Goal: Task Accomplishment & Management: Manage account settings

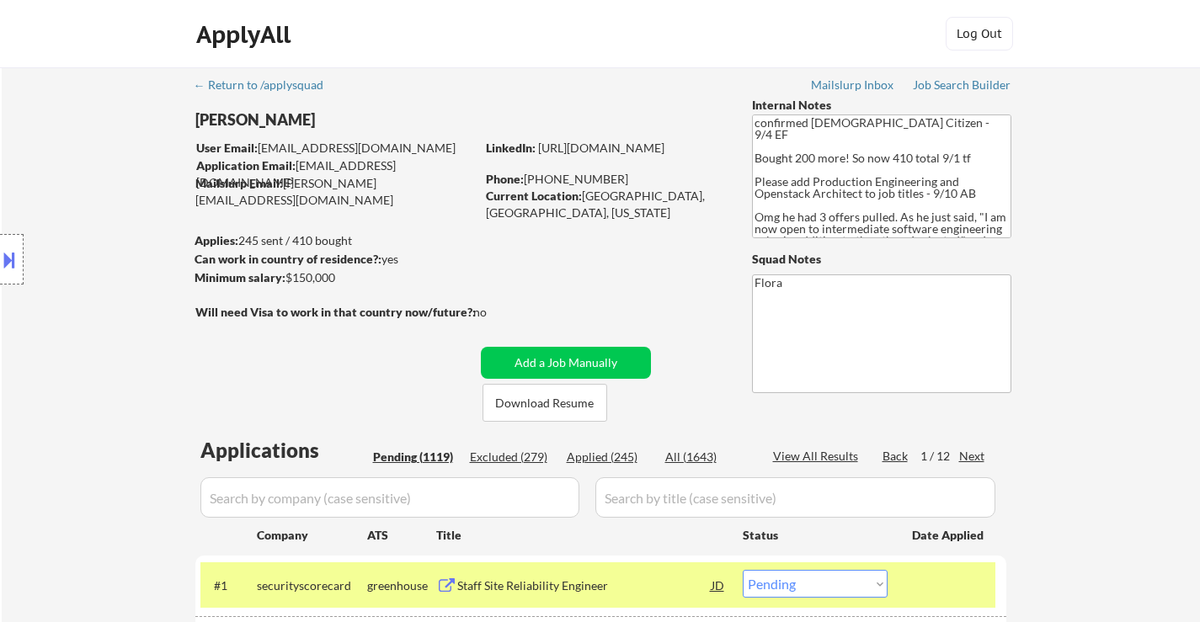
select select ""pending""
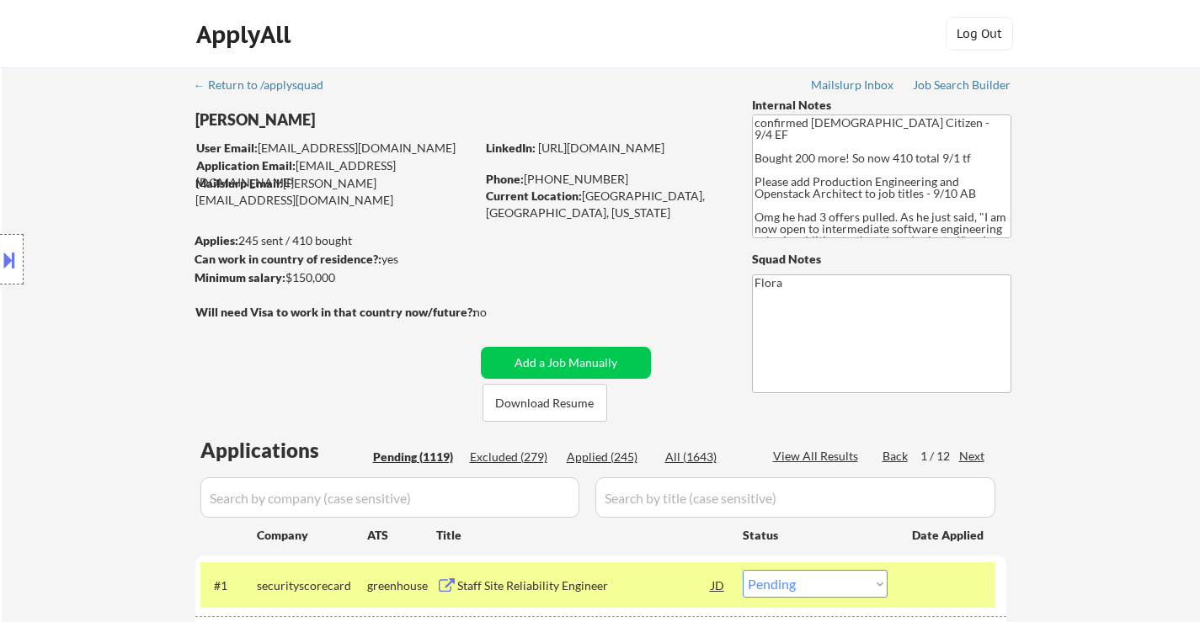
select select ""pending""
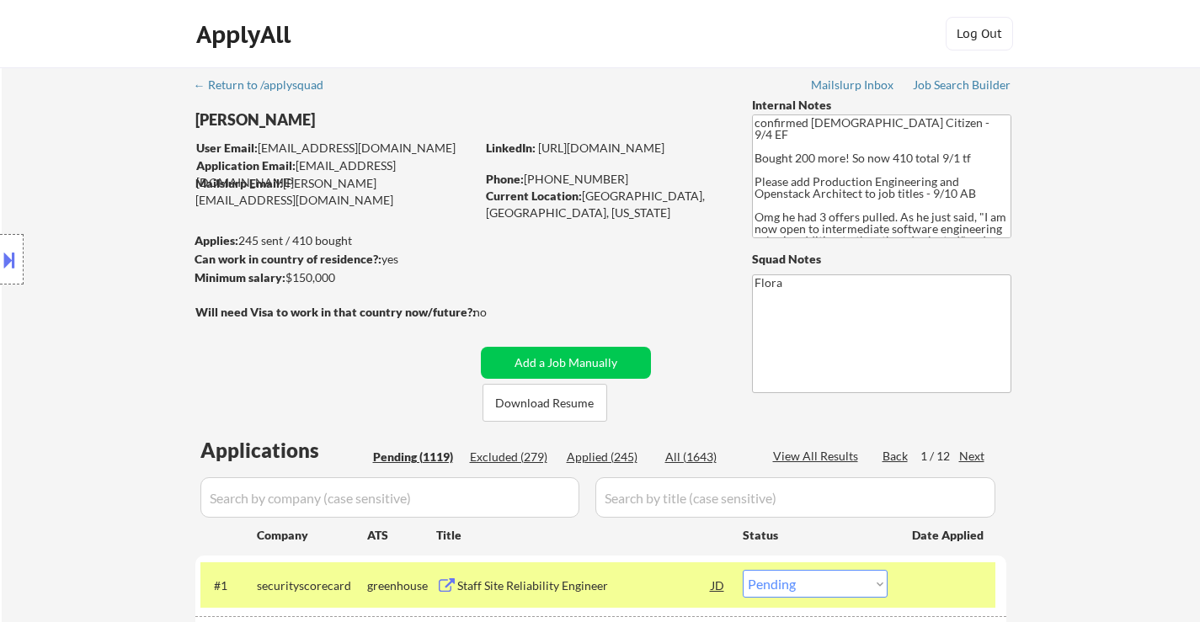
select select ""pending""
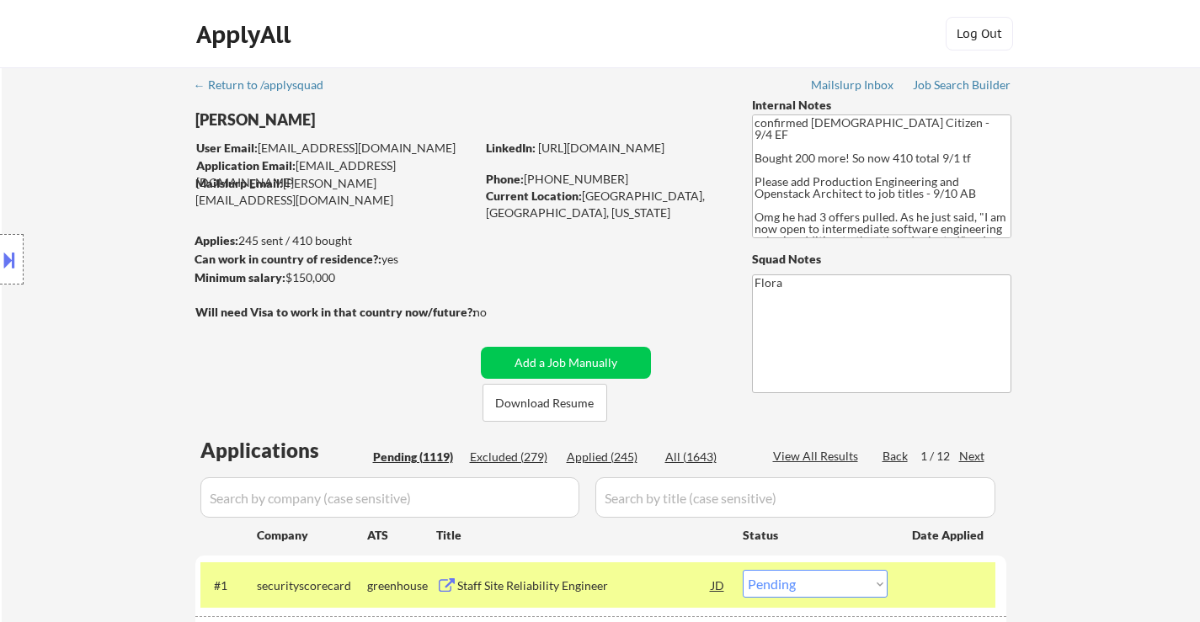
select select ""pending""
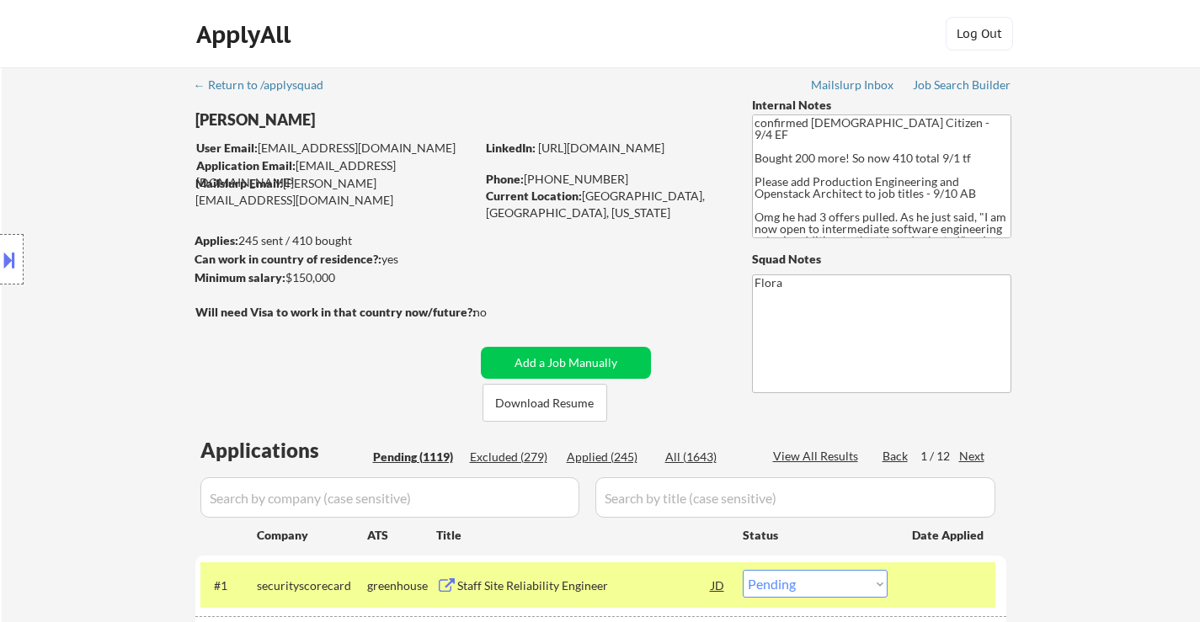
select select ""pending""
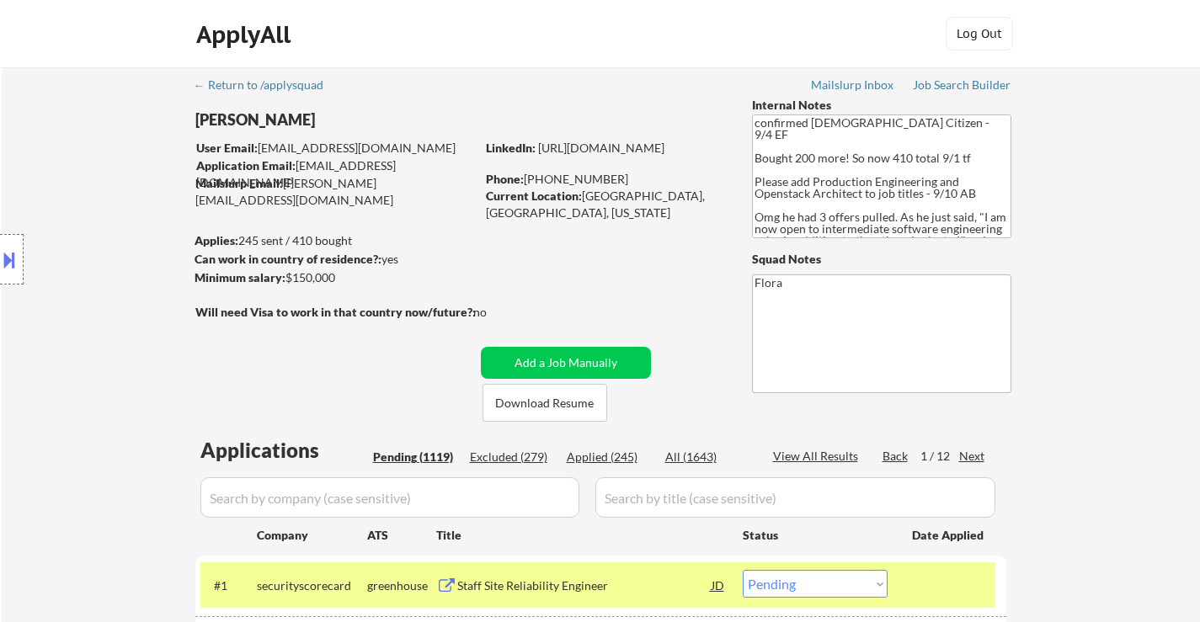
select select ""pending""
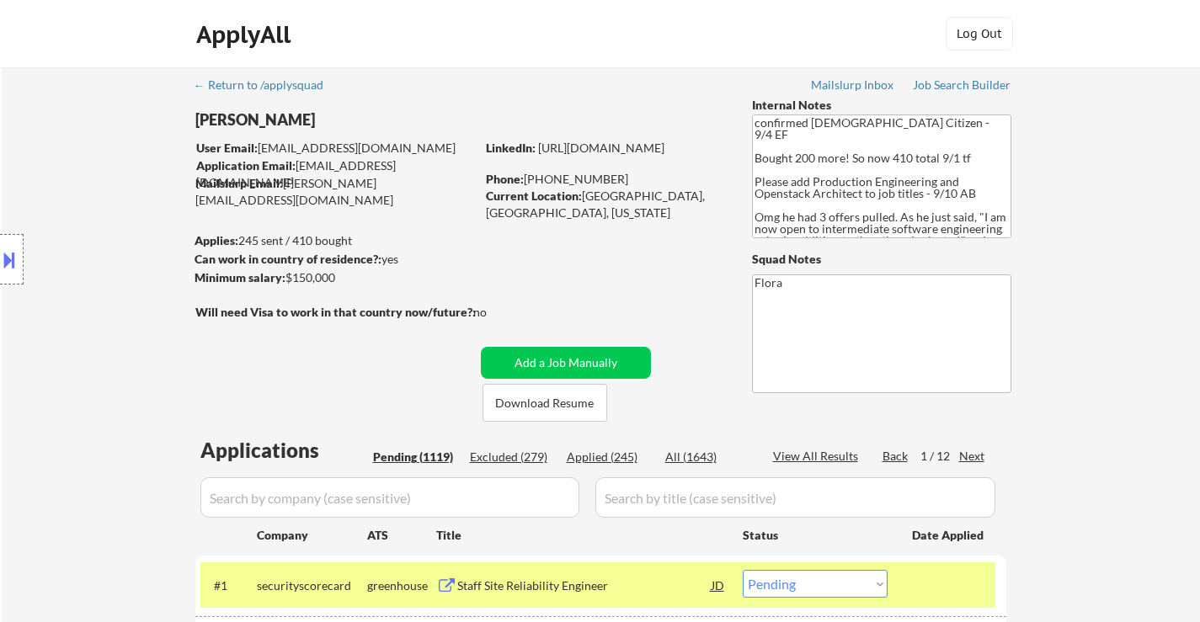
select select ""pending""
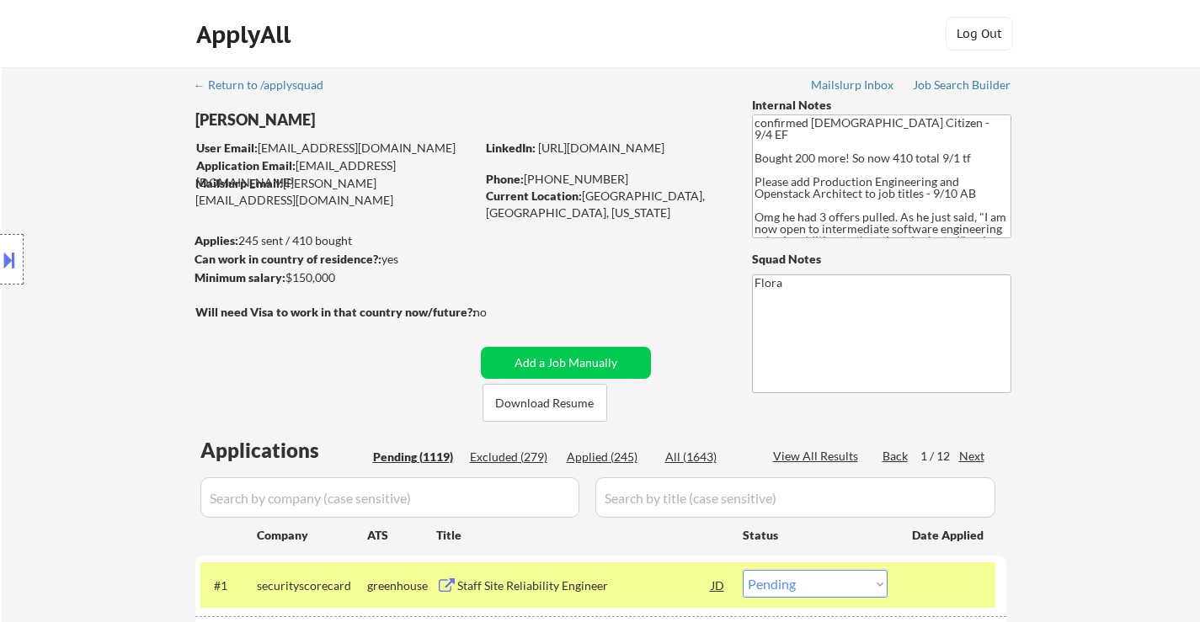
select select ""pending""
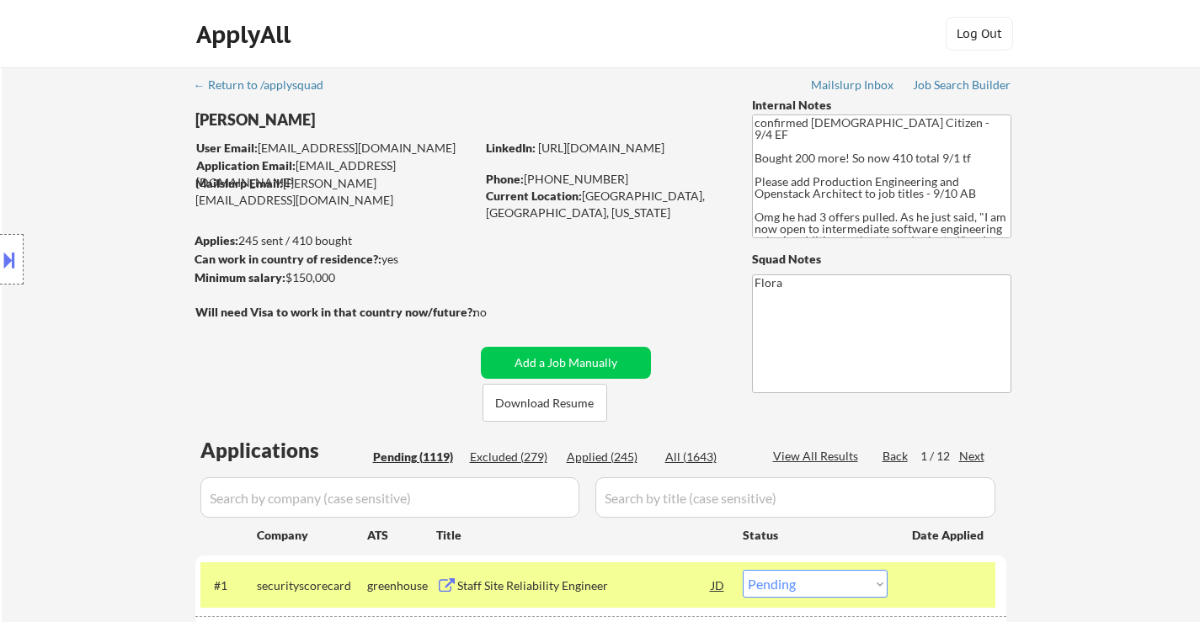
select select ""pending""
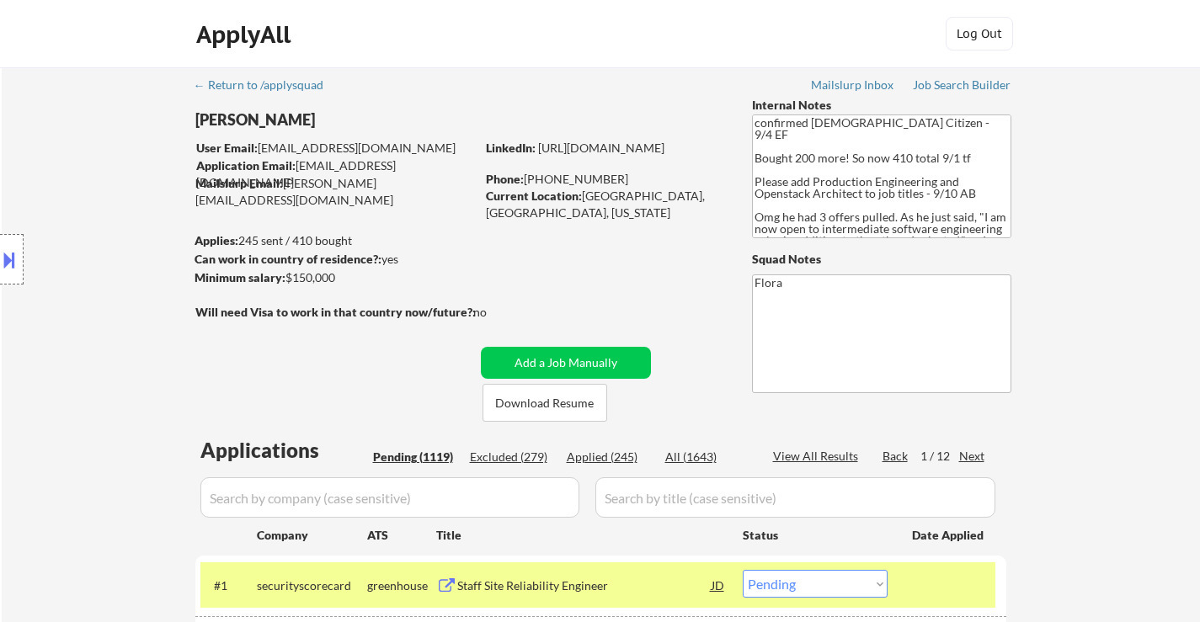
select select ""pending""
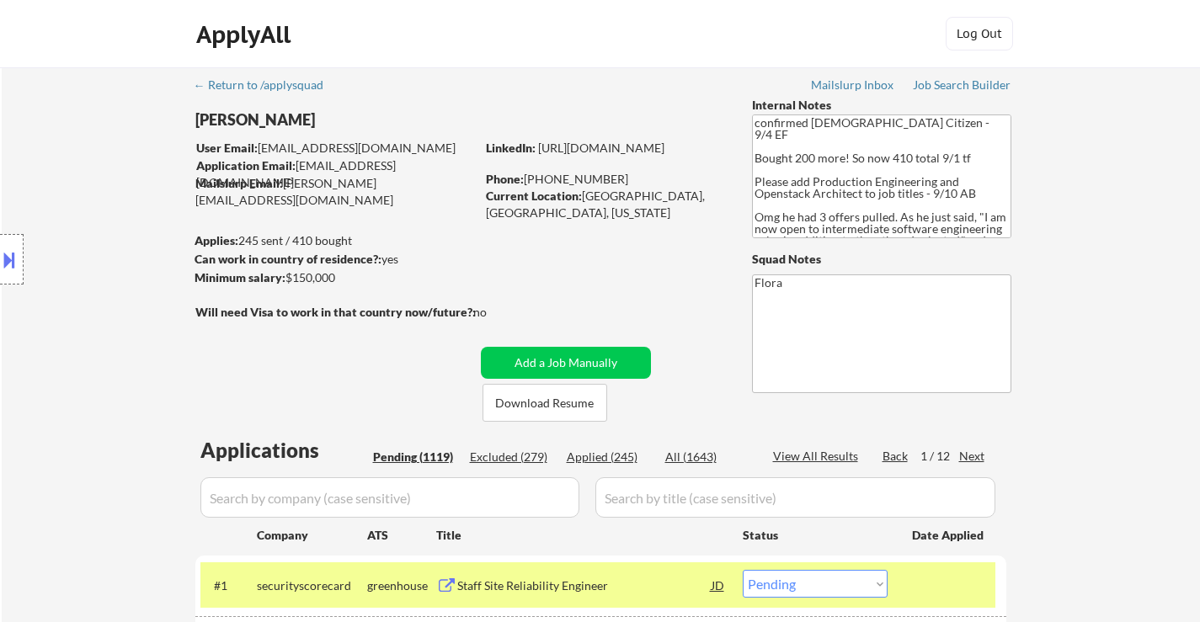
select select ""pending""
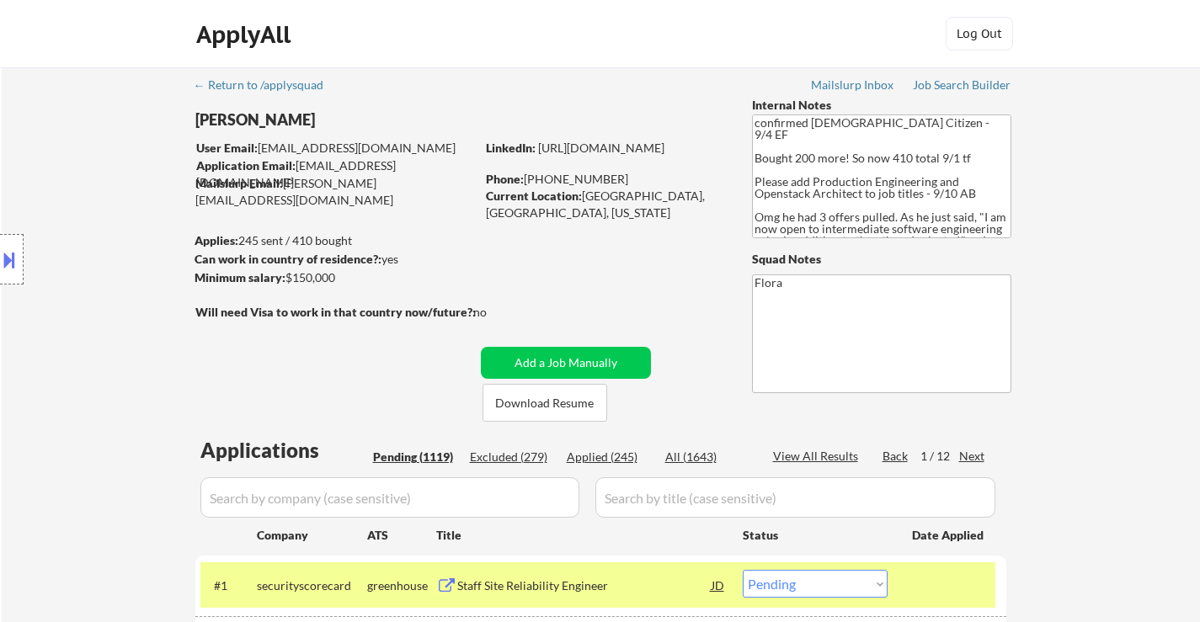
select select ""pending""
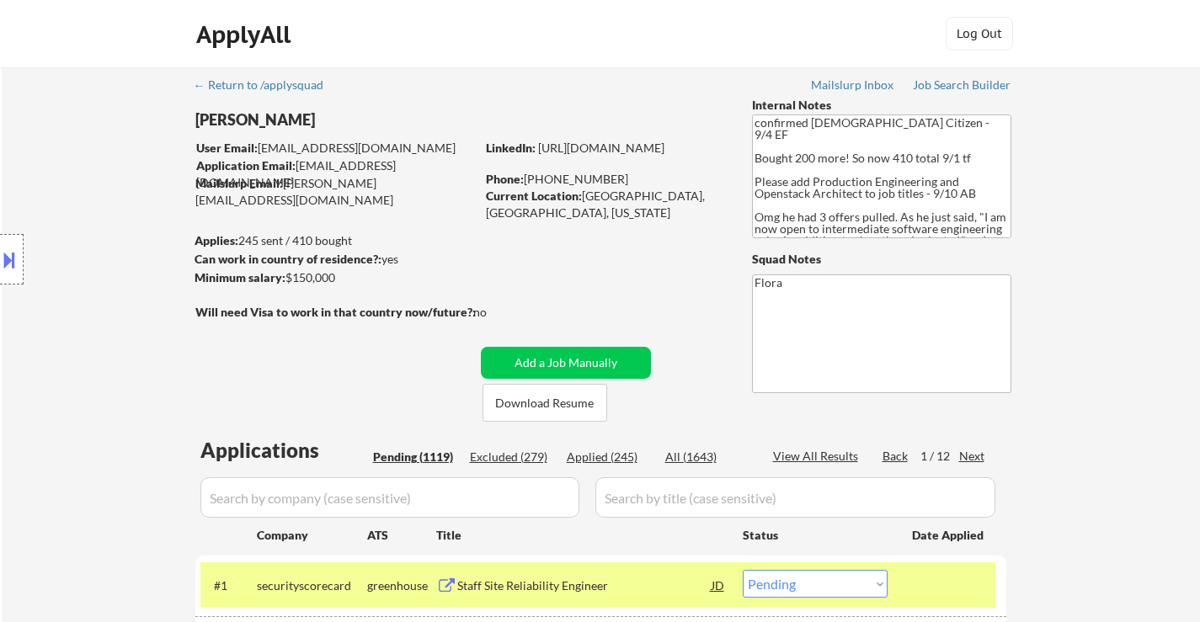
select select ""pending""
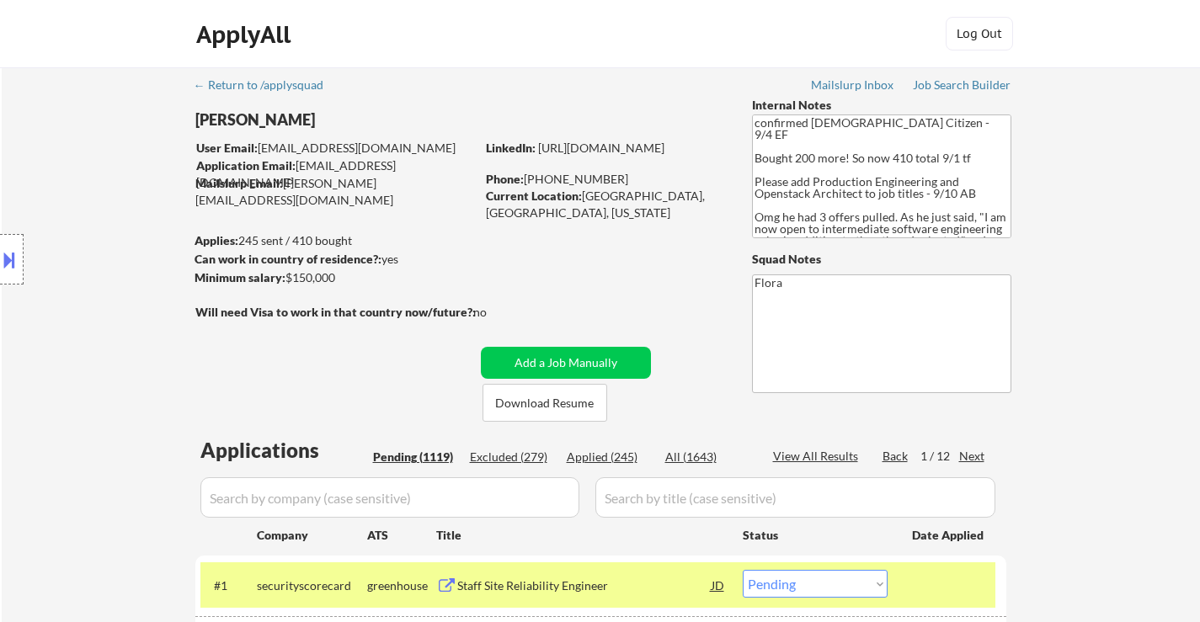
select select ""pending""
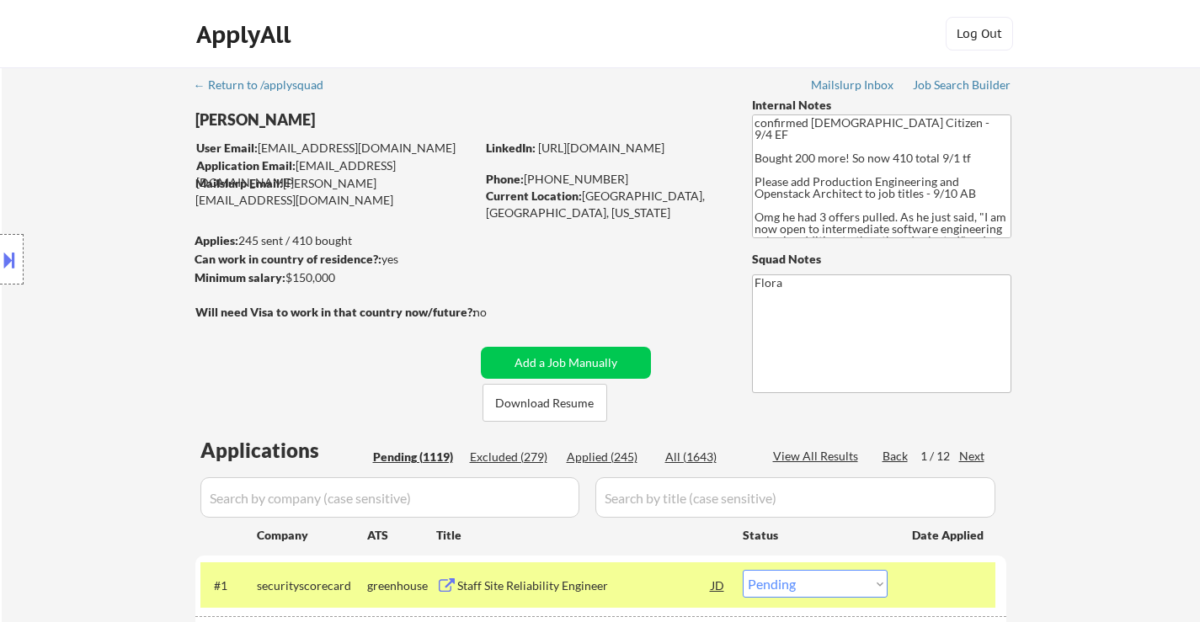
select select ""pending""
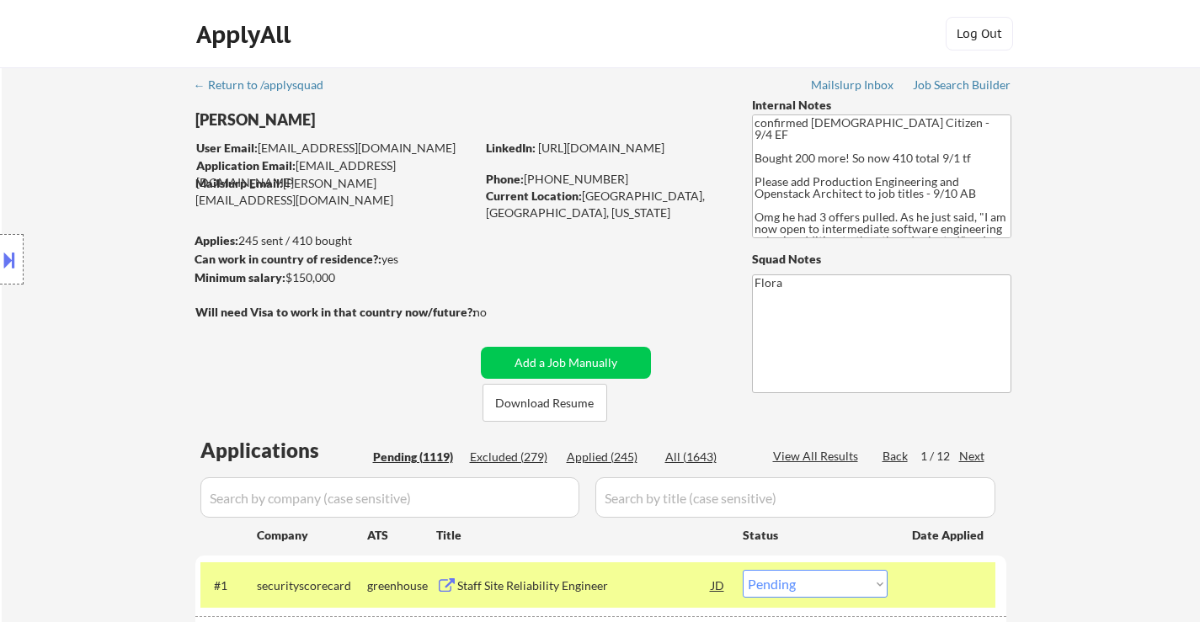
select select ""pending""
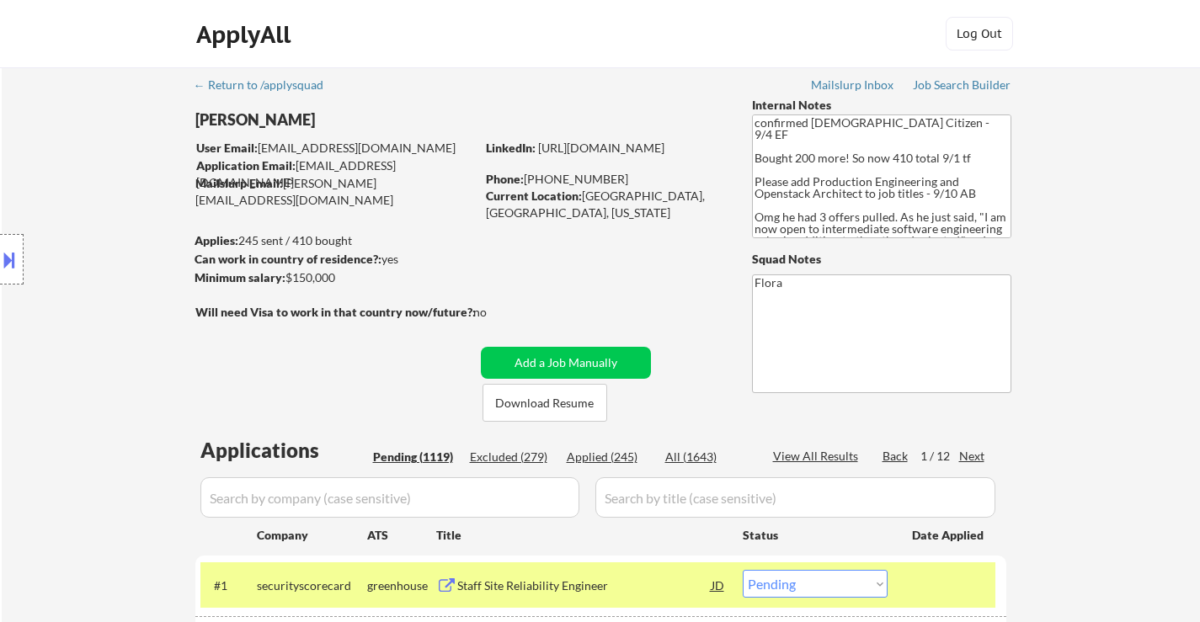
select select ""pending""
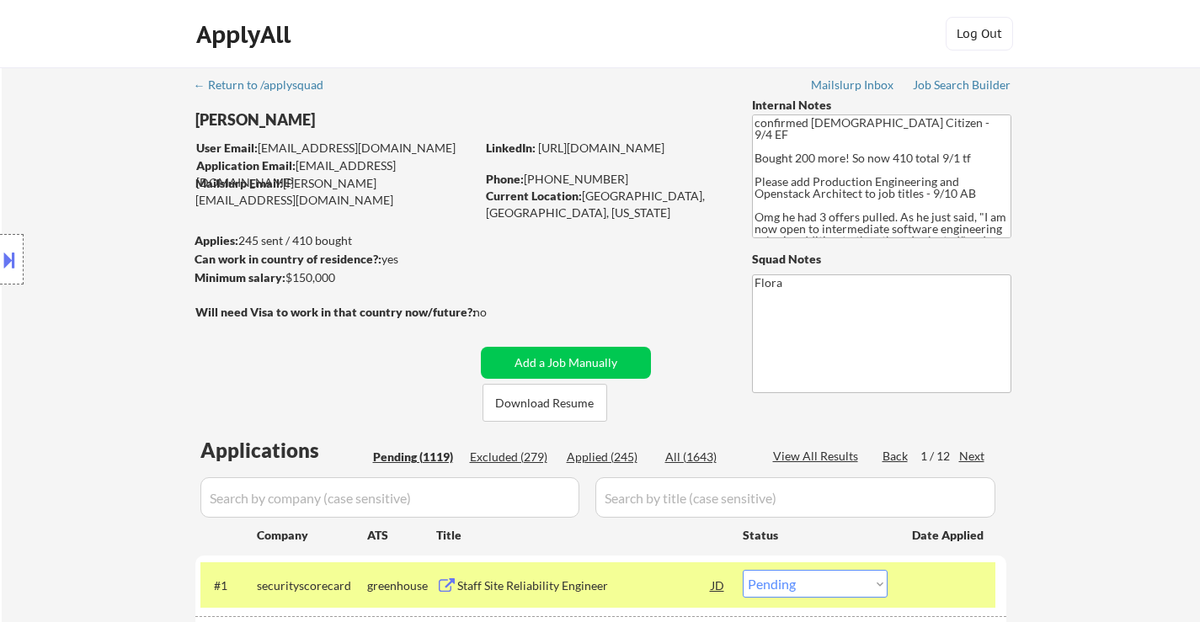
select select ""pending""
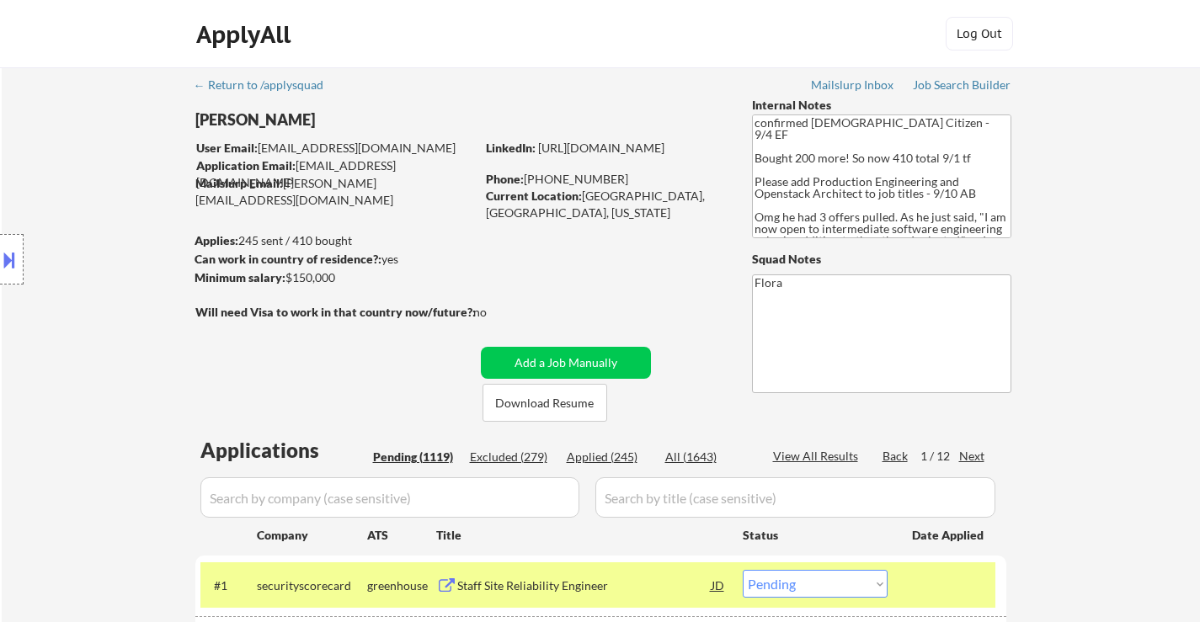
select select ""pending""
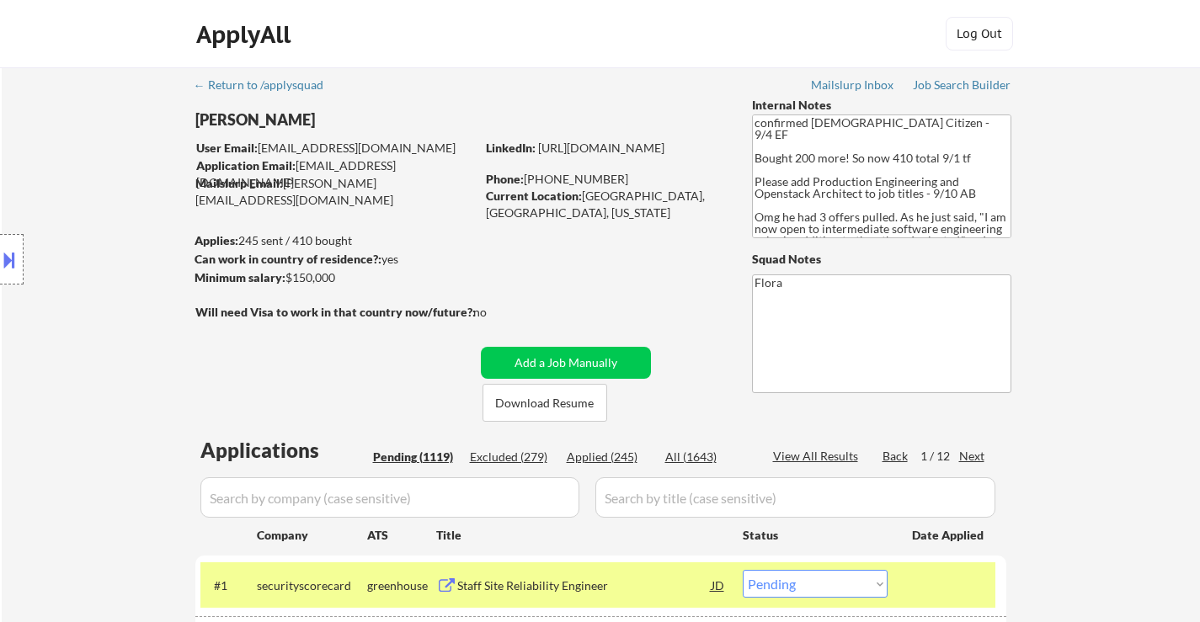
select select ""pending""
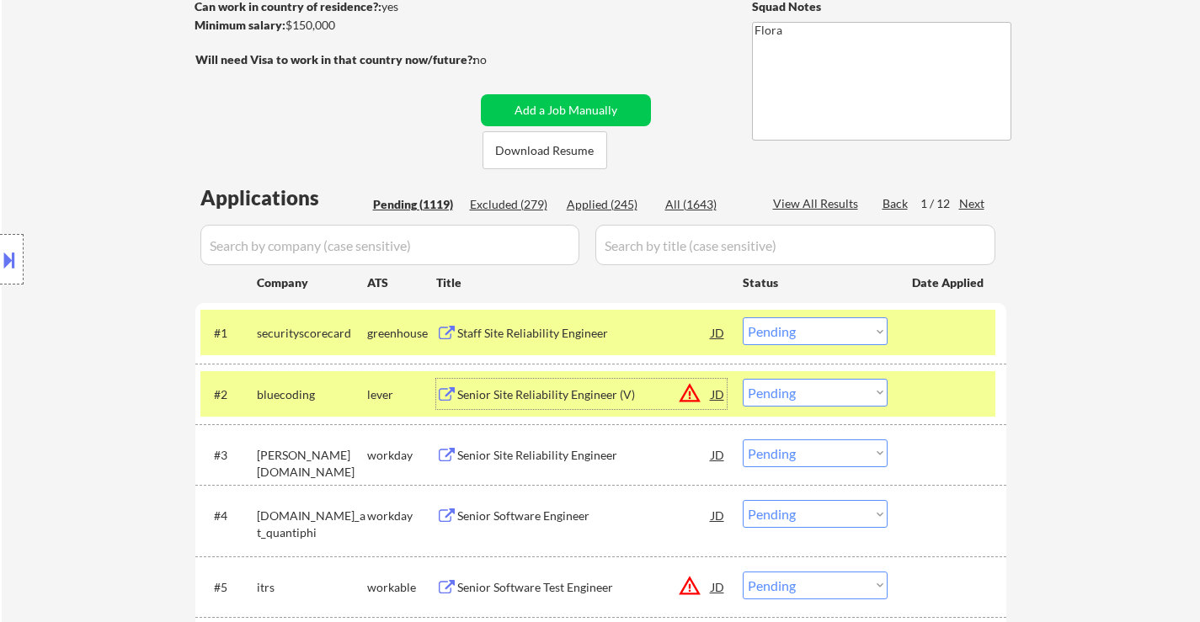
scroll to position [253, 0]
click at [798, 333] on select "Choose an option... Pending Applied Excluded (Questions) Excluded (Expired) Exc…" at bounding box center [815, 332] width 145 height 28
click at [559, 334] on div "Staff Site Reliability Engineer" at bounding box center [584, 333] width 254 height 17
click at [533, 332] on div "Staff Site Reliability Engineer" at bounding box center [584, 333] width 254 height 17
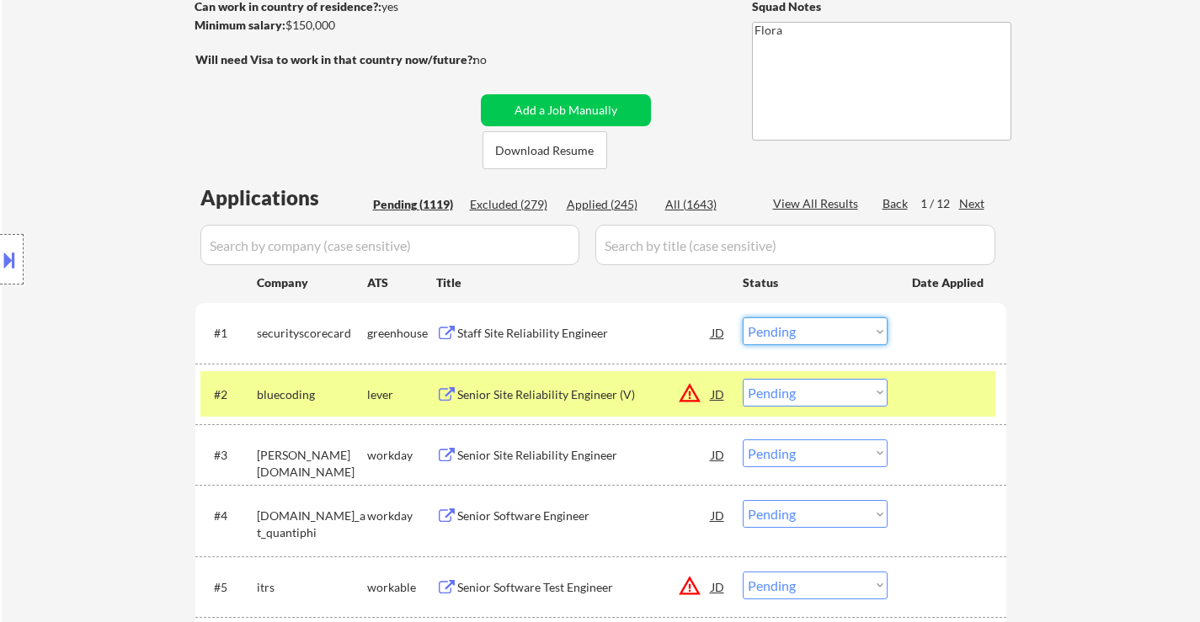
click at [814, 332] on select "Choose an option... Pending Applied Excluded (Questions) Excluded (Expired) Exc…" at bounding box center [815, 332] width 145 height 28
click at [743, 318] on select "Choose an option... Pending Applied Excluded (Questions) Excluded (Expired) Exc…" at bounding box center [815, 332] width 145 height 28
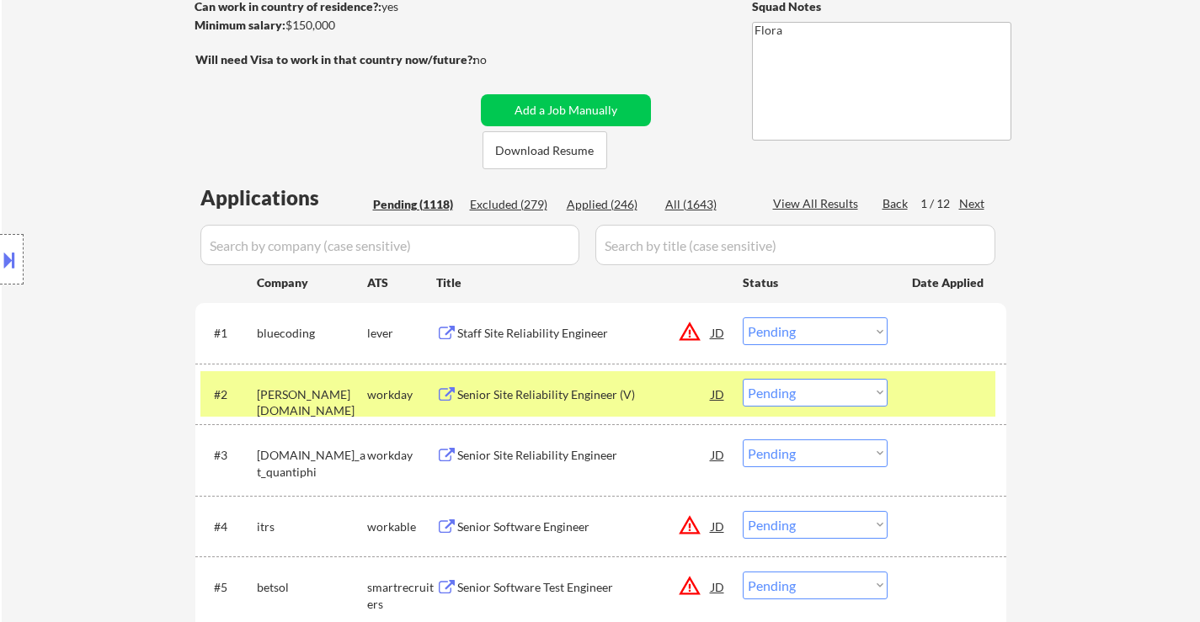
click at [806, 327] on select "Choose an option... Pending Applied Excluded (Questions) Excluded (Expired) Exc…" at bounding box center [815, 332] width 145 height 28
click at [743, 318] on select "Choose an option... Pending Applied Excluded (Questions) Excluded (Expired) Exc…" at bounding box center [815, 332] width 145 height 28
select select ""pending""
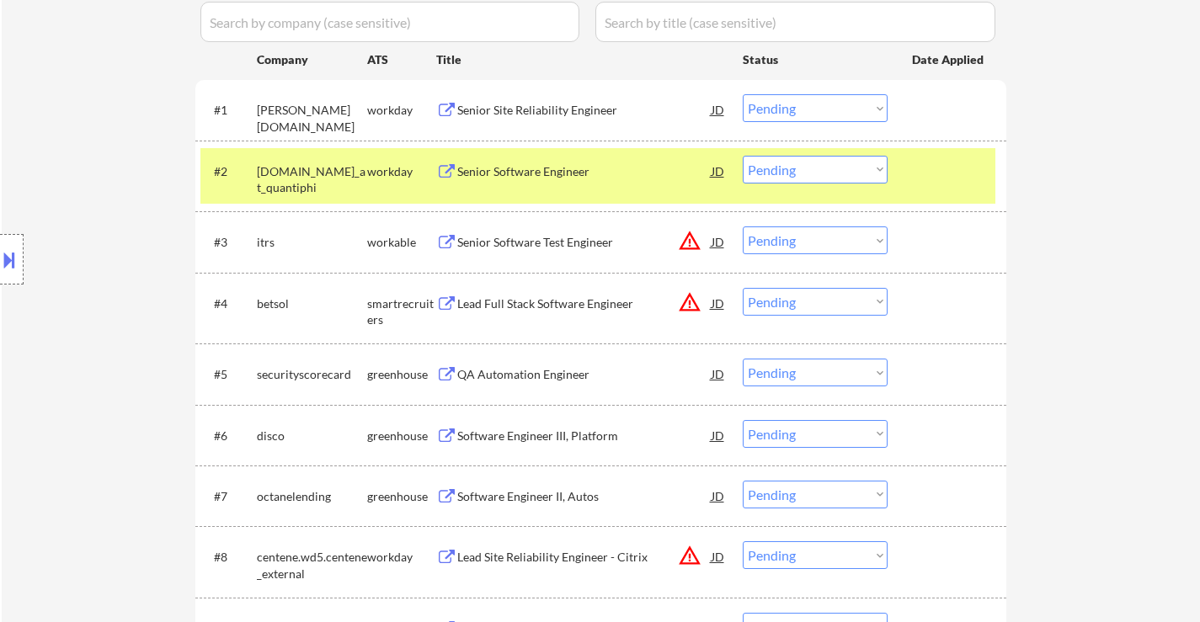
scroll to position [505, 0]
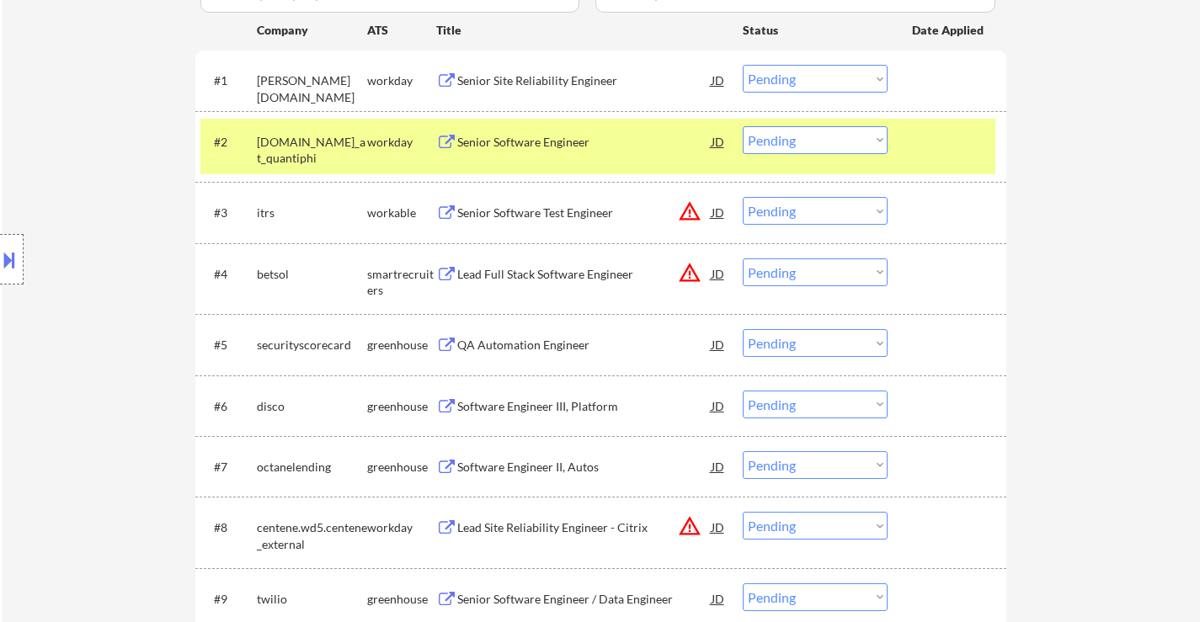
click at [580, 210] on div "Senior Software Test Engineer" at bounding box center [584, 213] width 254 height 17
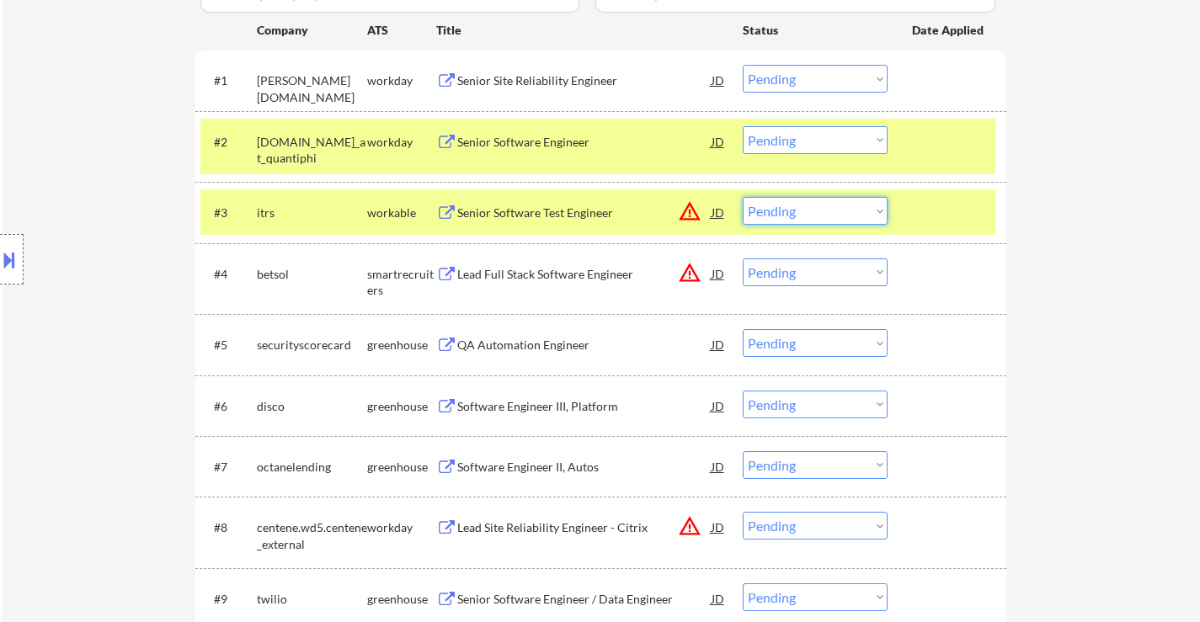
drag, startPoint x: 814, startPoint y: 207, endPoint x: 823, endPoint y: 197, distance: 13.7
click at [814, 207] on select "Choose an option... Pending Applied Excluded (Questions) Excluded (Expired) Exc…" at bounding box center [815, 211] width 145 height 28
click at [743, 197] on select "Choose an option... Pending Applied Excluded (Questions) Excluded (Expired) Exc…" at bounding box center [815, 211] width 145 height 28
click at [573, 272] on div "Lead Full Stack Software Engineer" at bounding box center [584, 274] width 254 height 17
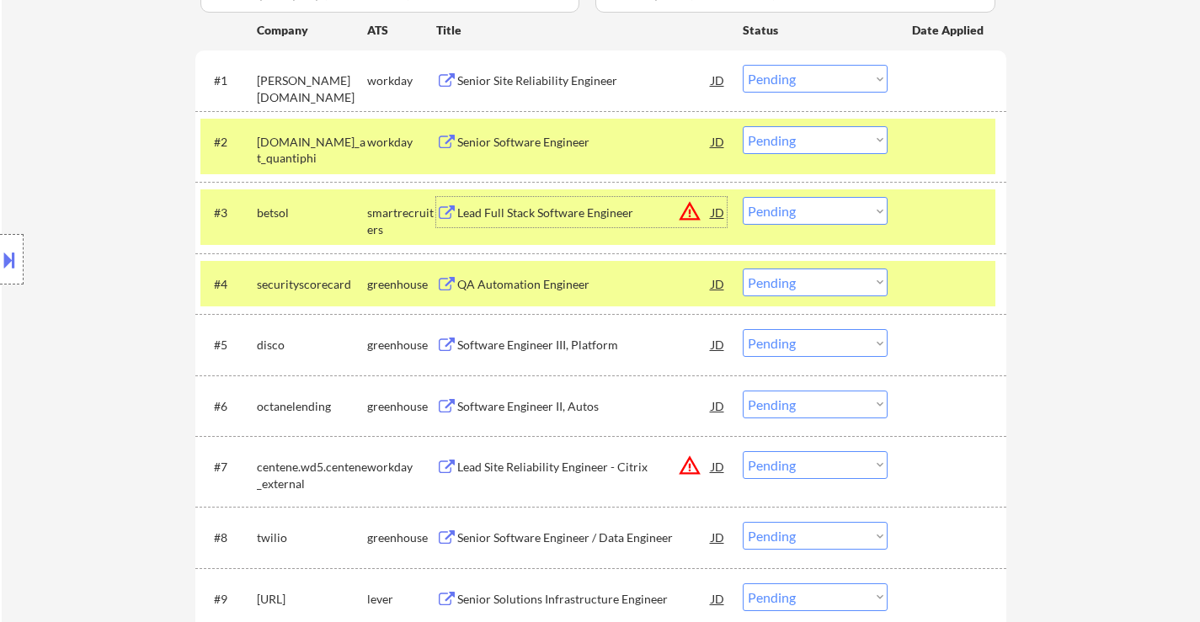
click at [571, 210] on div "Lead Full Stack Software Engineer" at bounding box center [584, 213] width 254 height 17
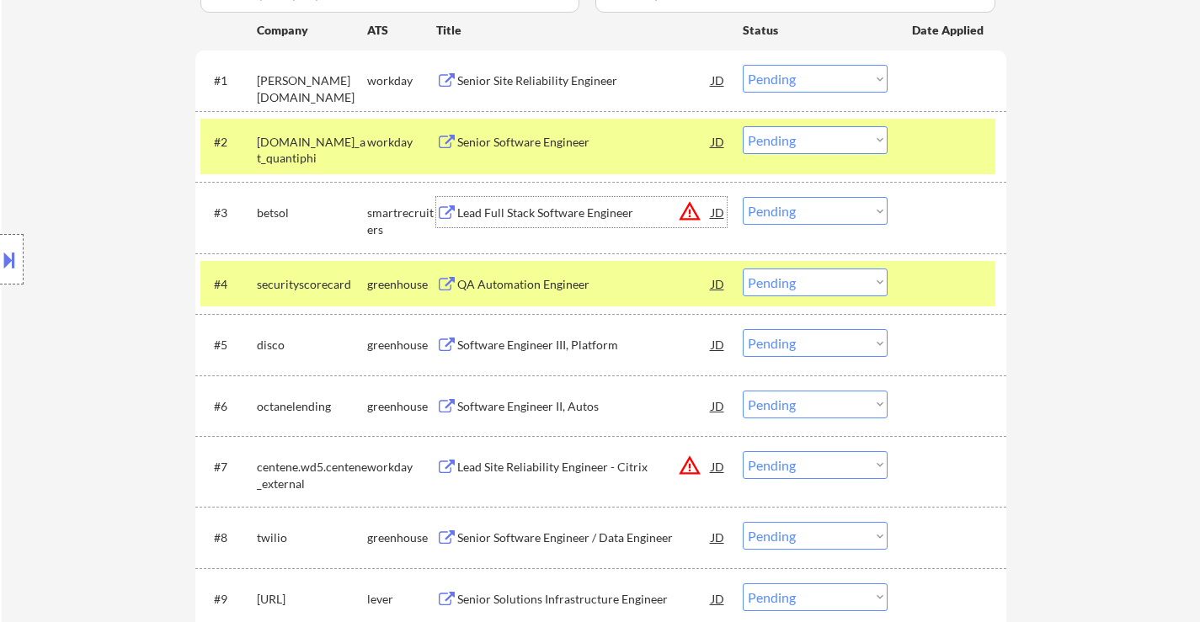
click at [776, 212] on select "Choose an option... Pending Applied Excluded (Questions) Excluded (Expired) Exc…" at bounding box center [815, 211] width 145 height 28
click at [743, 197] on select "Choose an option... Pending Applied Excluded (Questions) Excluded (Expired) Exc…" at bounding box center [815, 211] width 145 height 28
select select ""pending""
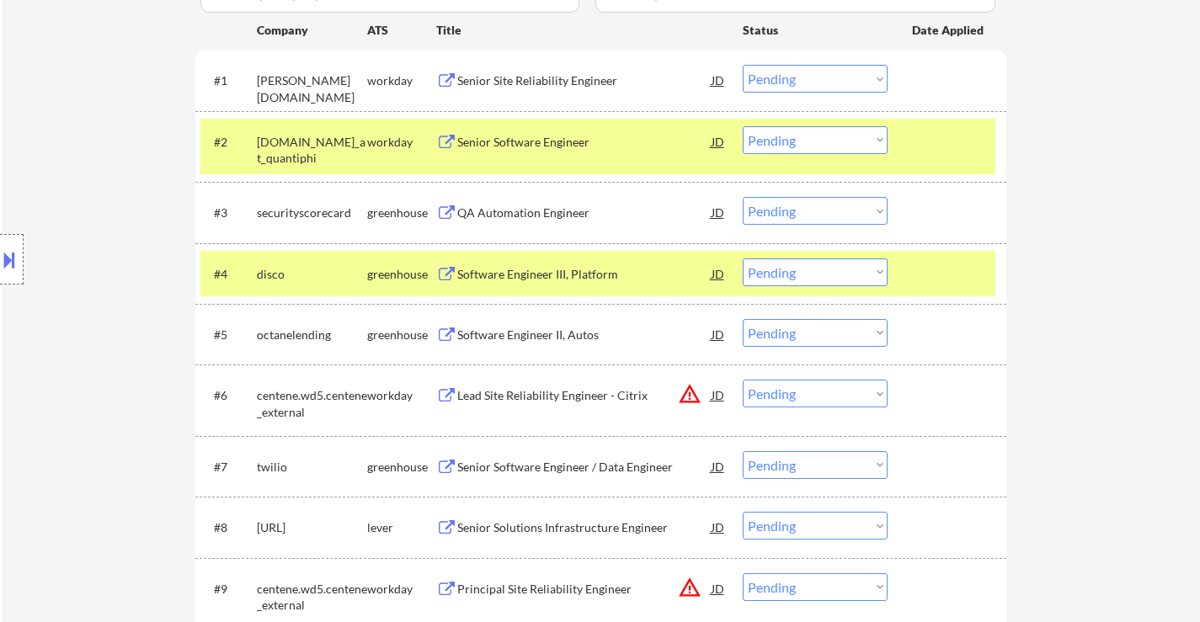
click at [982, 272] on div at bounding box center [949, 274] width 74 height 30
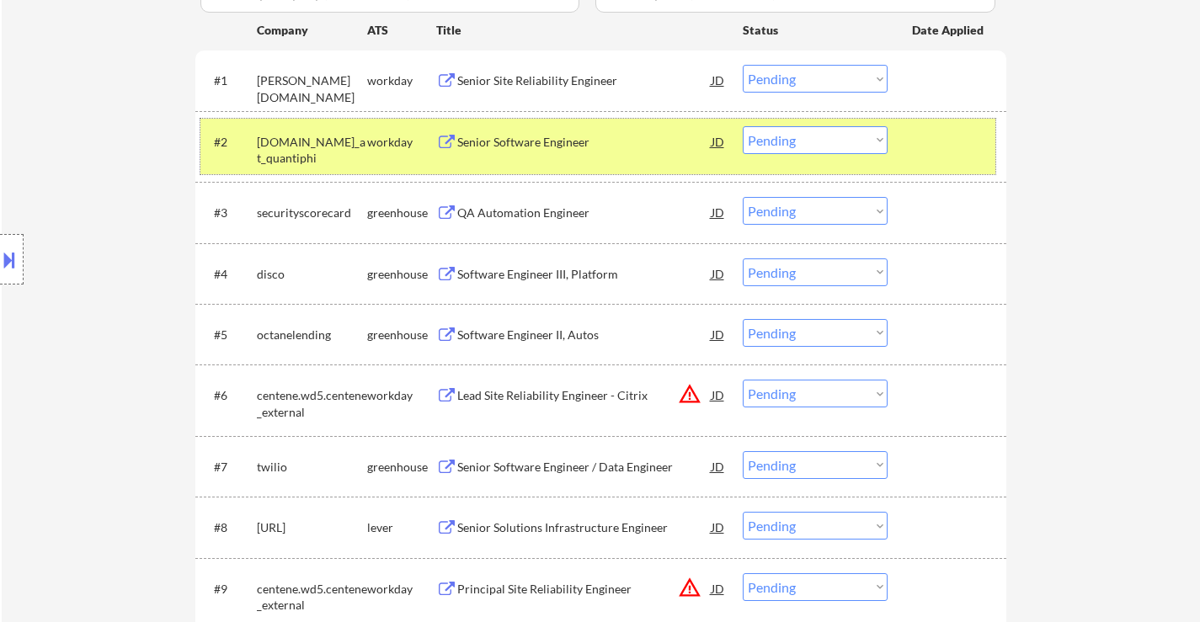
click at [947, 156] on div at bounding box center [949, 141] width 74 height 30
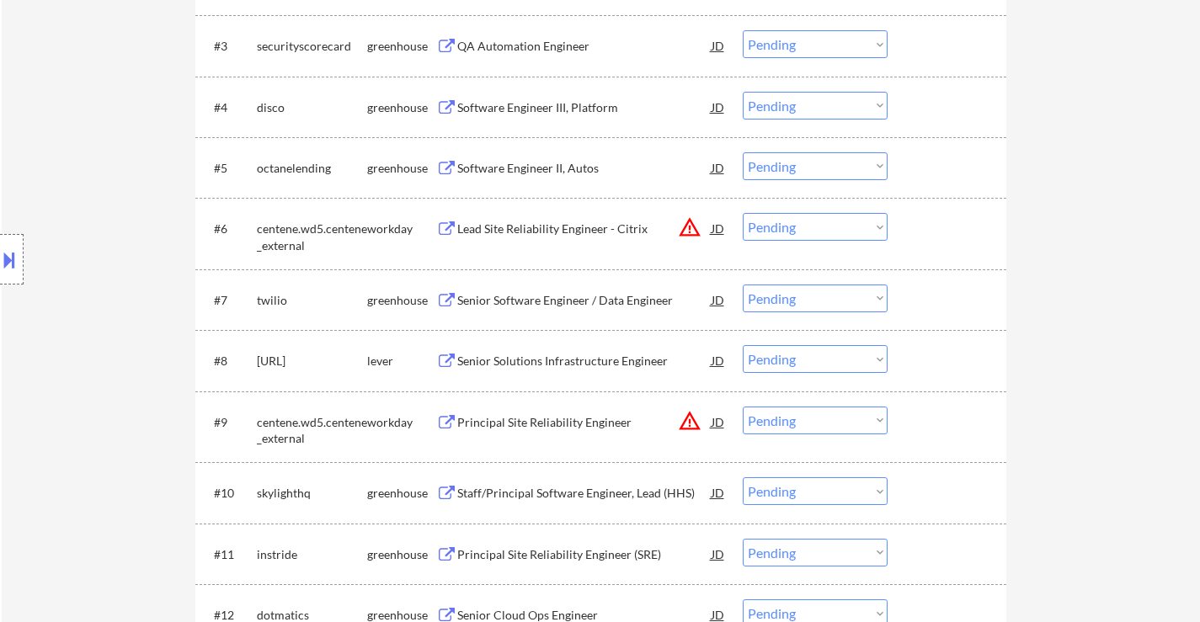
scroll to position [674, 0]
click at [542, 103] on div "Software Engineer III, Platform" at bounding box center [584, 106] width 254 height 17
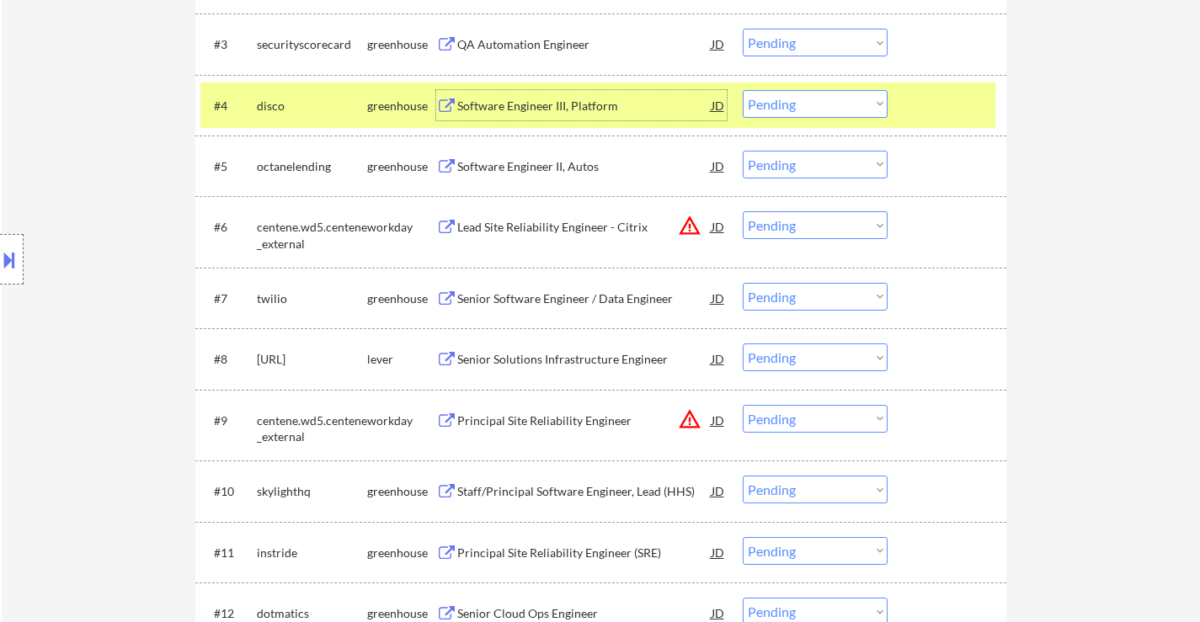
click at [787, 104] on select "Choose an option... Pending Applied Excluded (Questions) Excluded (Expired) Exc…" at bounding box center [815, 104] width 145 height 28
click at [743, 90] on select "Choose an option... Pending Applied Excluded (Questions) Excluded (Expired) Exc…" at bounding box center [815, 104] width 145 height 28
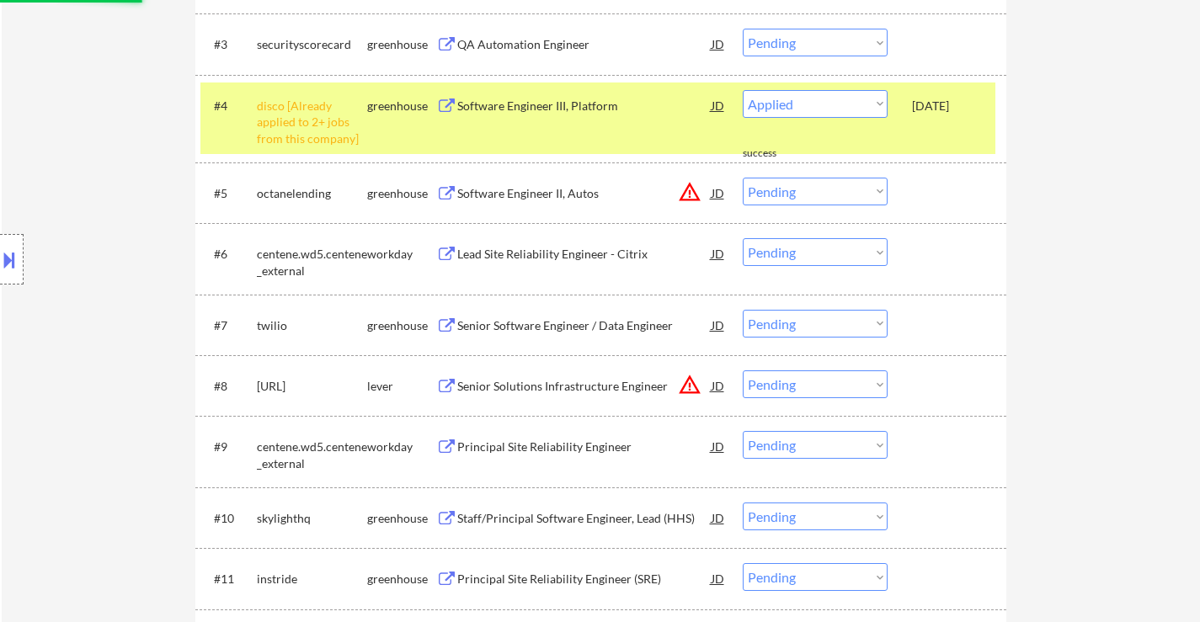
select select ""pending""
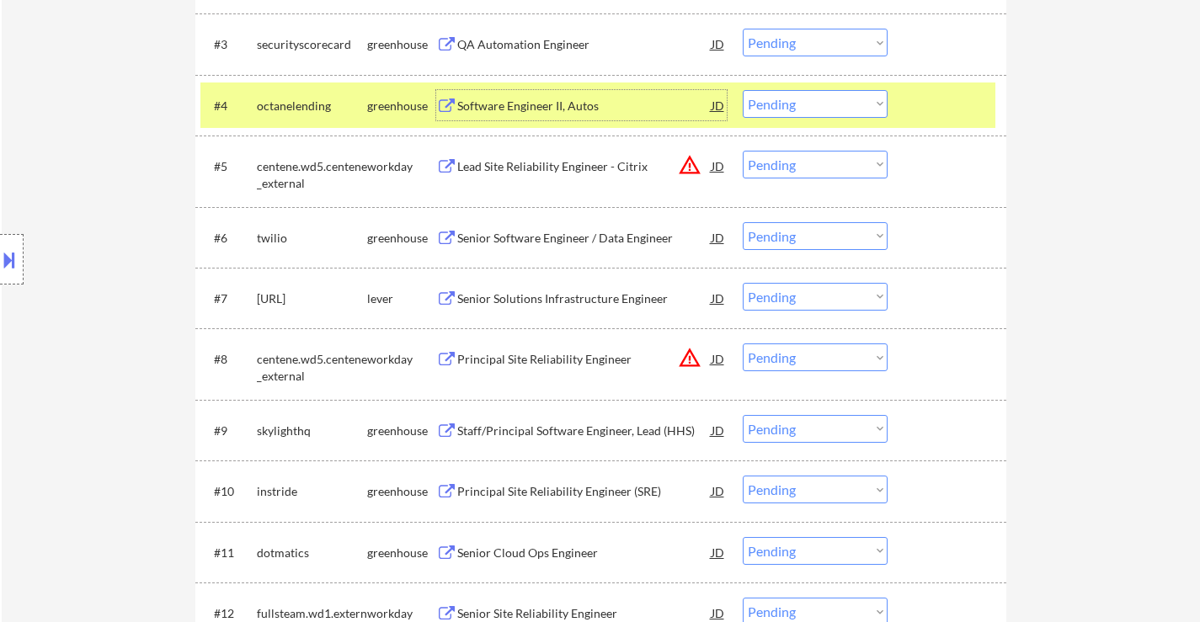
click at [591, 106] on div "Software Engineer II, Autos" at bounding box center [584, 106] width 254 height 17
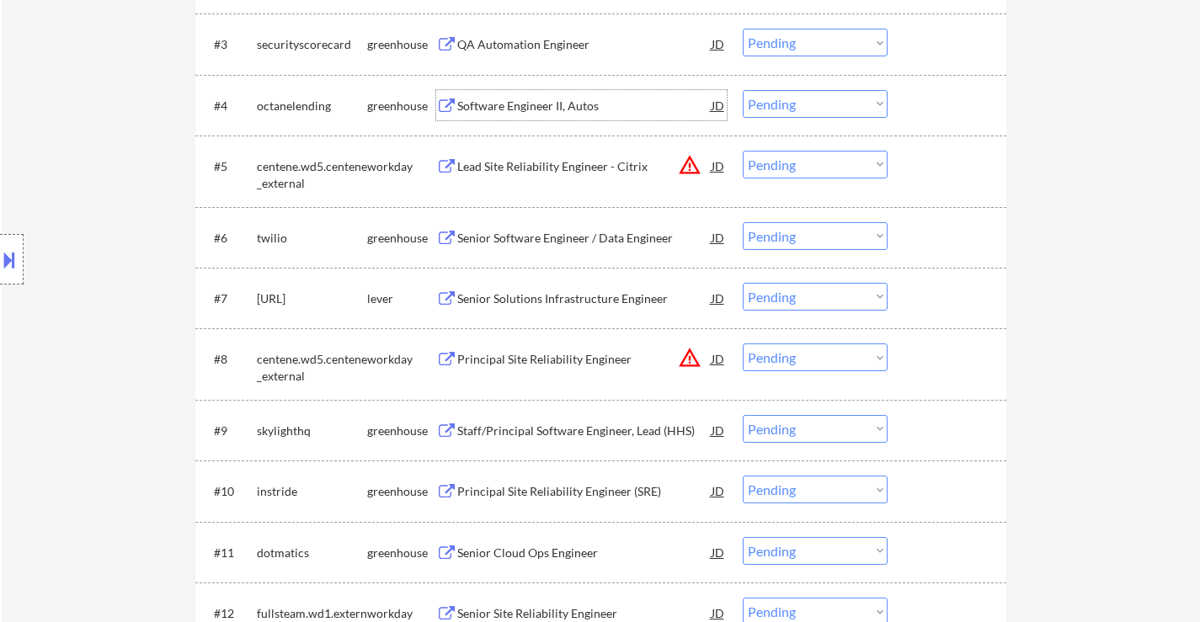
drag, startPoint x: 843, startPoint y: 166, endPoint x: 843, endPoint y: 178, distance: 11.8
click at [843, 166] on select "Choose an option... Pending Applied Excluded (Questions) Excluded (Expired) Exc…" at bounding box center [815, 165] width 145 height 28
click at [743, 151] on select "Choose an option... Pending Applied Excluded (Questions) Excluded (Expired) Exc…" at bounding box center [815, 165] width 145 height 28
select select ""pending""
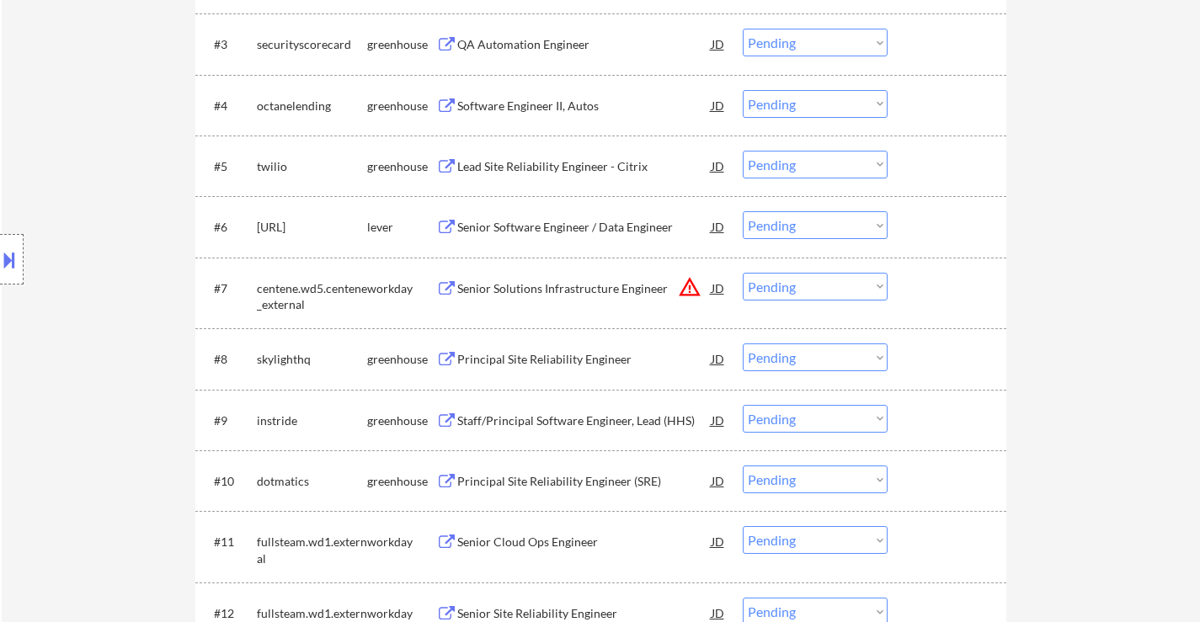
click at [768, 282] on select "Choose an option... Pending Applied Excluded (Questions) Excluded (Expired) Exc…" at bounding box center [815, 287] width 145 height 28
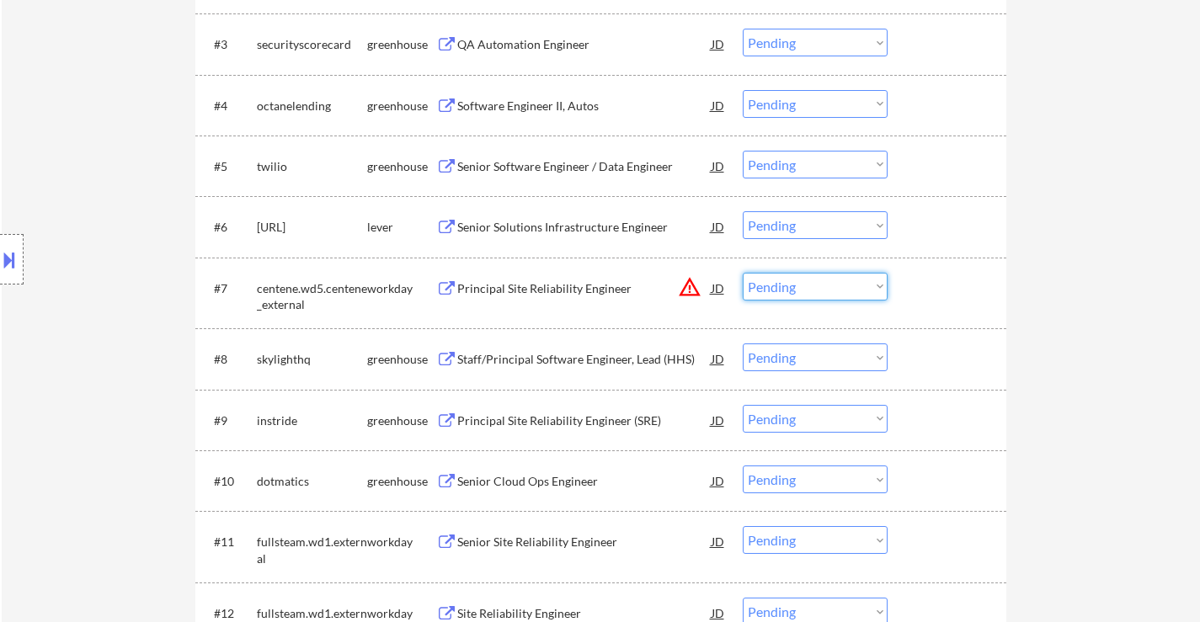
click at [867, 292] on select "Choose an option... Pending Applied Excluded (Questions) Excluded (Expired) Exc…" at bounding box center [815, 287] width 145 height 28
click at [743, 273] on select "Choose an option... Pending Applied Excluded (Questions) Excluded (Expired) Exc…" at bounding box center [815, 287] width 145 height 28
select select ""pending""
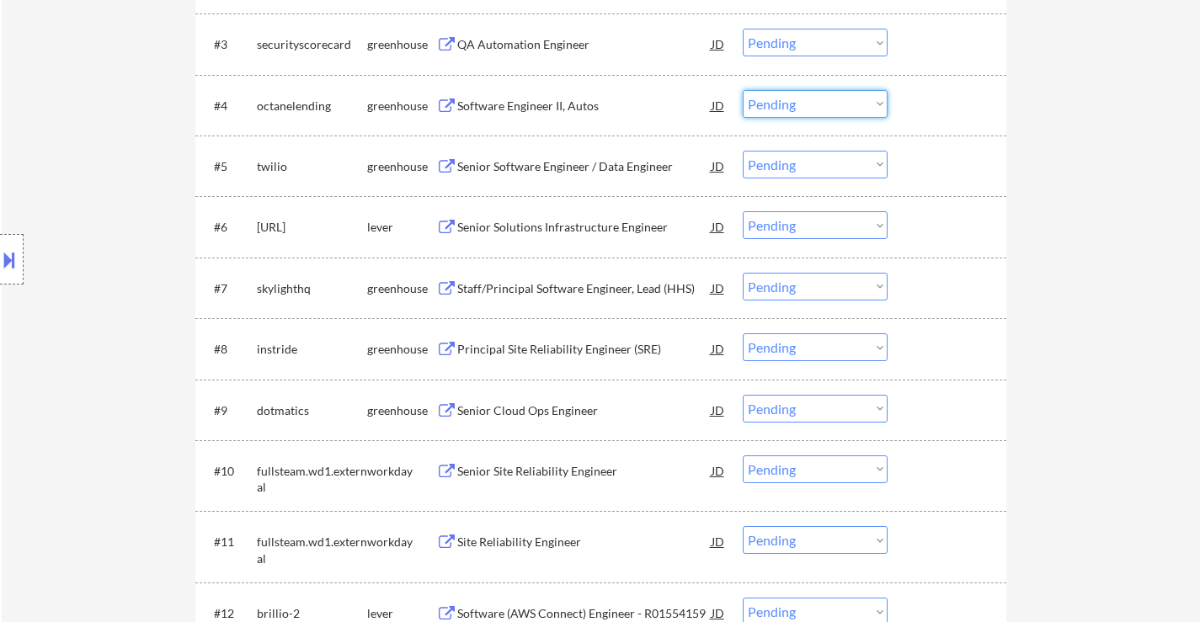
drag, startPoint x: 776, startPoint y: 105, endPoint x: 779, endPoint y: 114, distance: 8.8
click at [776, 105] on select "Choose an option... Pending Applied Excluded (Questions) Excluded (Expired) Exc…" at bounding box center [815, 104] width 145 height 28
click at [743, 90] on select "Choose an option... Pending Applied Excluded (Questions) Excluded (Expired) Exc…" at bounding box center [815, 104] width 145 height 28
select select ""pending""
click at [559, 225] on div "Senior Solutions Infrastructure Engineer" at bounding box center [584, 227] width 254 height 17
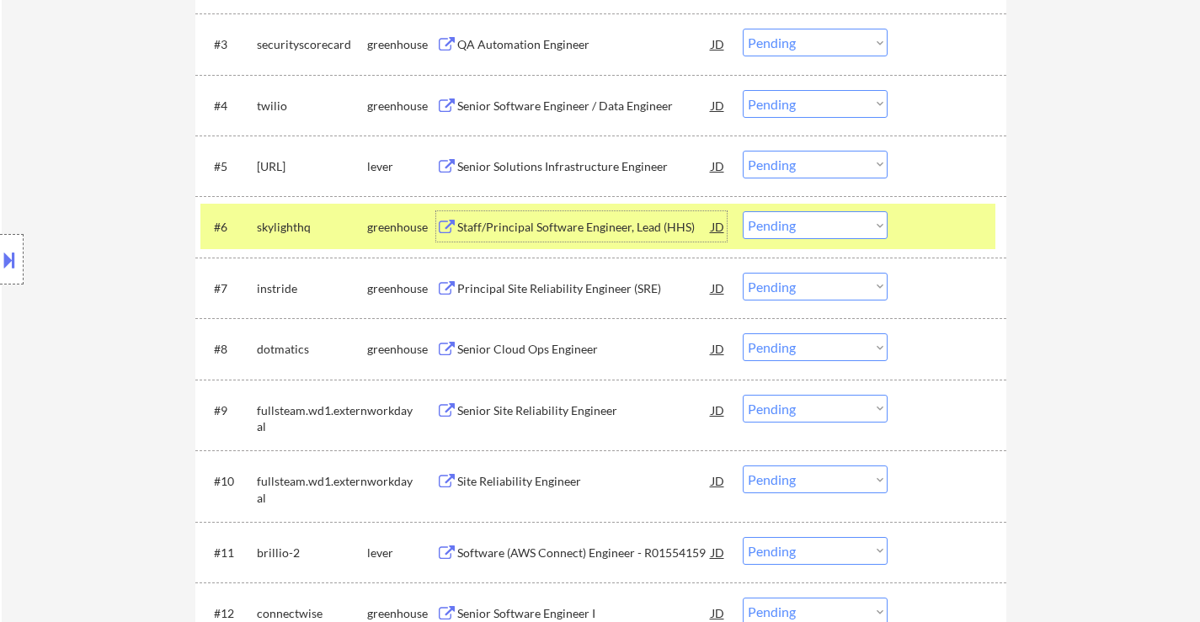
drag, startPoint x: 832, startPoint y: 218, endPoint x: 835, endPoint y: 238, distance: 20.4
click at [832, 218] on select "Choose an option... Pending Applied Excluded (Questions) Excluded (Expired) Exc…" at bounding box center [815, 225] width 145 height 28
click at [743, 211] on select "Choose an option... Pending Applied Excluded (Questions) Excluded (Expired) Exc…" at bounding box center [815, 225] width 145 height 28
click at [607, 287] on div "Principal Site Reliability Engineer (SRE)" at bounding box center [584, 288] width 254 height 17
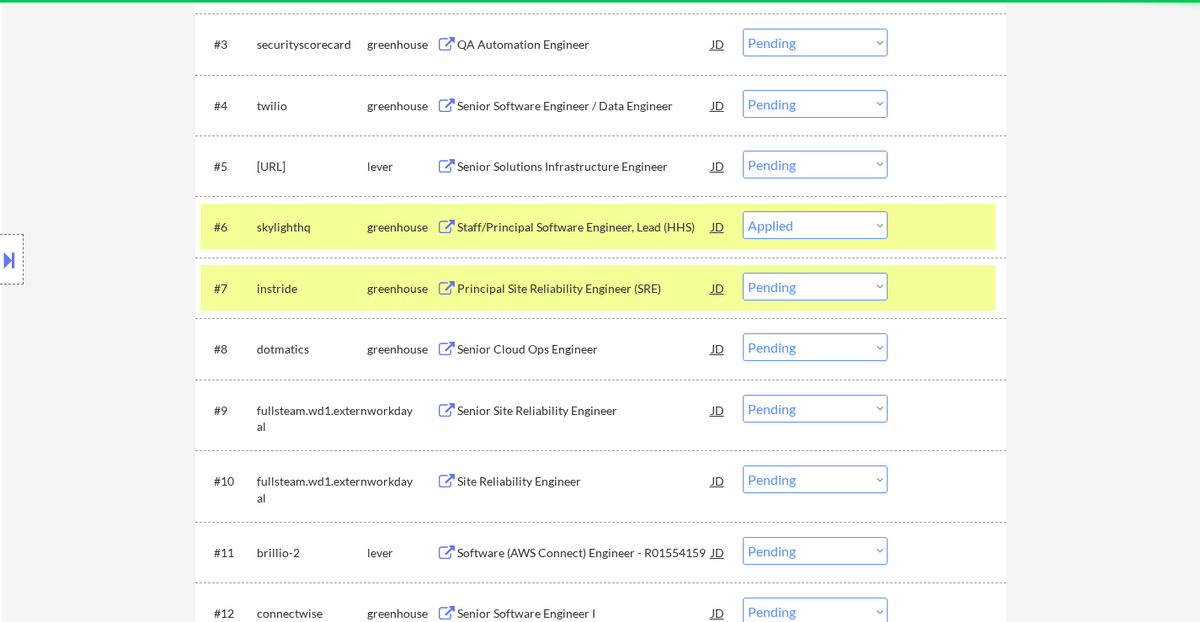
select select ""pending""
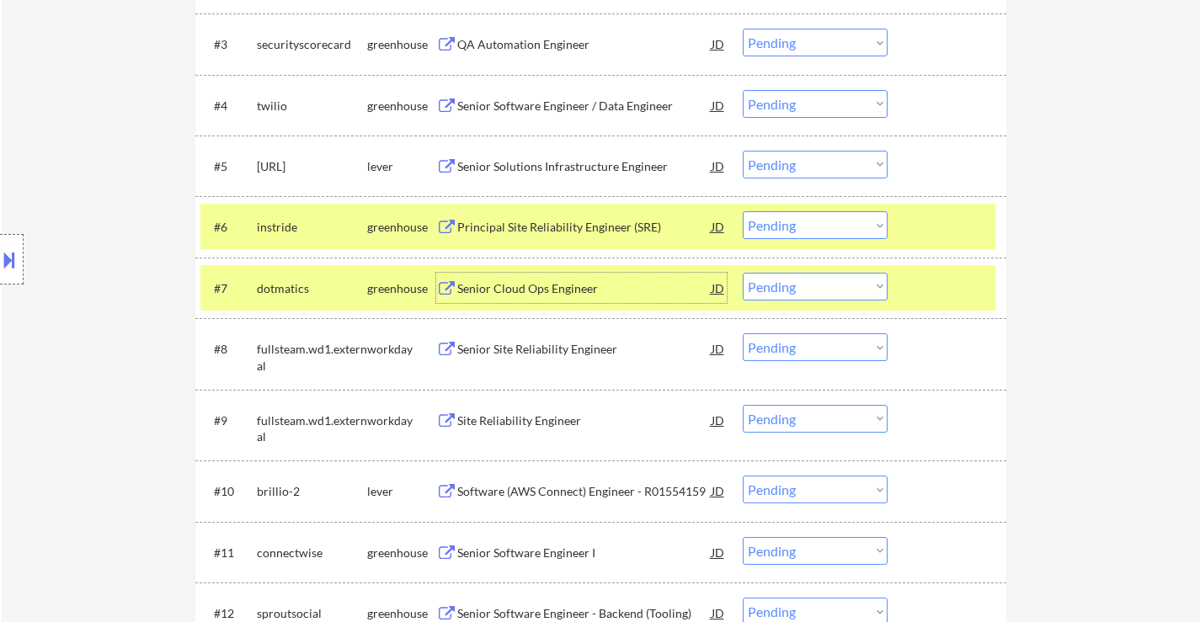
click at [985, 288] on div at bounding box center [949, 288] width 74 height 30
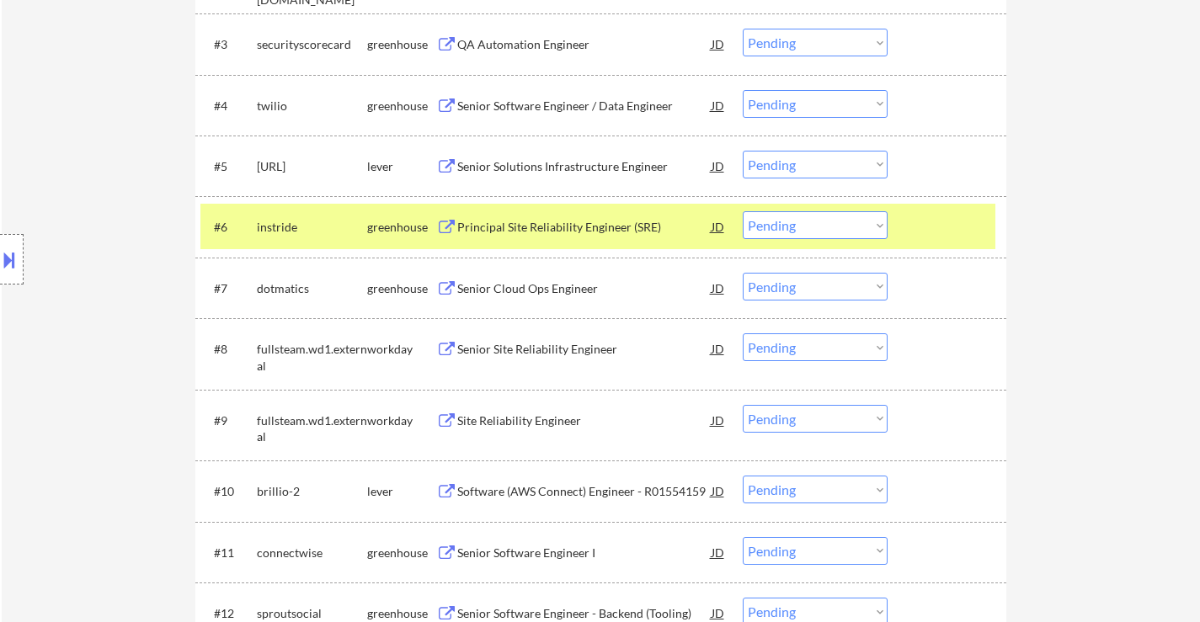
select select ""pending""
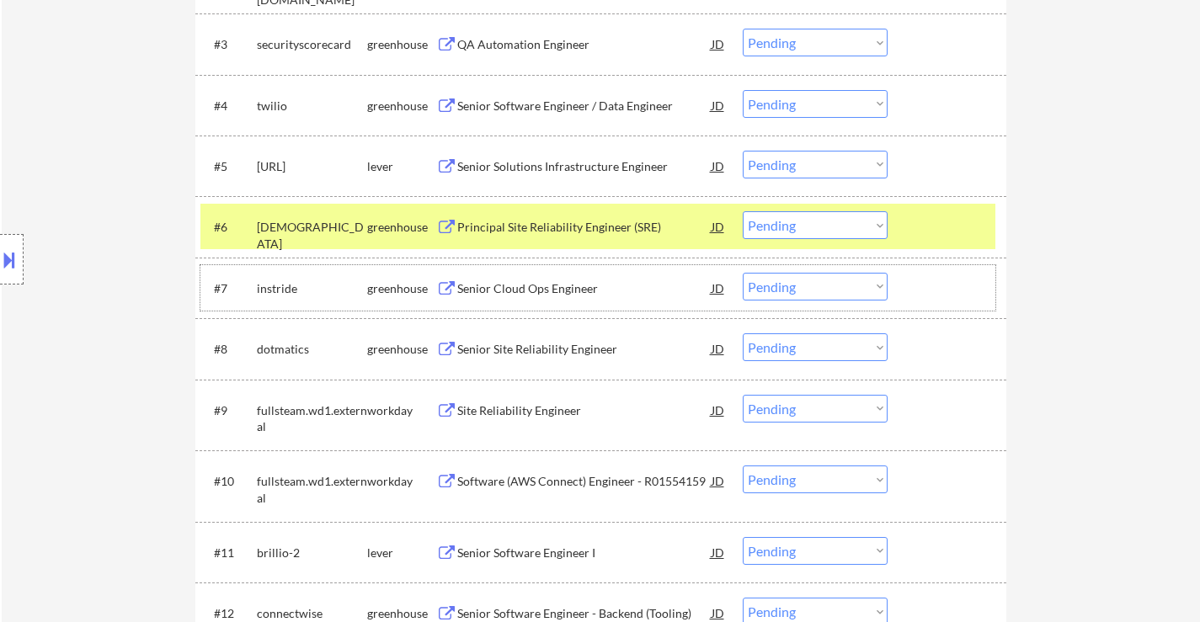
click at [938, 240] on div at bounding box center [949, 226] width 74 height 30
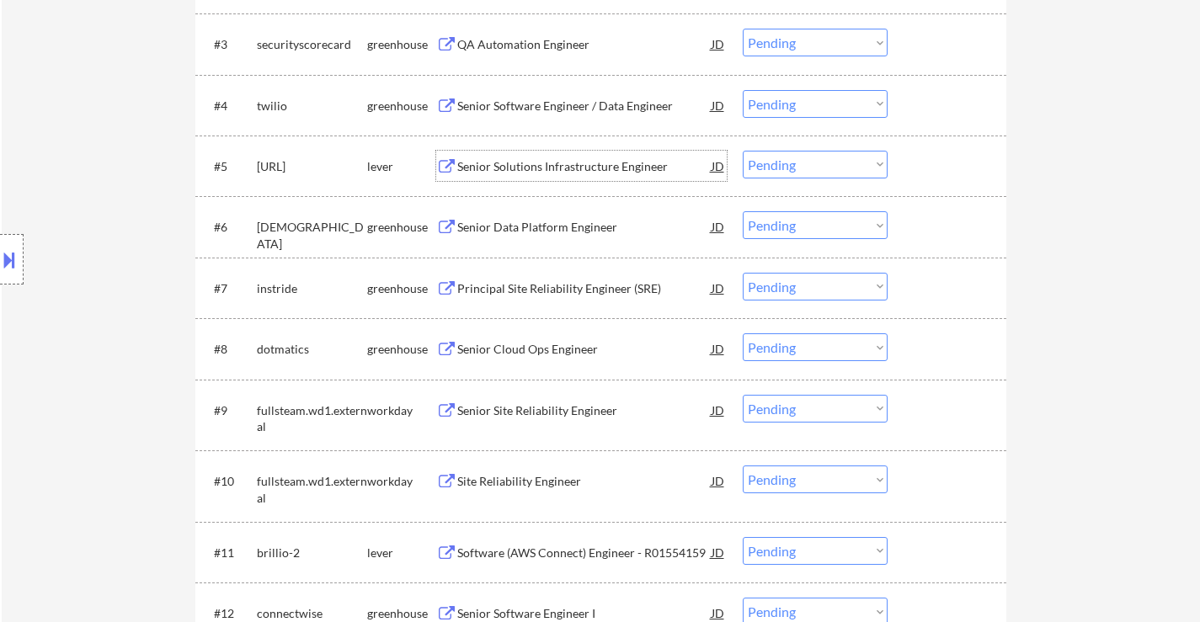
click at [575, 173] on div "Senior Solutions Infrastructure Engineer" at bounding box center [584, 166] width 254 height 17
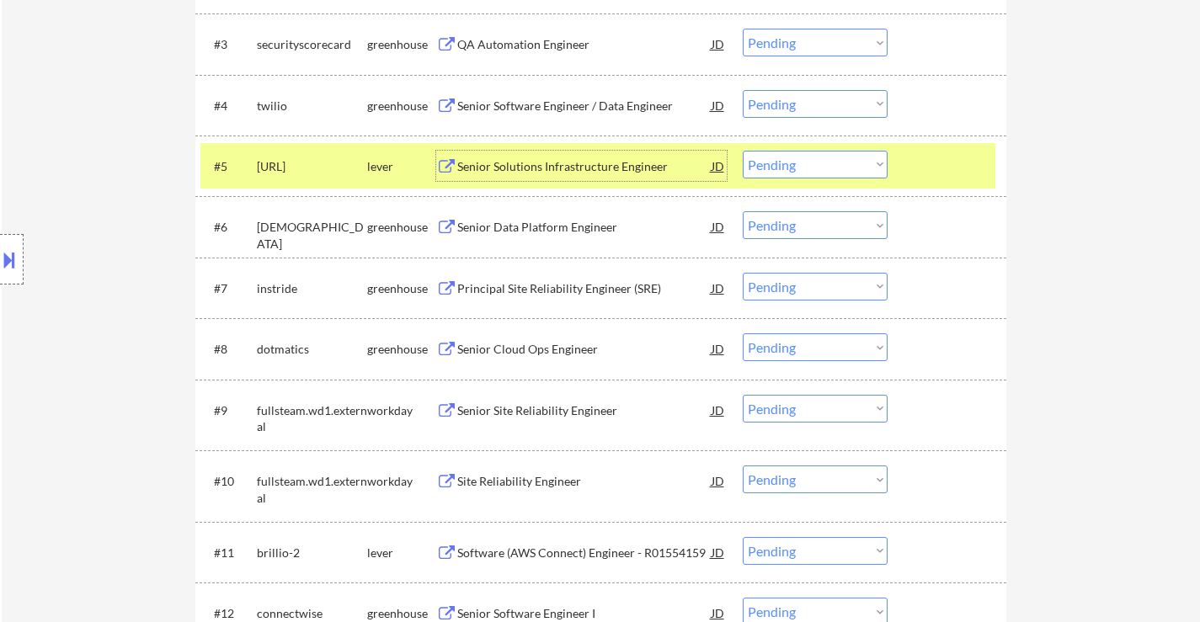
click at [586, 286] on div "Principal Site Reliability Engineer (SRE)" at bounding box center [584, 288] width 254 height 17
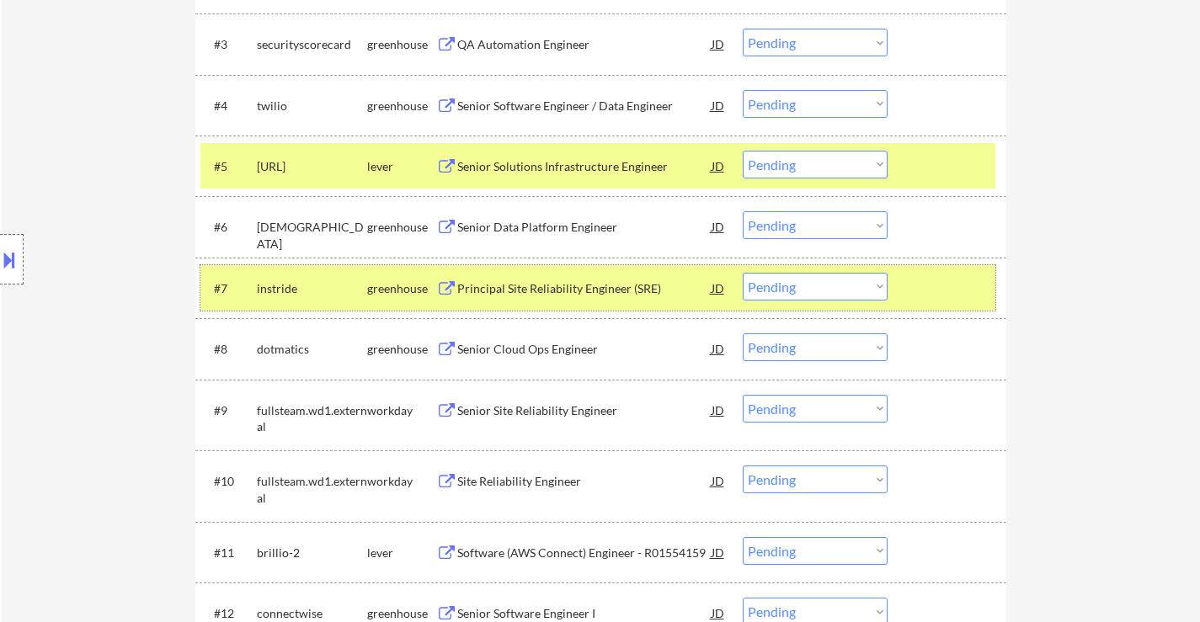
drag, startPoint x: 944, startPoint y: 282, endPoint x: 739, endPoint y: 316, distance: 208.2
click at [944, 283] on div at bounding box center [949, 288] width 74 height 30
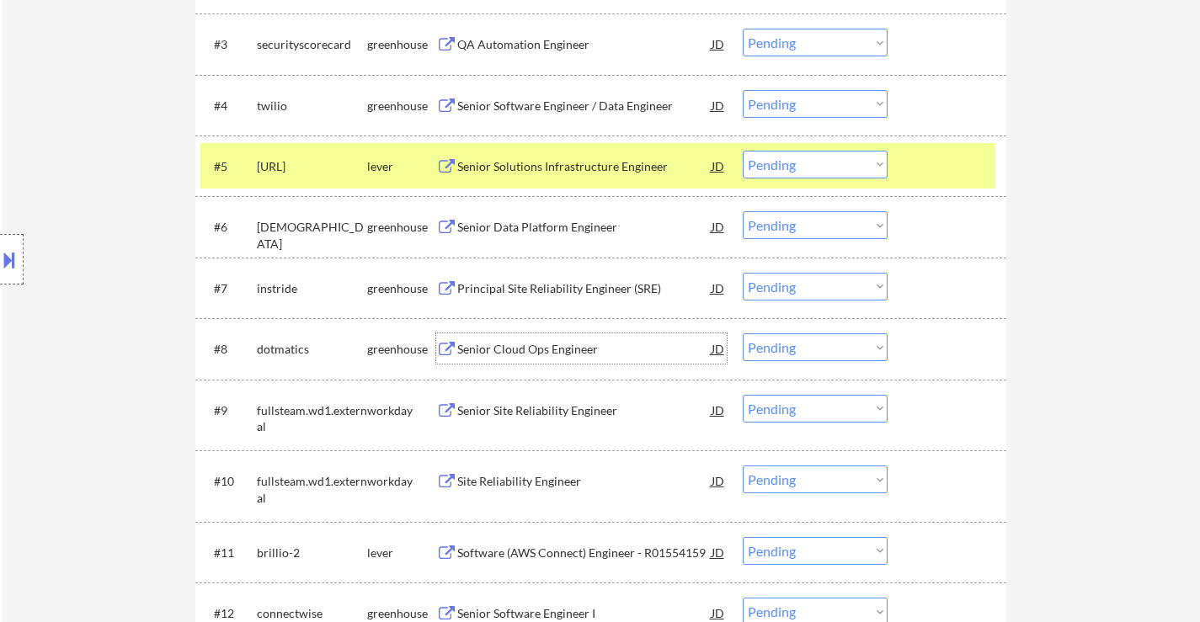
click at [572, 344] on div "Senior Cloud Ops Engineer" at bounding box center [584, 349] width 254 height 17
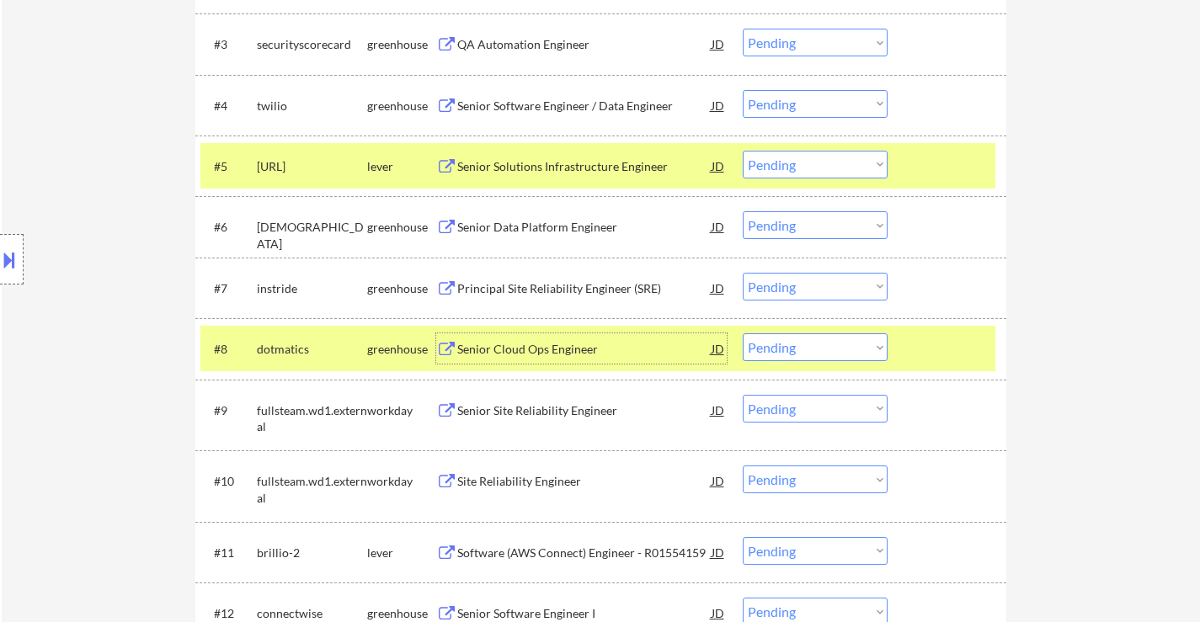
click at [833, 165] on select "Choose an option... Pending Applied Excluded (Questions) Excluded (Expired) Exc…" at bounding box center [815, 165] width 145 height 28
click at [743, 151] on select "Choose an option... Pending Applied Excluded (Questions) Excluded (Expired) Exc…" at bounding box center [815, 165] width 145 height 28
select select ""pending""
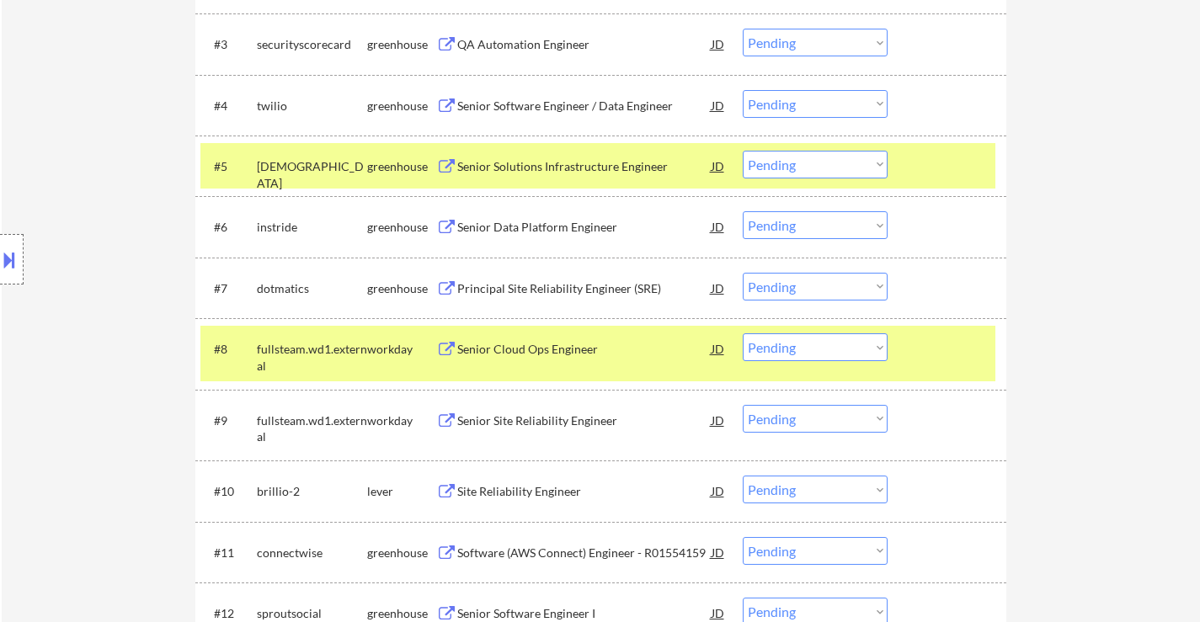
click at [918, 157] on div at bounding box center [949, 166] width 74 height 30
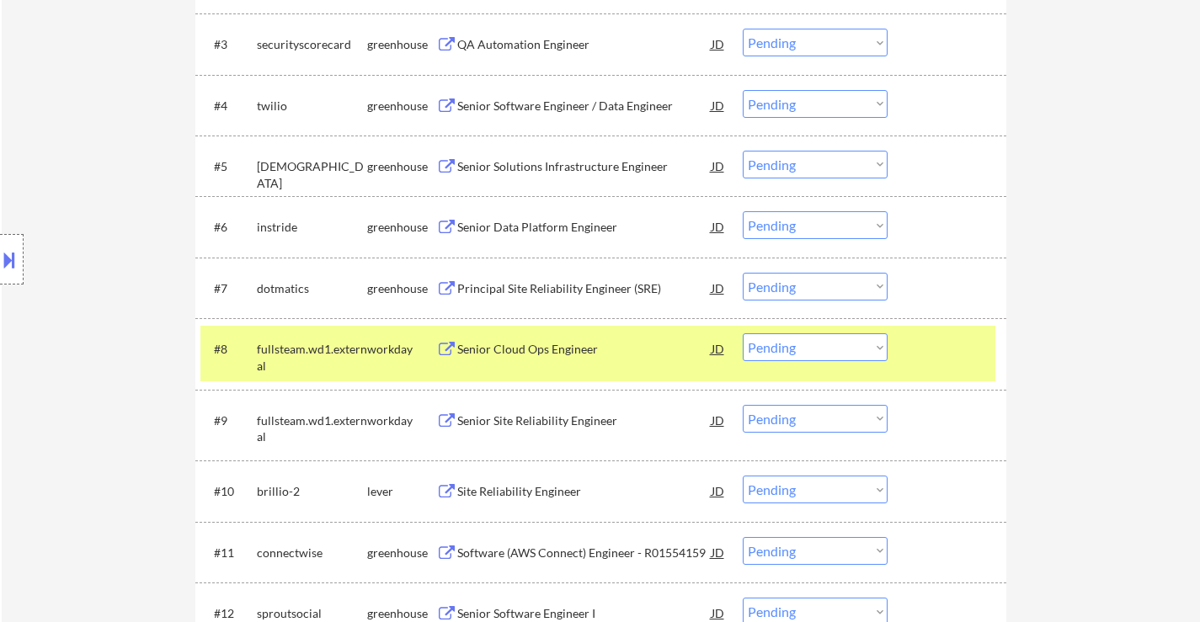
click at [947, 355] on div at bounding box center [949, 349] width 74 height 30
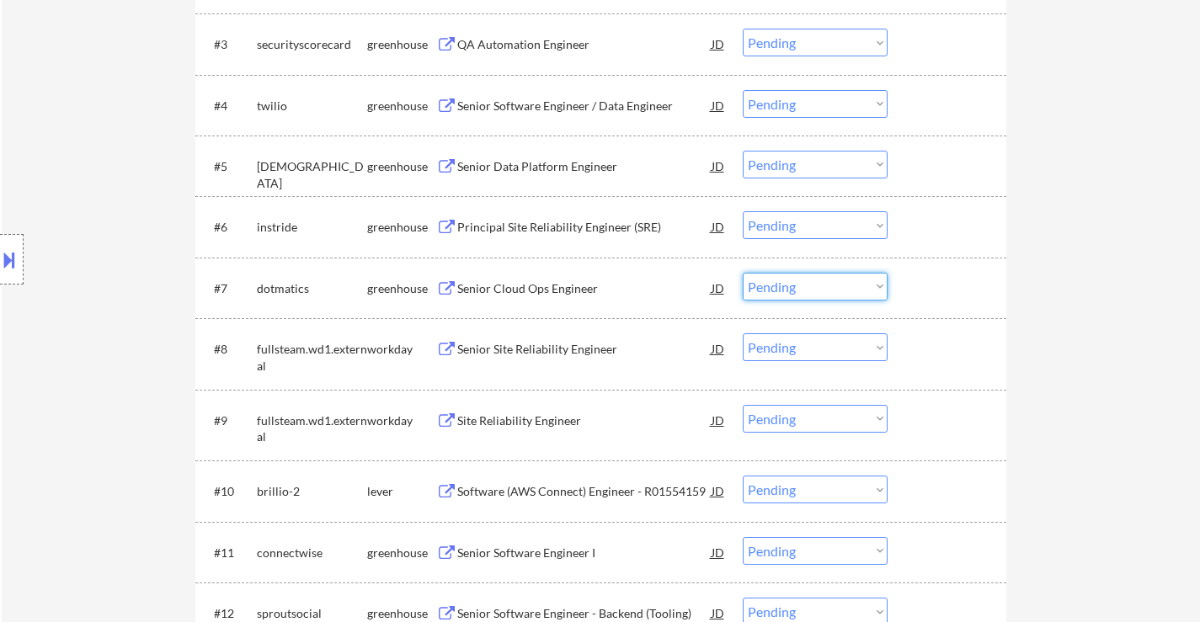
click at [847, 284] on select "Choose an option... Pending Applied Excluded (Questions) Excluded (Expired) Exc…" at bounding box center [815, 287] width 145 height 28
click at [743, 273] on select "Choose an option... Pending Applied Excluded (Questions) Excluded (Expired) Exc…" at bounding box center [815, 287] width 145 height 28
select select ""pending""
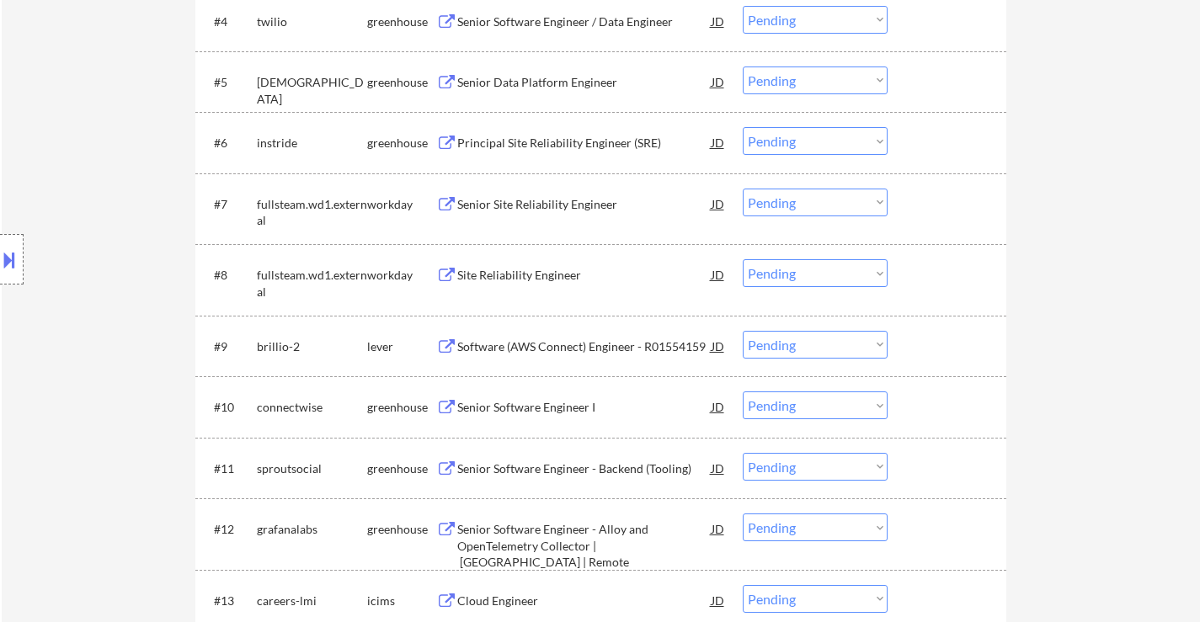
scroll to position [926, 0]
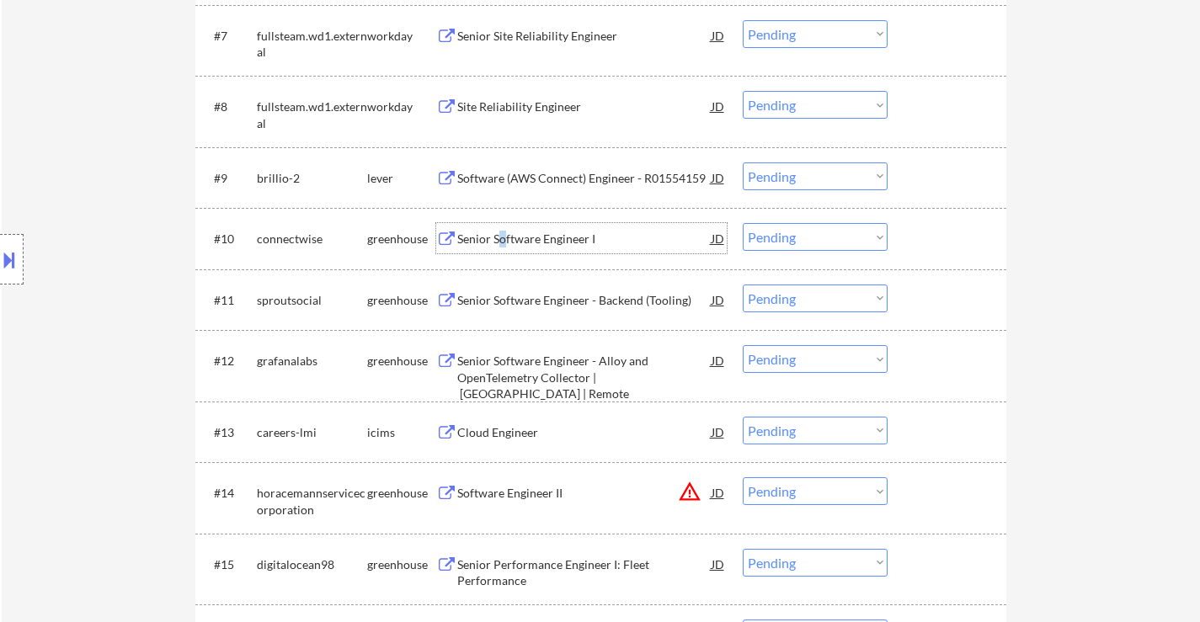
click at [502, 250] on div "Senior Software Engineer I" at bounding box center [584, 238] width 254 height 30
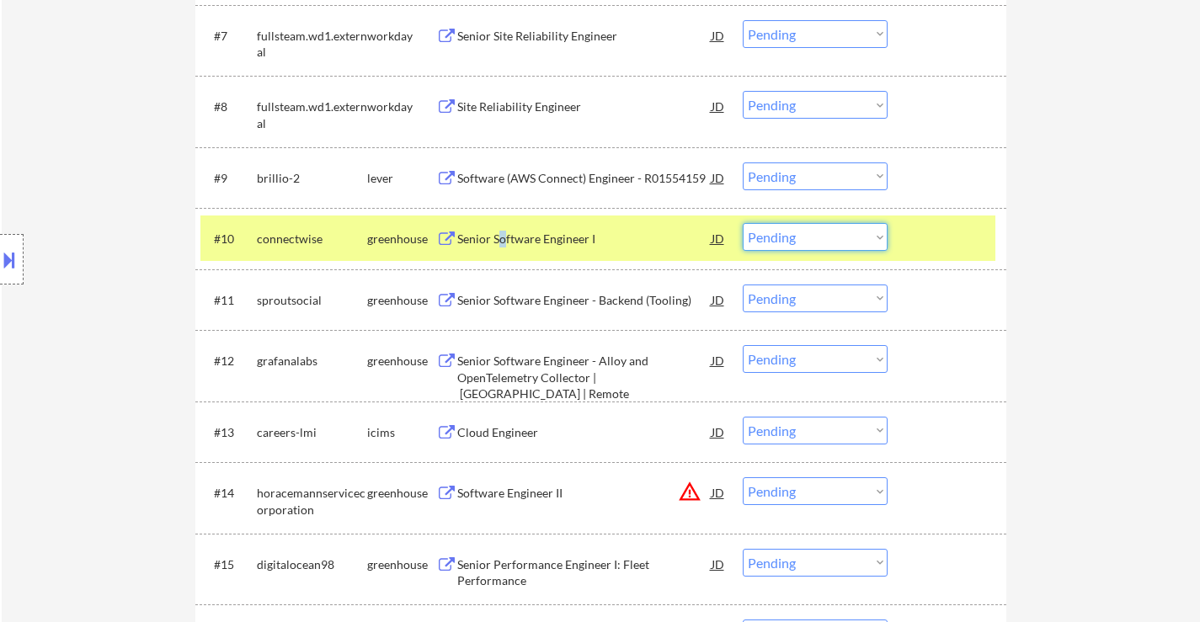
click at [808, 227] on select "Choose an option... Pending Applied Excluded (Questions) Excluded (Expired) Exc…" at bounding box center [815, 237] width 145 height 28
click at [743, 223] on select "Choose an option... Pending Applied Excluded (Questions) Excluded (Expired) Exc…" at bounding box center [815, 237] width 145 height 28
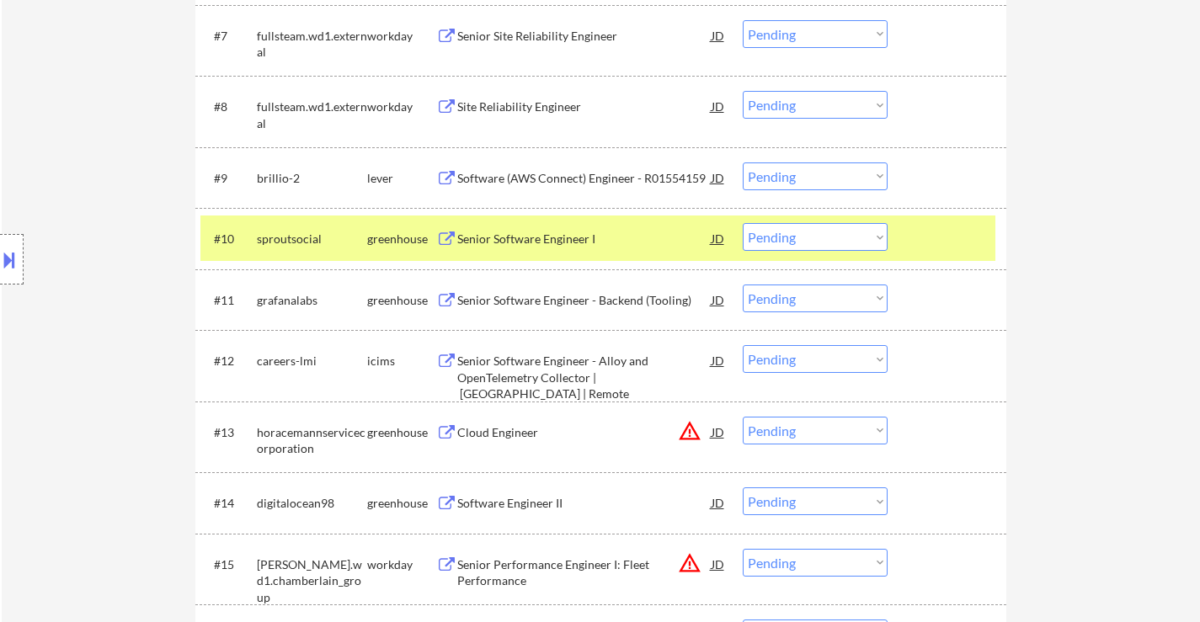
click at [955, 234] on div at bounding box center [949, 238] width 74 height 30
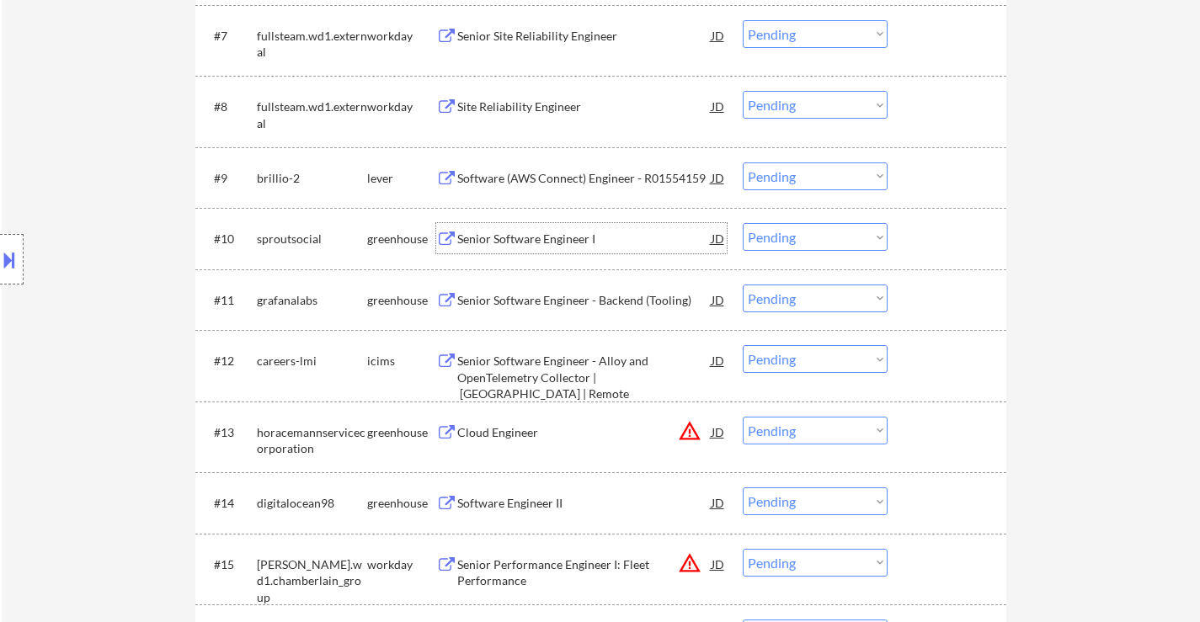
click at [512, 236] on div "Senior Software Engineer I" at bounding box center [584, 239] width 254 height 17
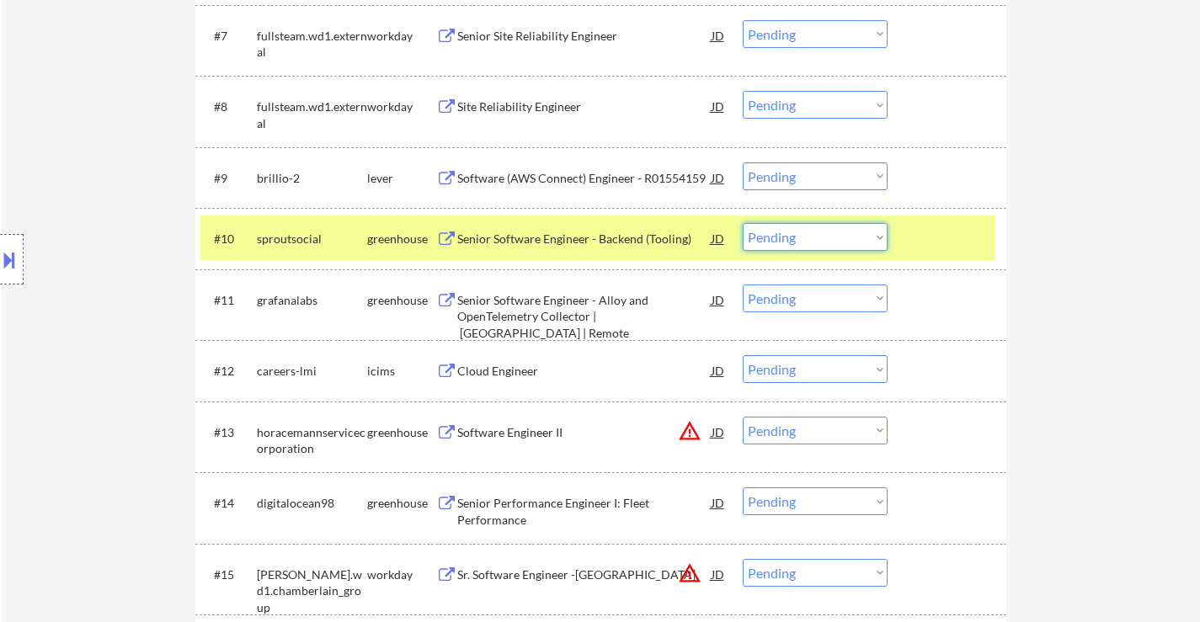
click at [836, 238] on select "Choose an option... Pending Applied Excluded (Questions) Excluded (Expired) Exc…" at bounding box center [815, 237] width 145 height 28
click at [743, 223] on select "Choose an option... Pending Applied Excluded (Questions) Excluded (Expired) Exc…" at bounding box center [815, 237] width 145 height 28
select select ""pending""
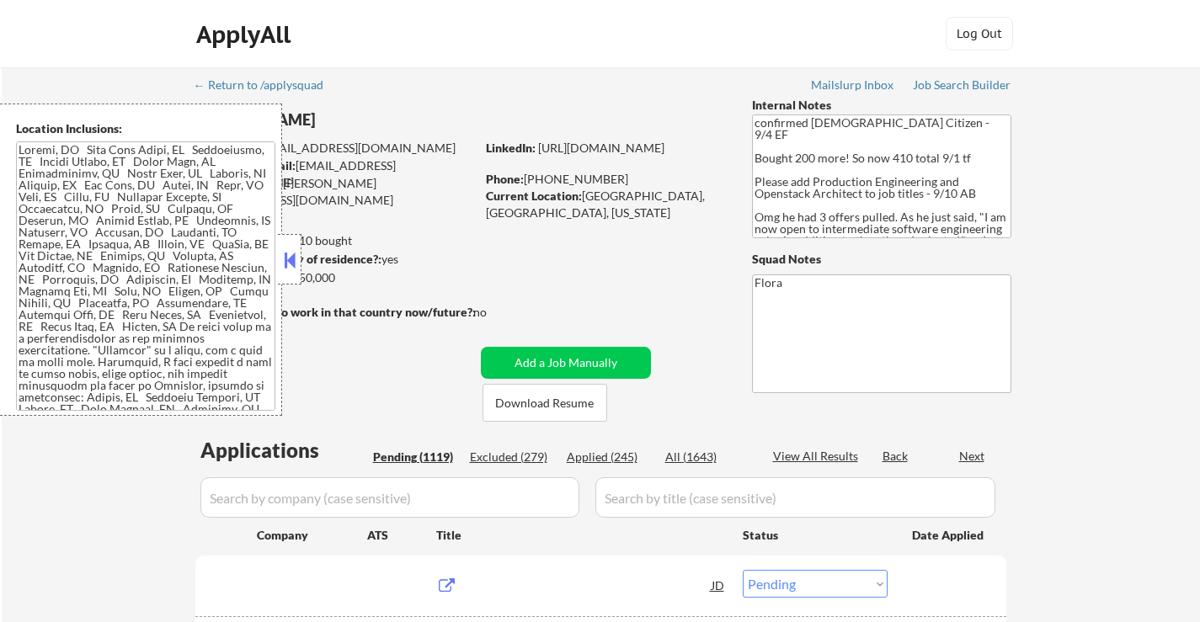
select select ""pending""
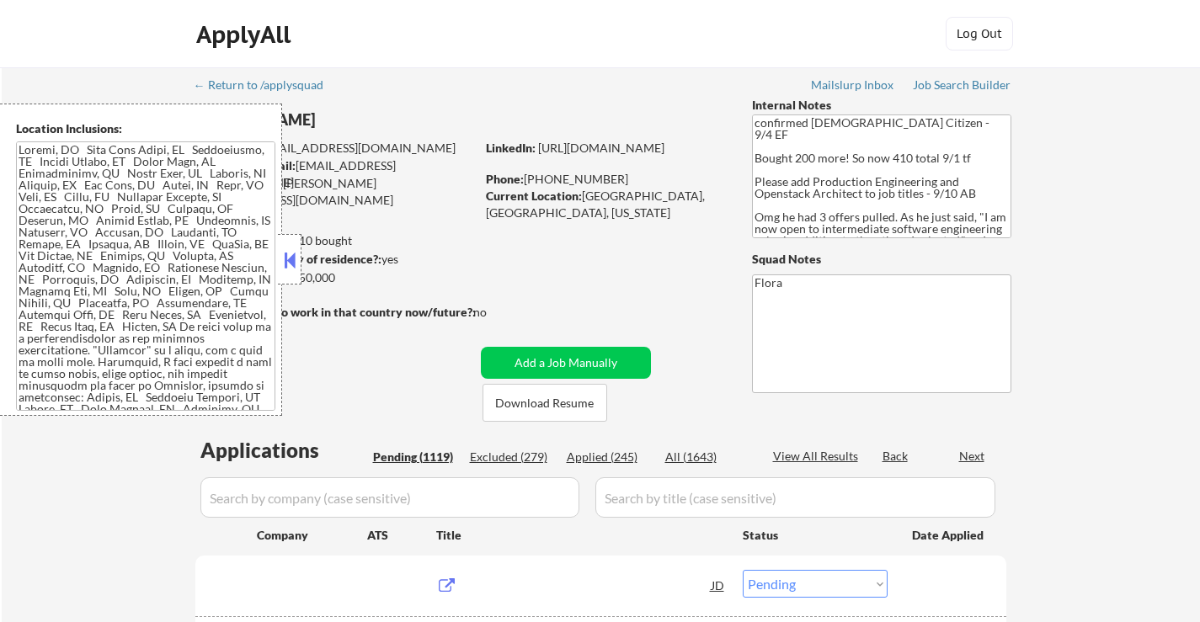
select select ""pending""
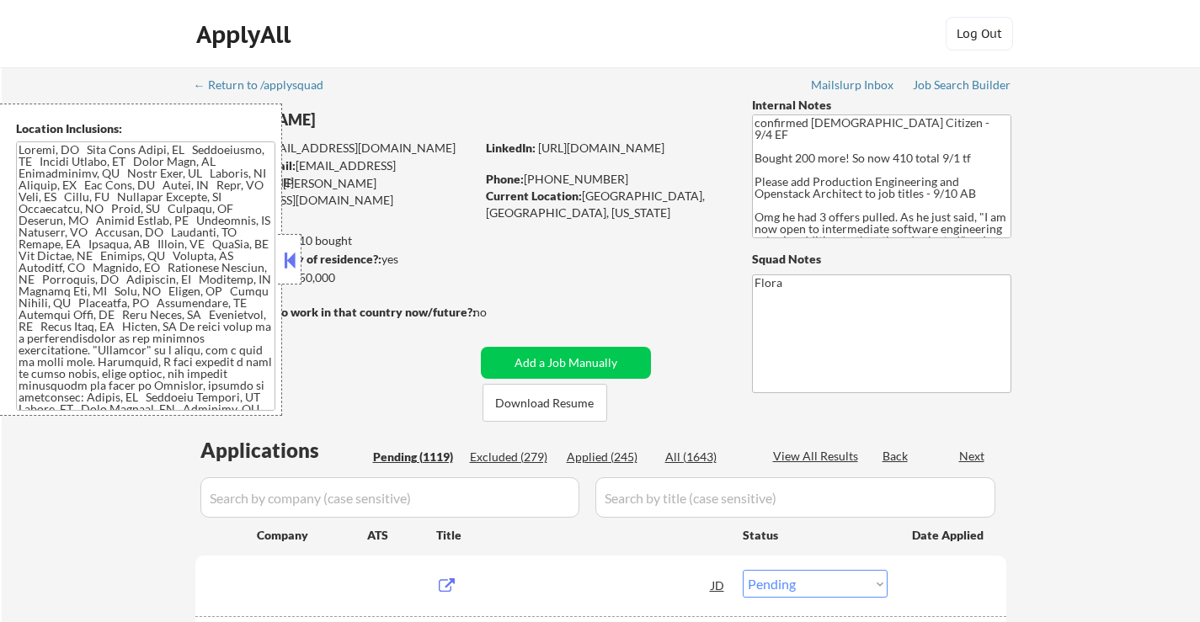
select select ""pending""
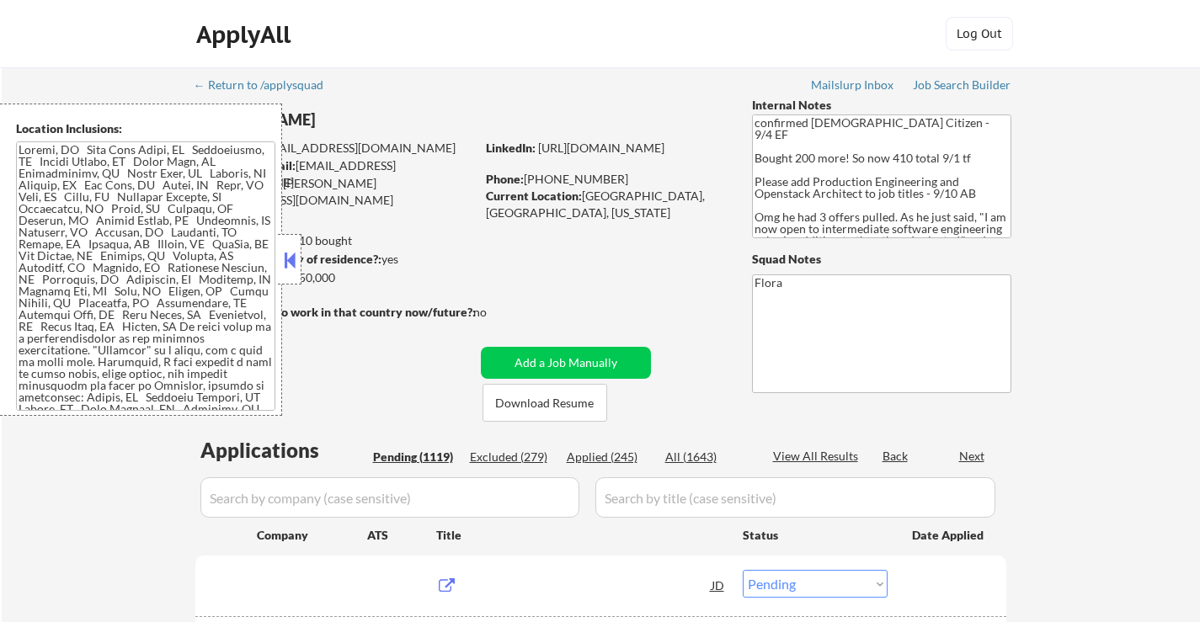
select select ""pending""
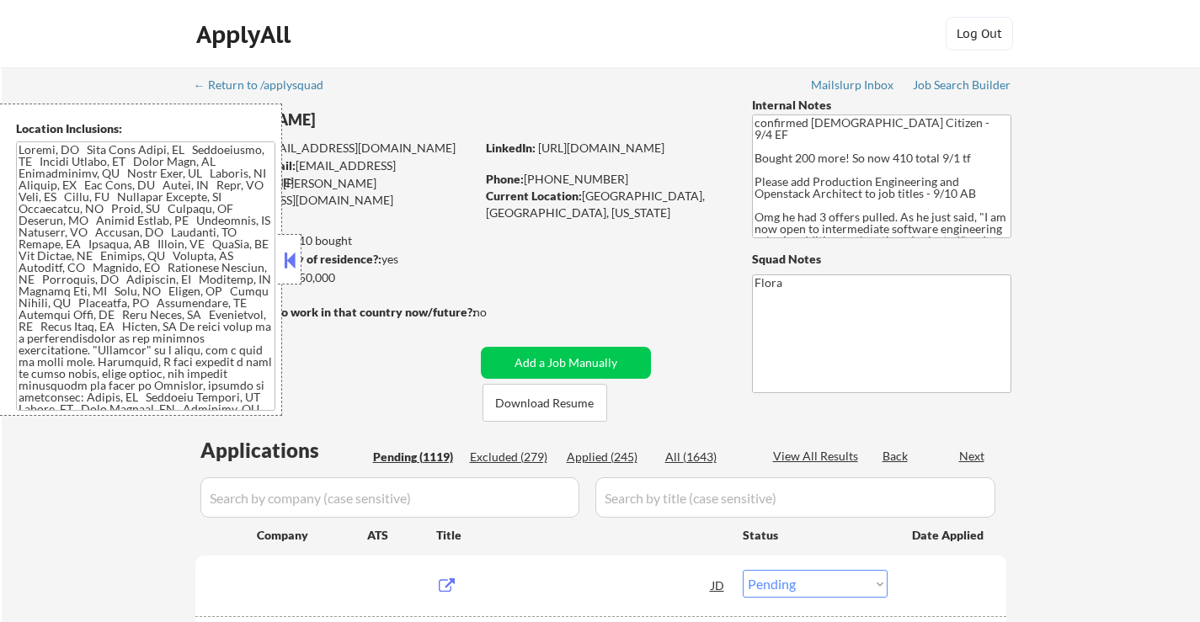
select select ""pending""
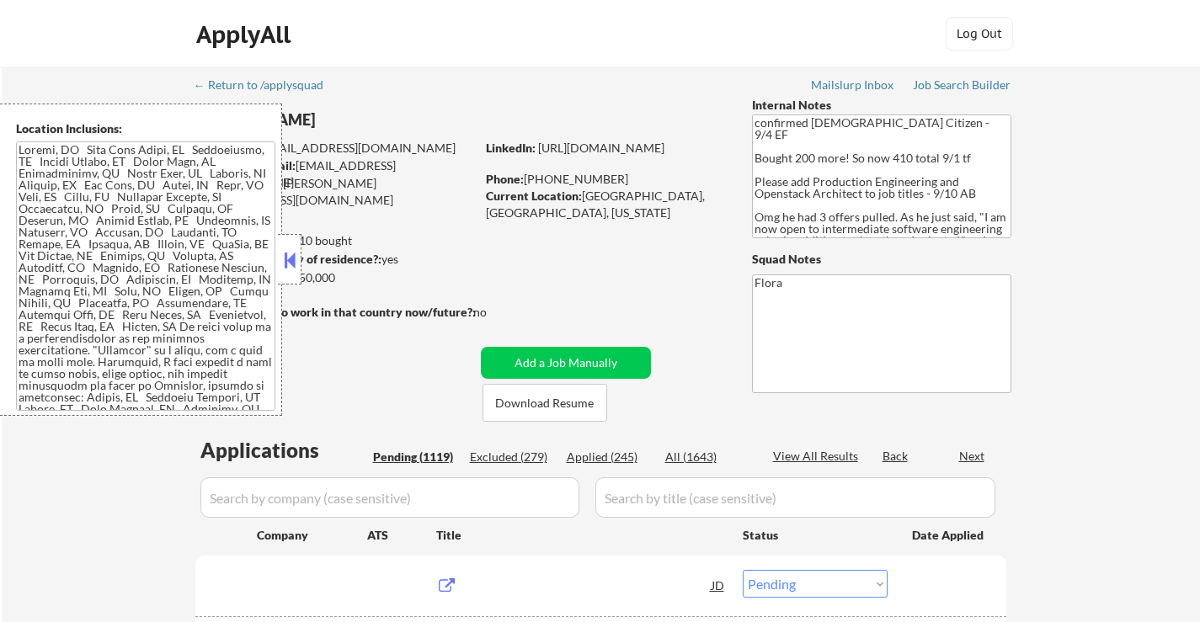
select select ""pending""
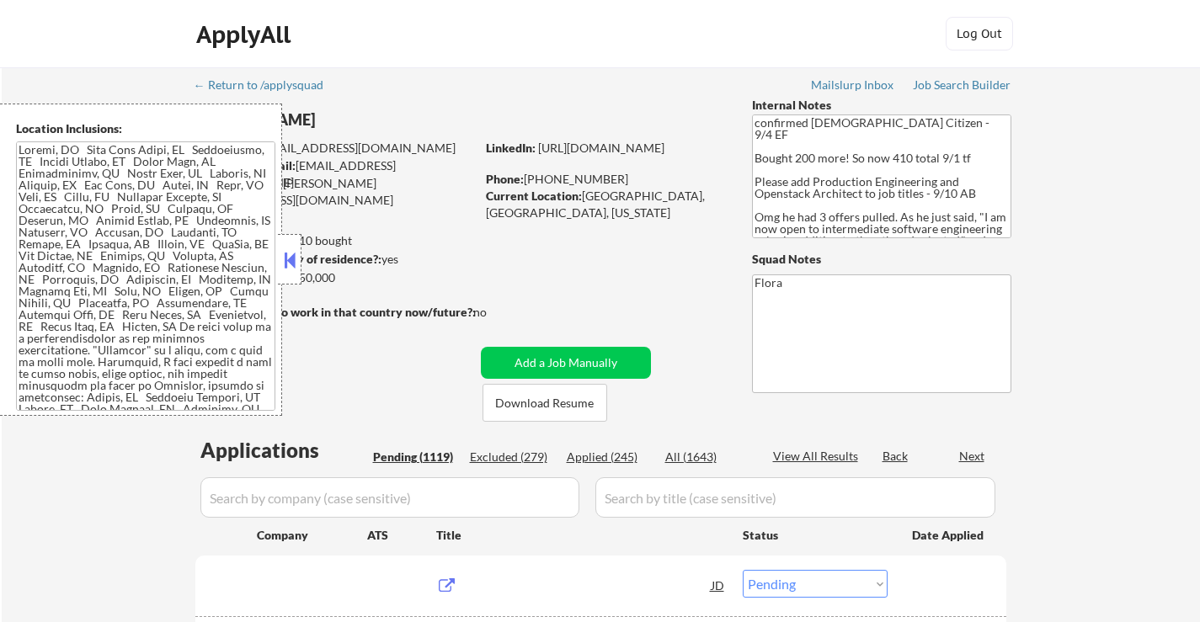
select select ""pending""
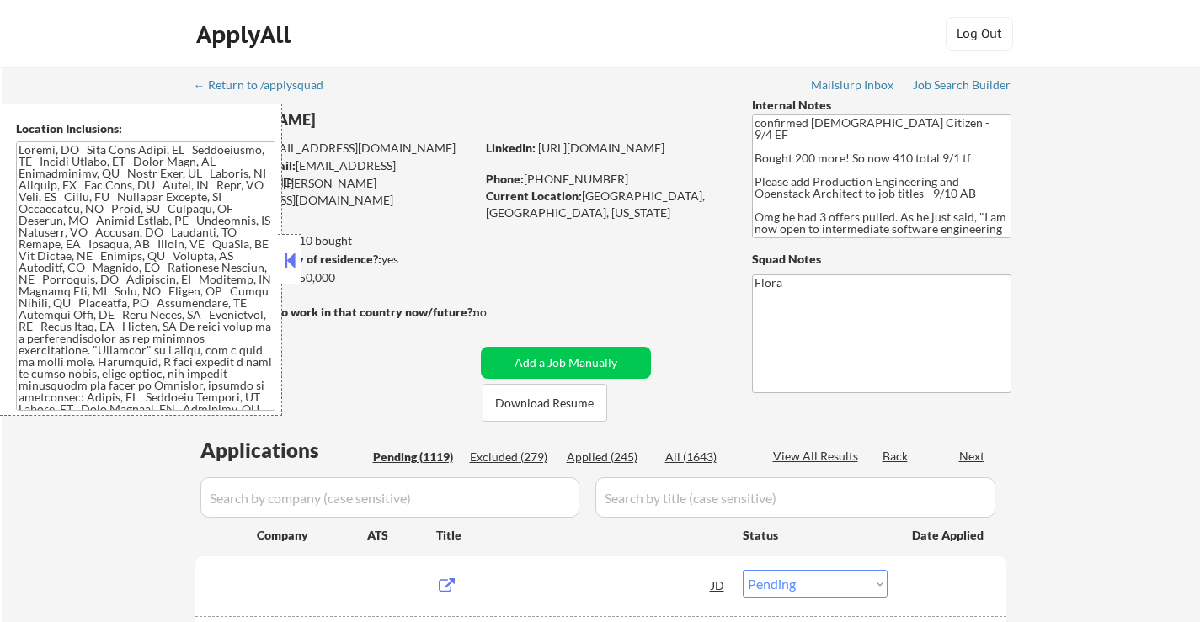
select select ""pending""
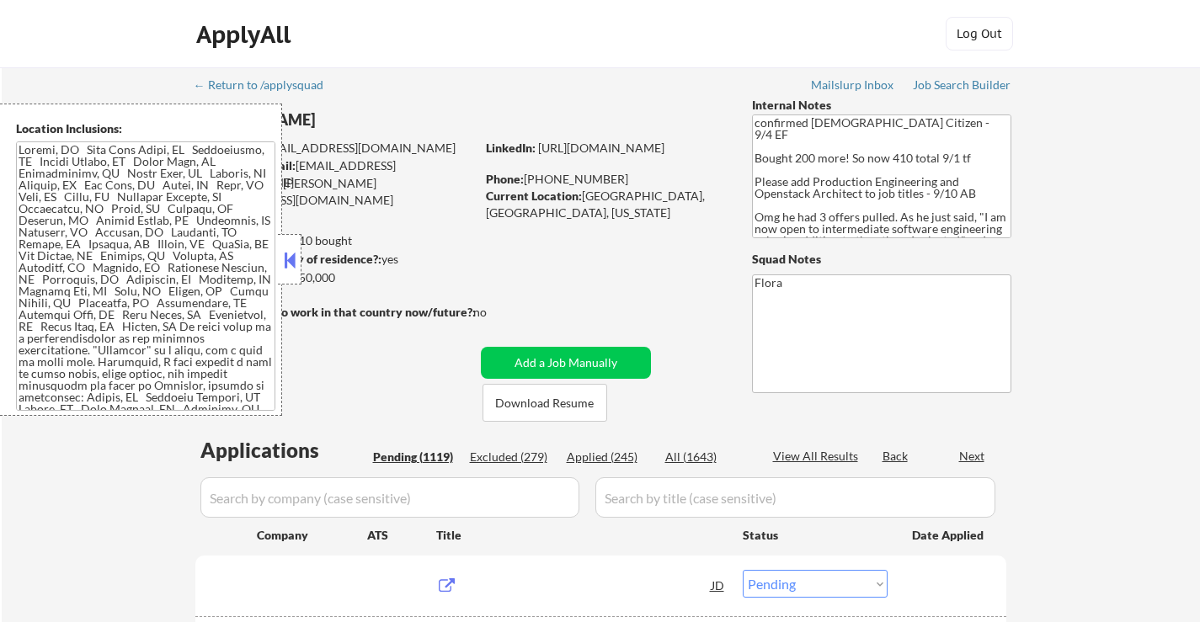
select select ""pending""
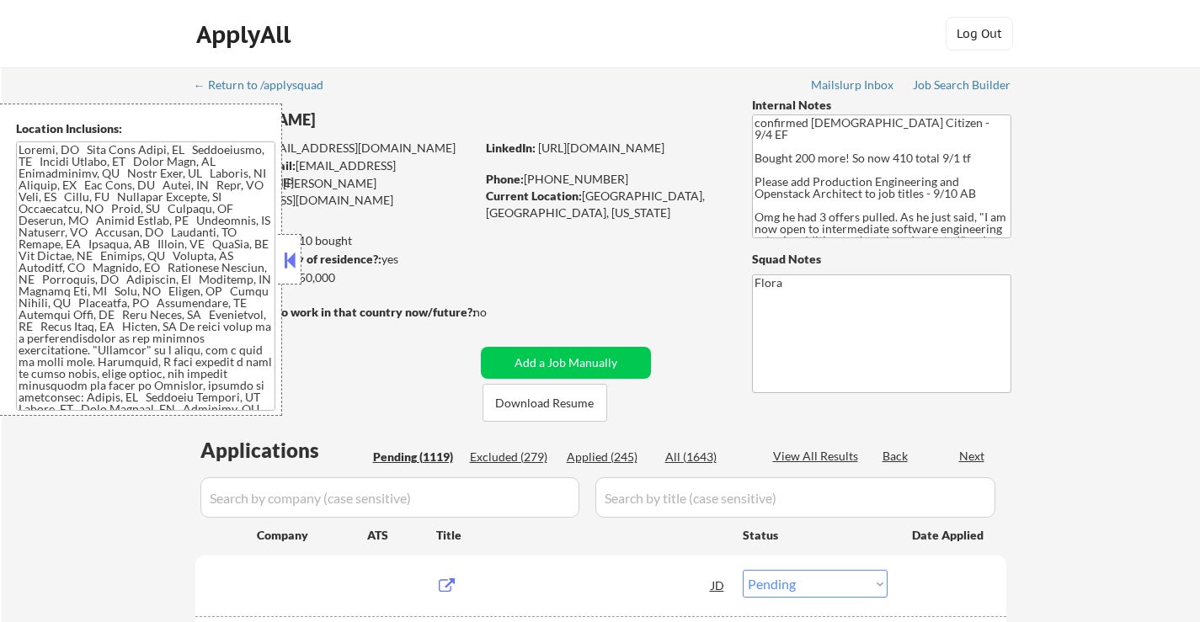
select select ""pending""
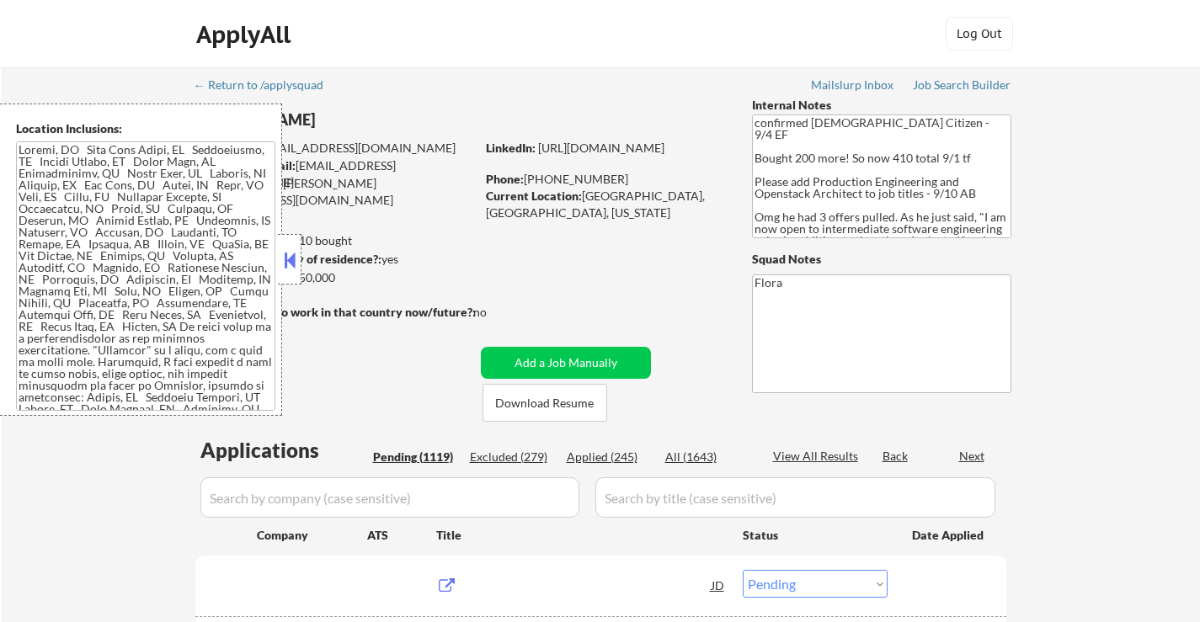
select select ""pending""
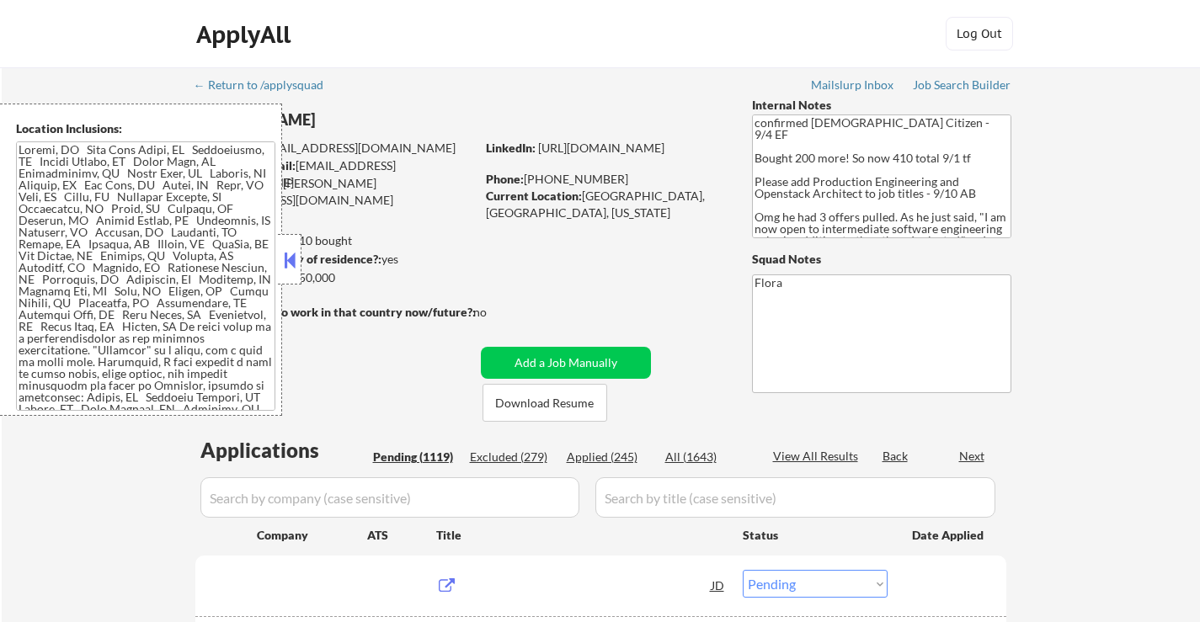
select select ""pending""
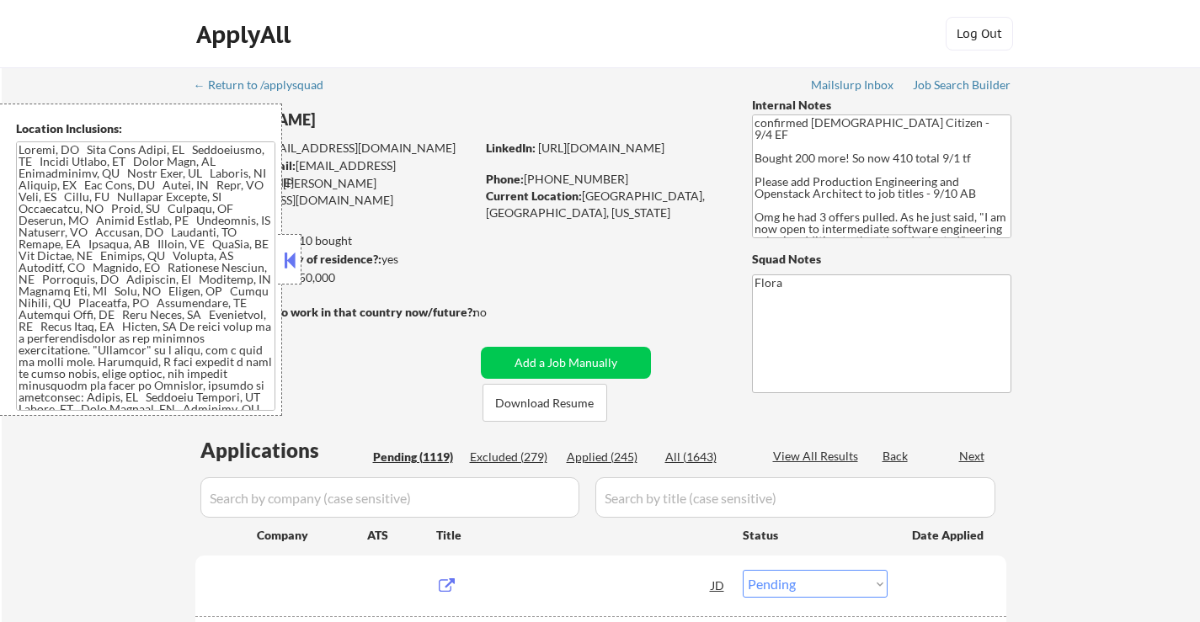
select select ""pending""
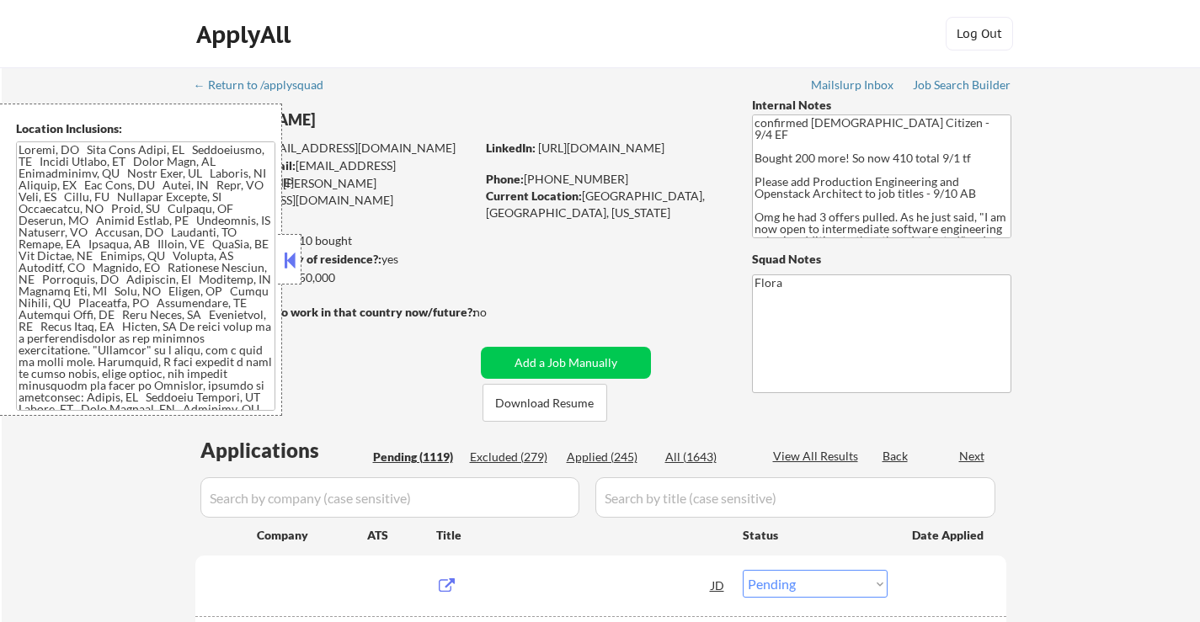
select select ""pending""
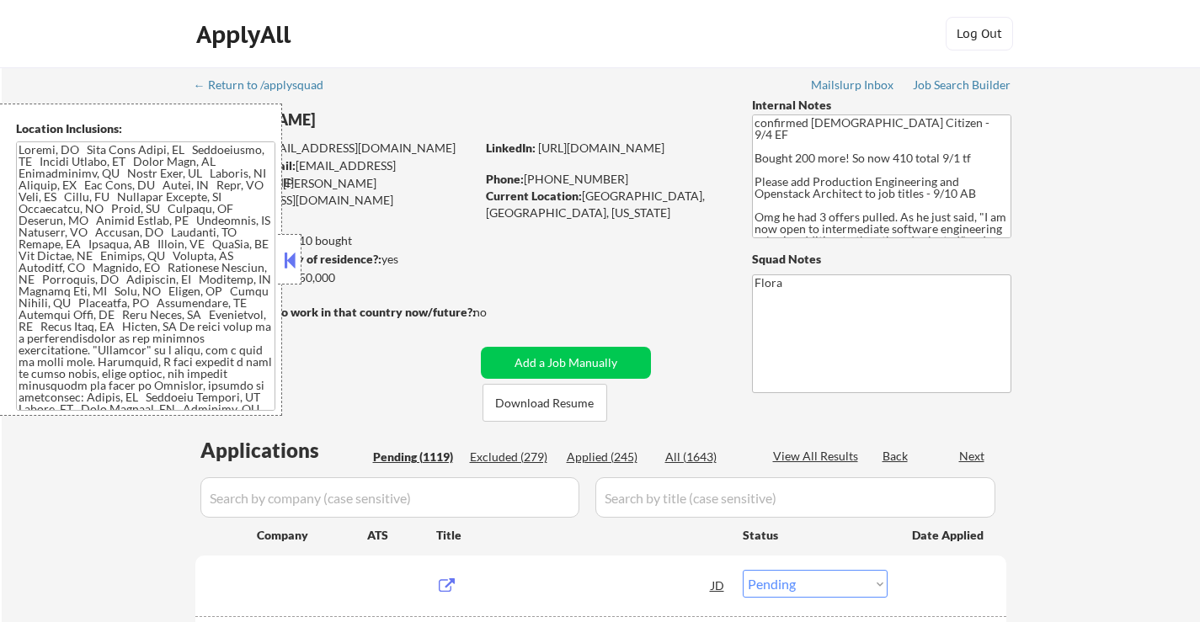
select select ""pending""
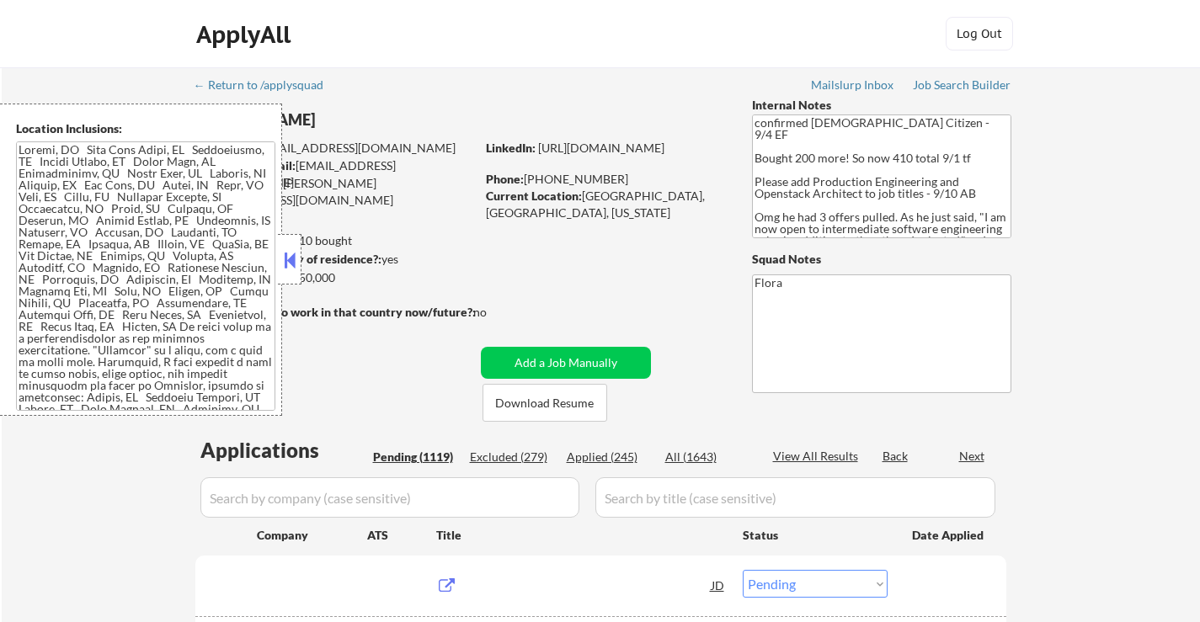
select select ""pending""
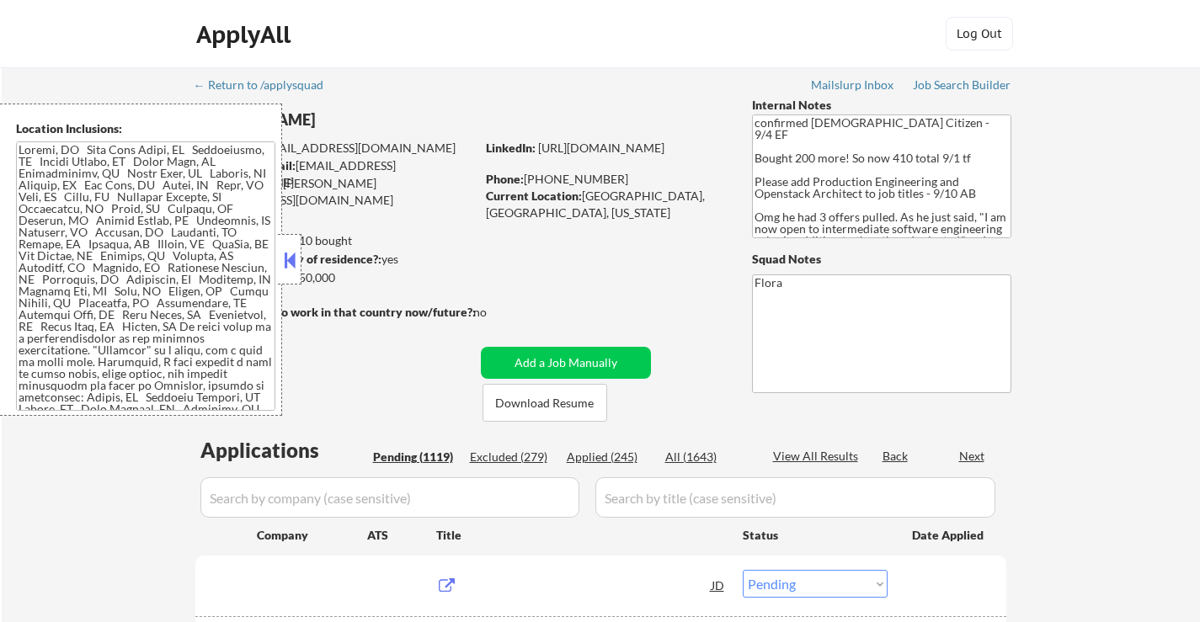
select select ""pending""
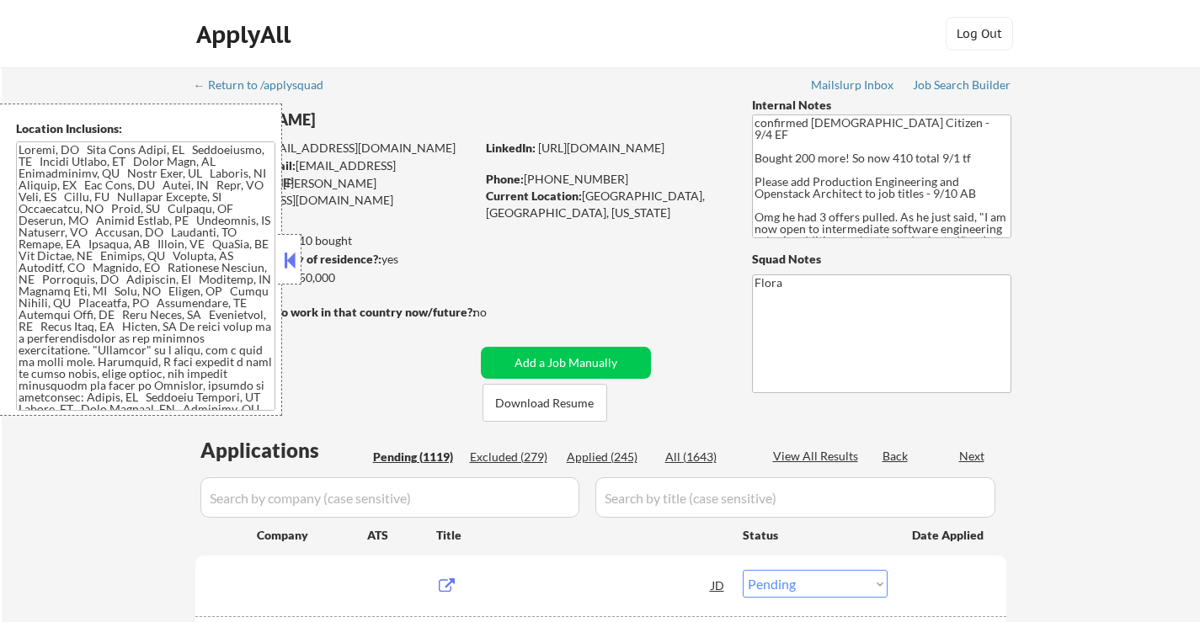
select select ""pending""
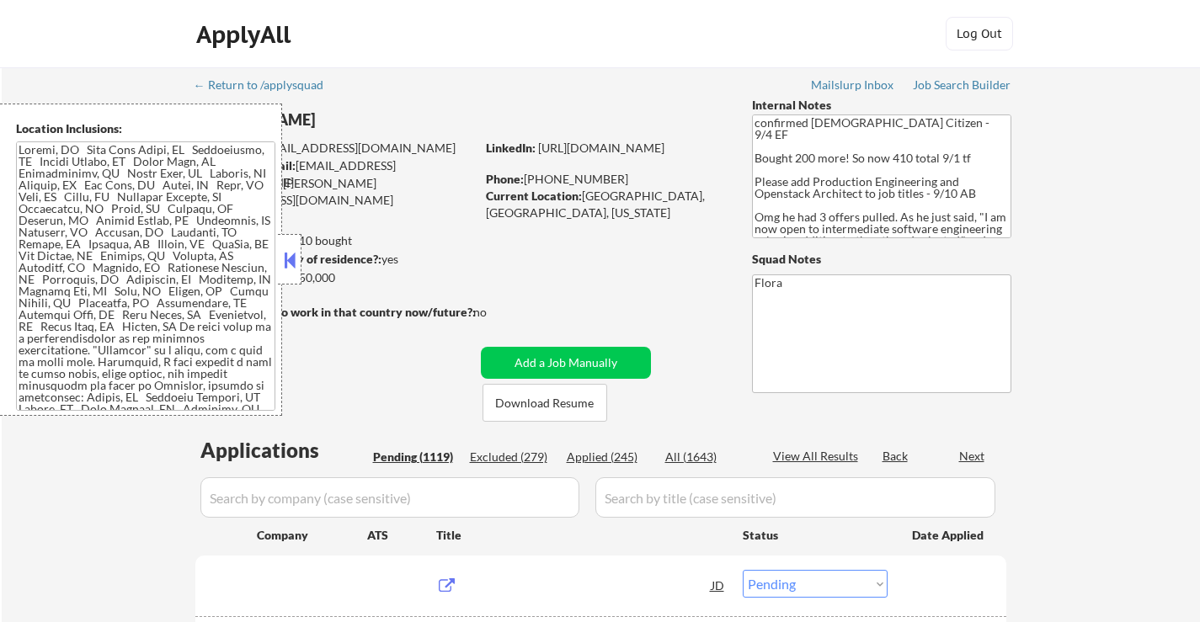
select select ""pending""
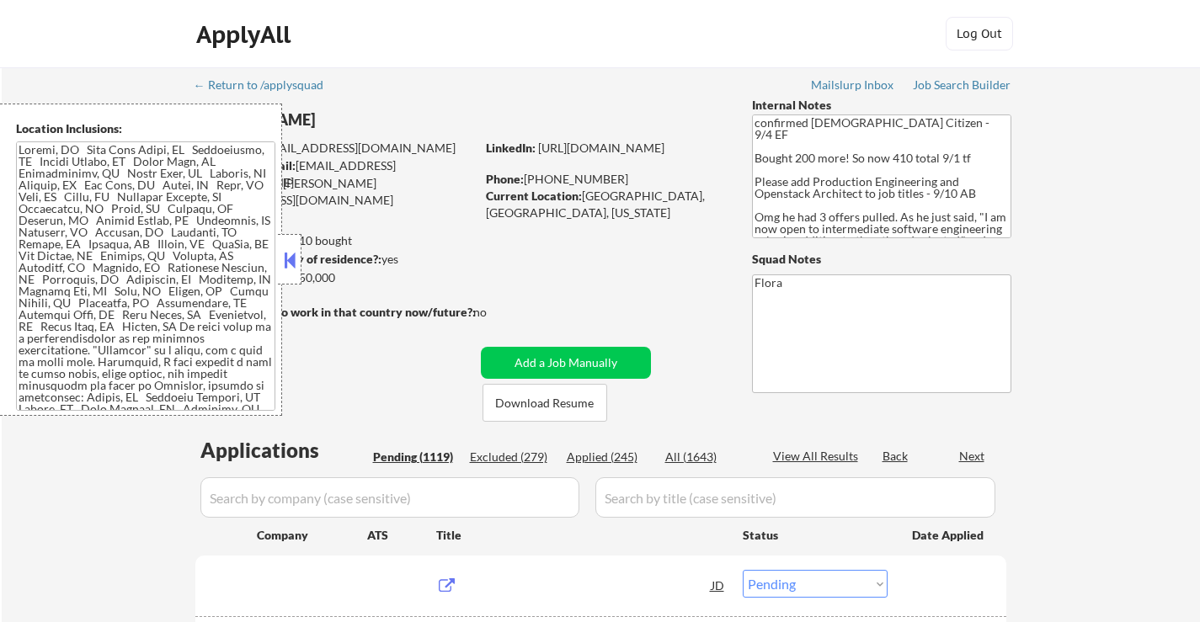
select select ""pending""
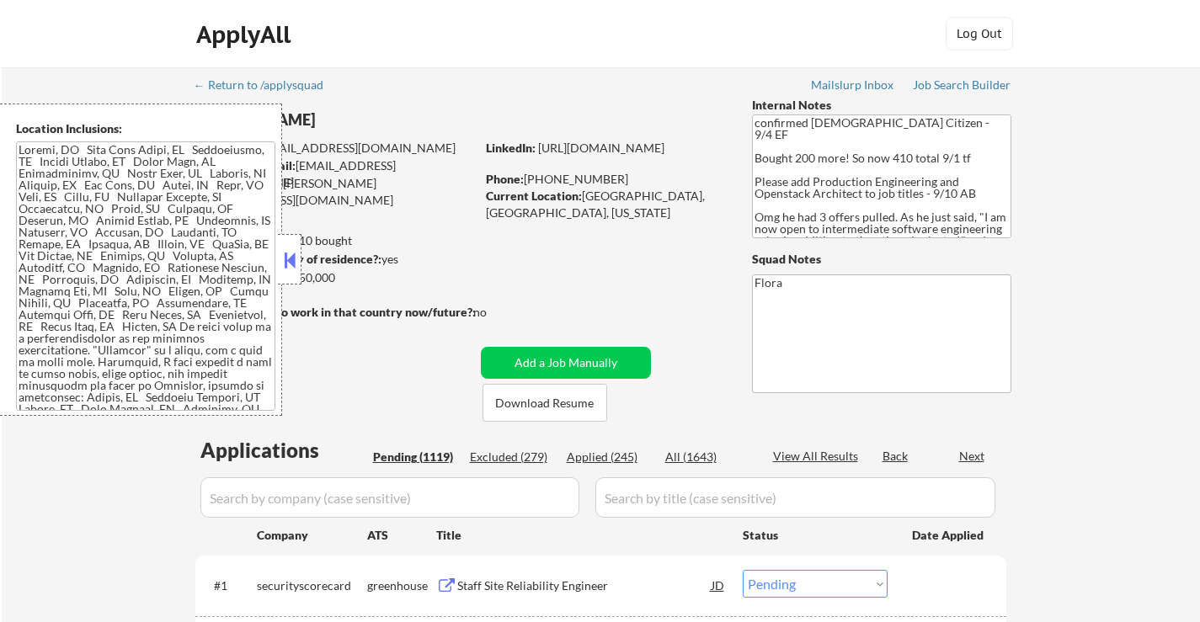
scroll to position [168, 0]
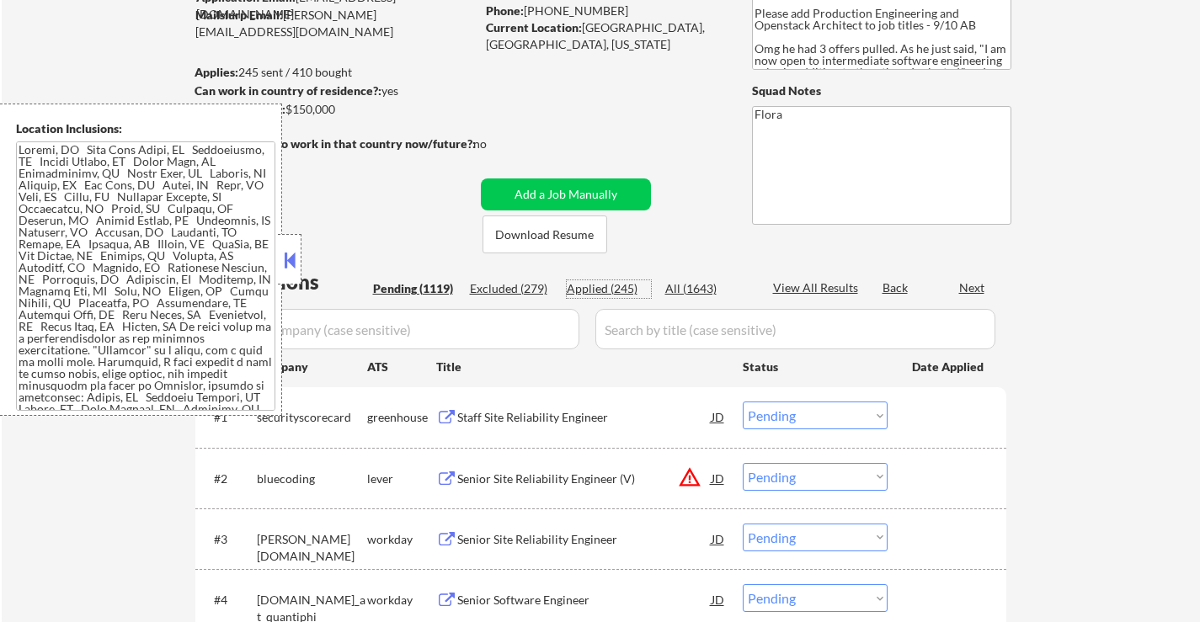
click at [611, 293] on div "Applied (245)" at bounding box center [609, 288] width 84 height 17
select select ""applied""
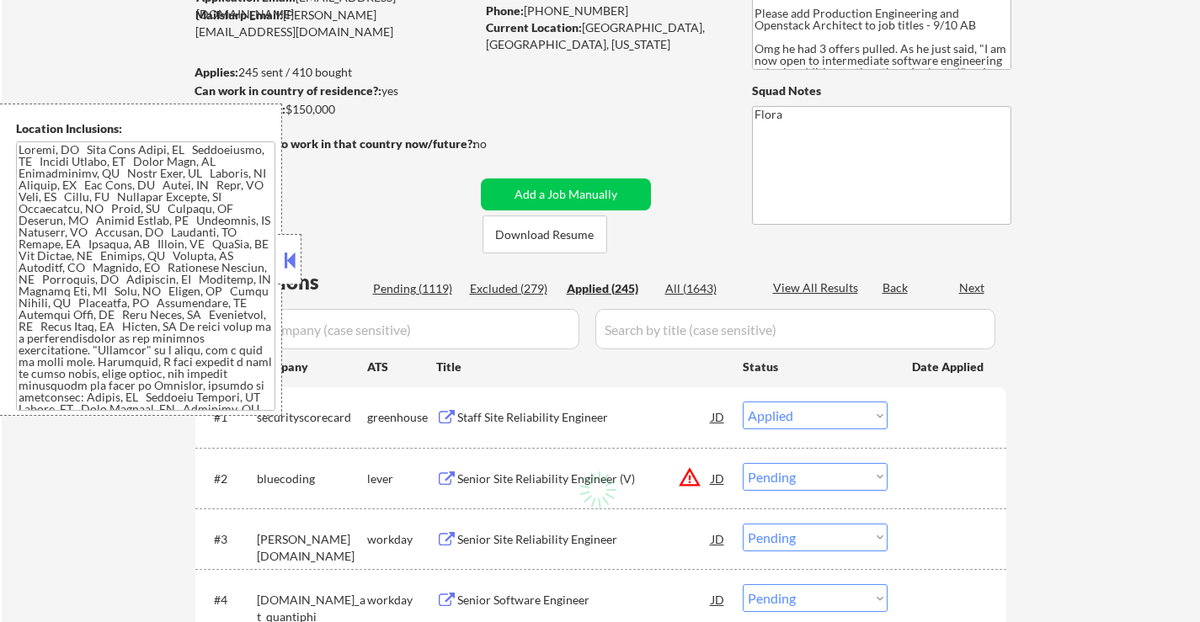
select select ""applied""
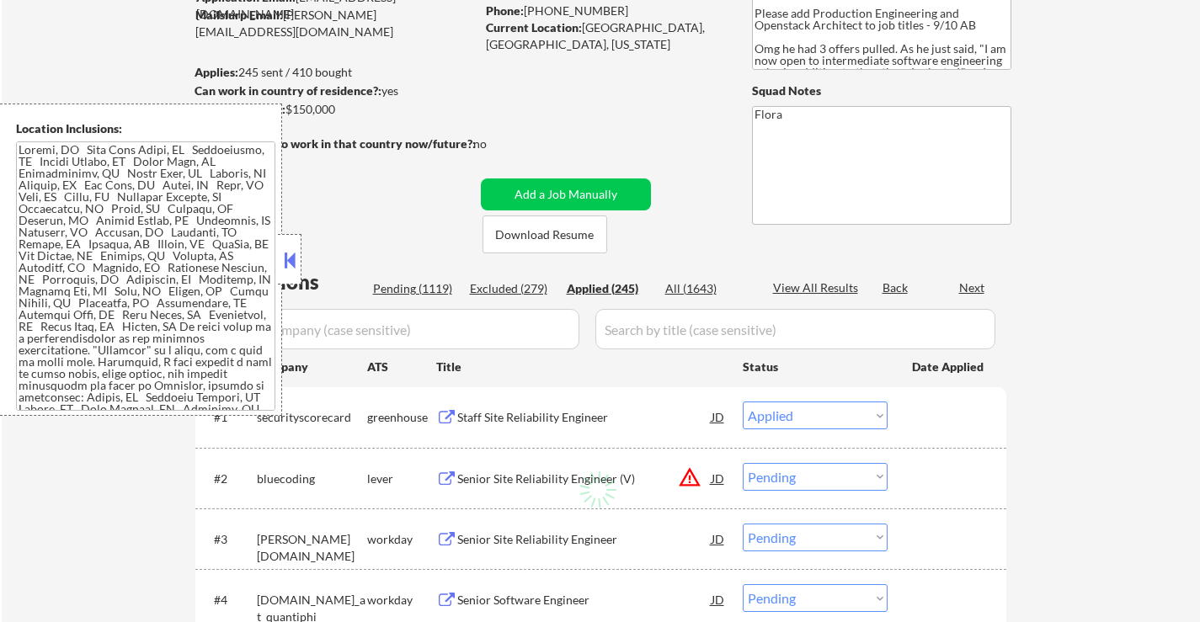
select select ""applied""
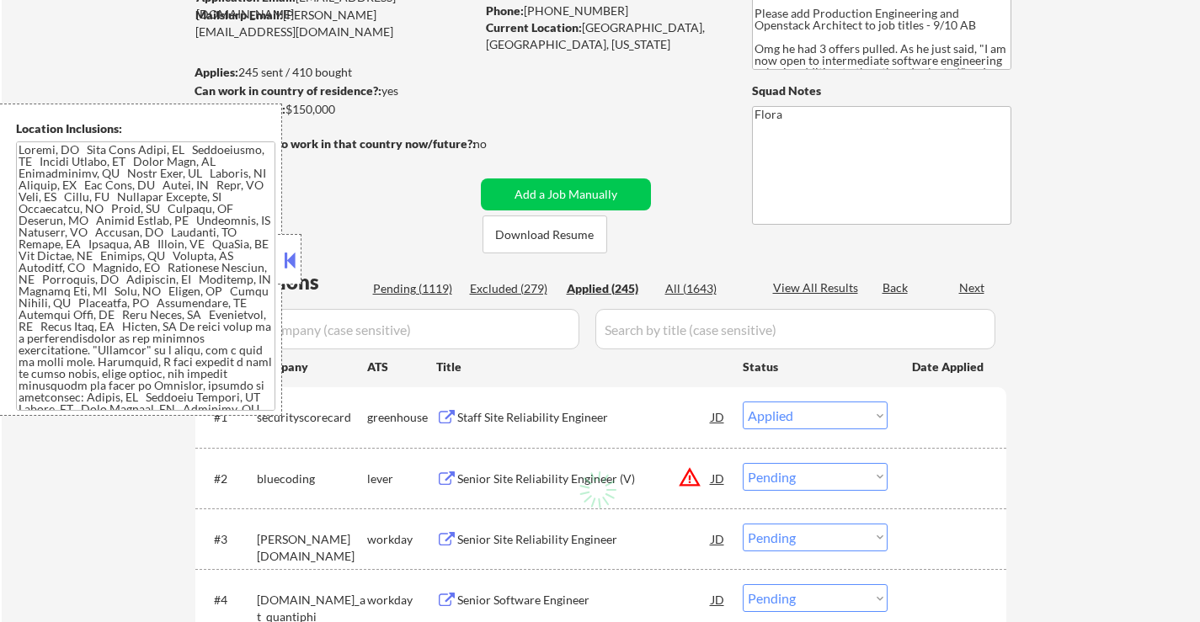
select select ""applied""
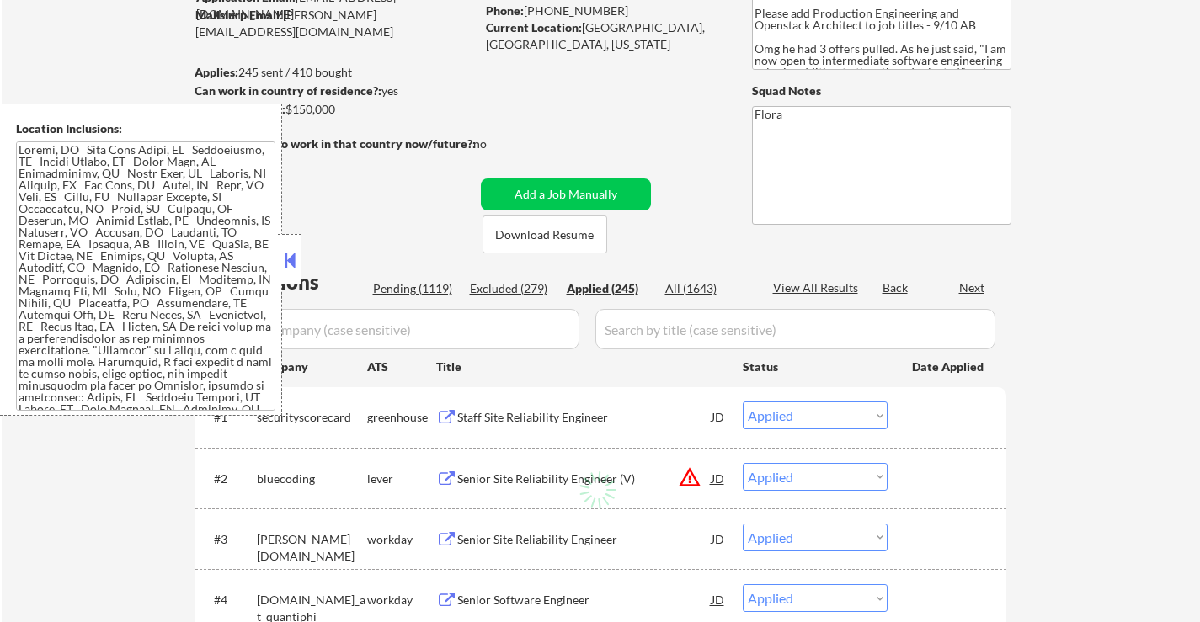
select select ""applied""
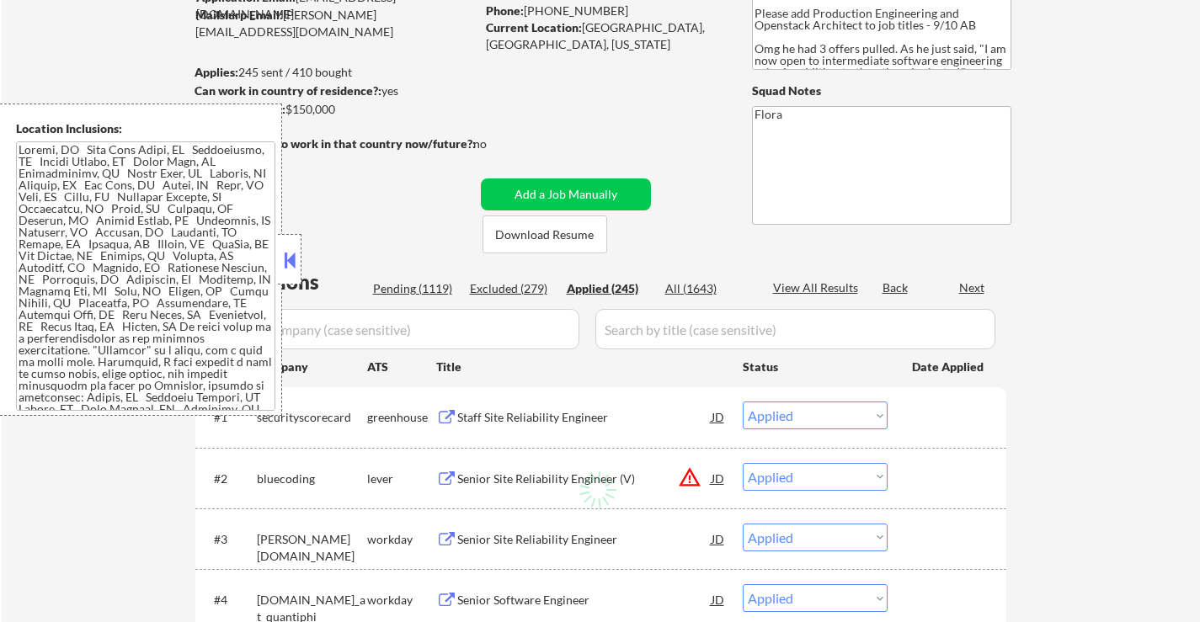
select select ""applied""
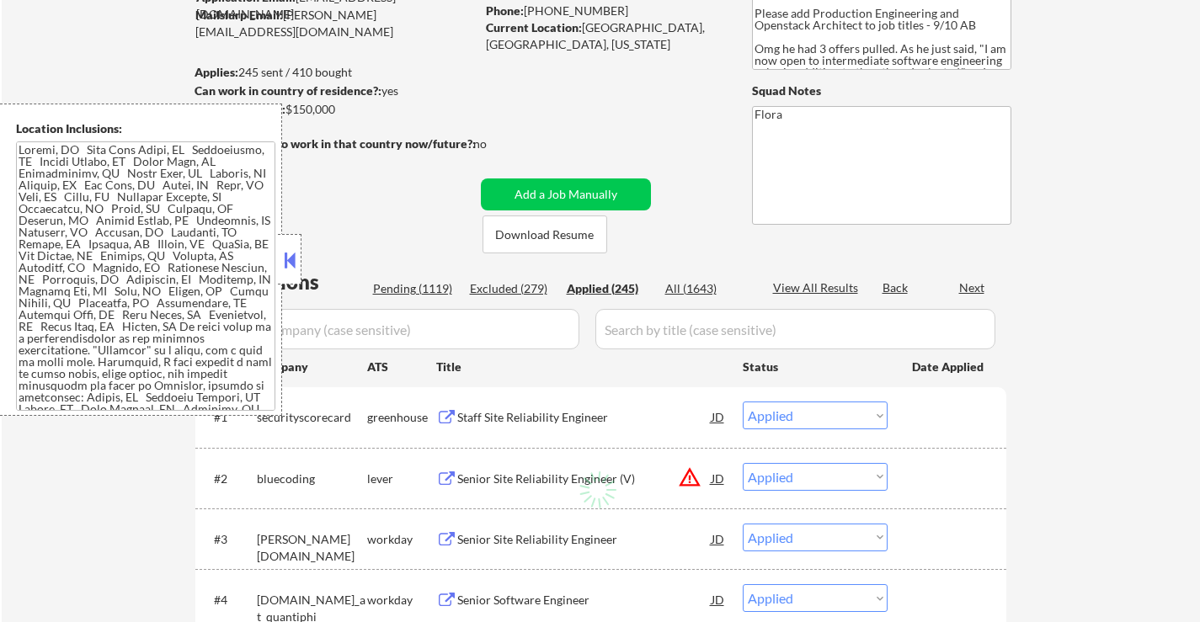
select select ""applied""
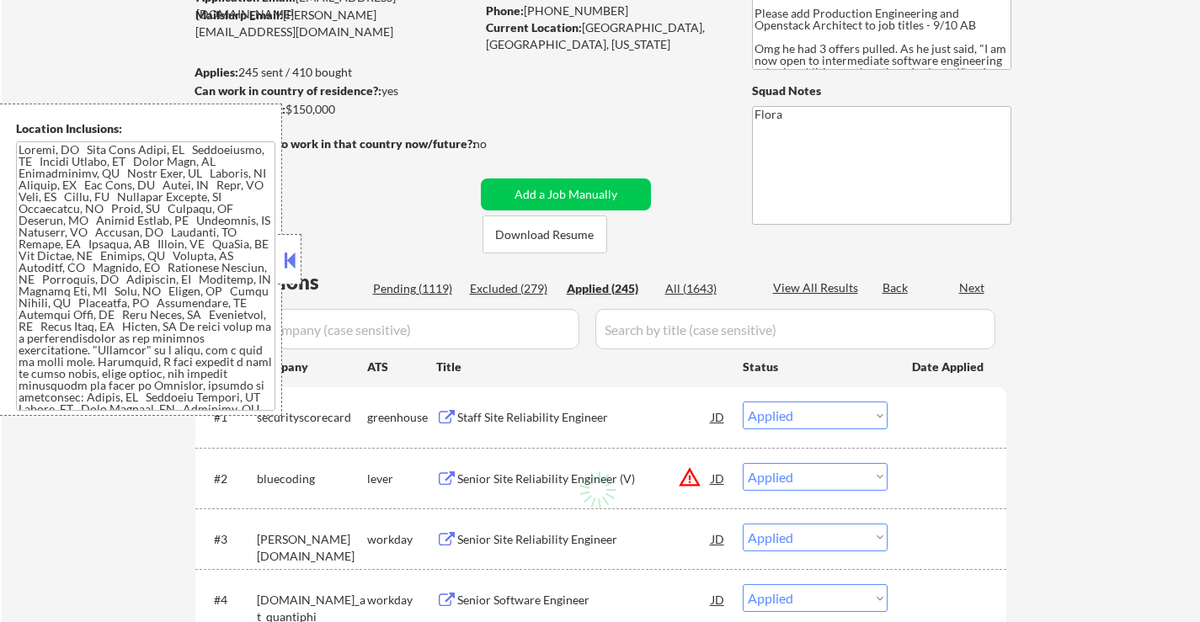
select select ""applied""
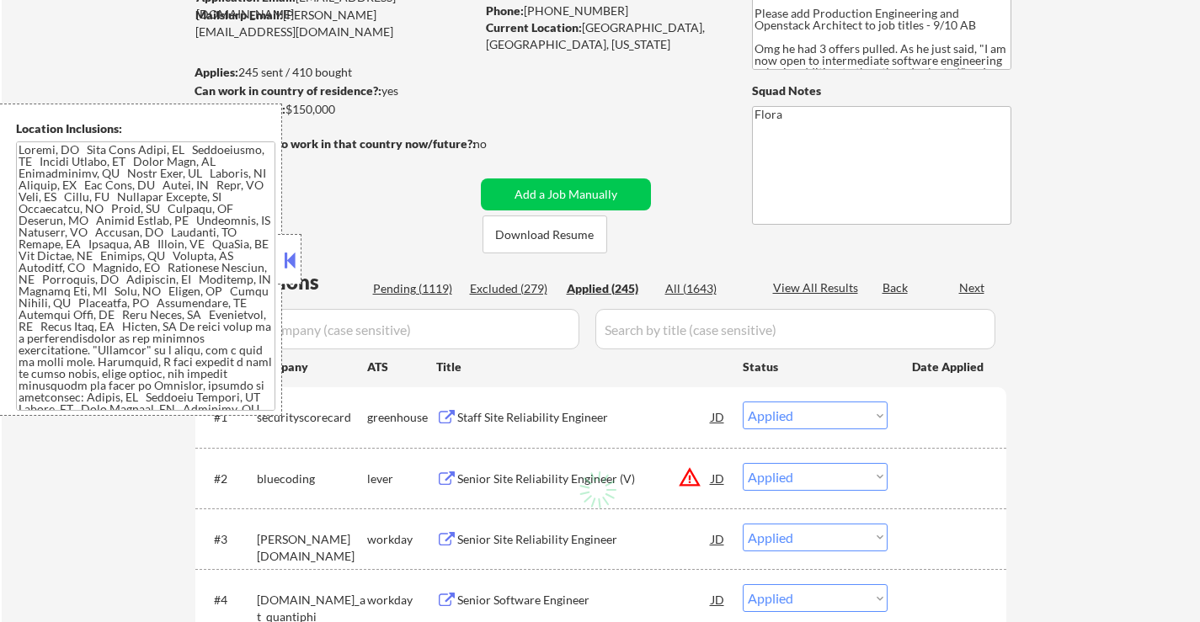
select select ""applied""
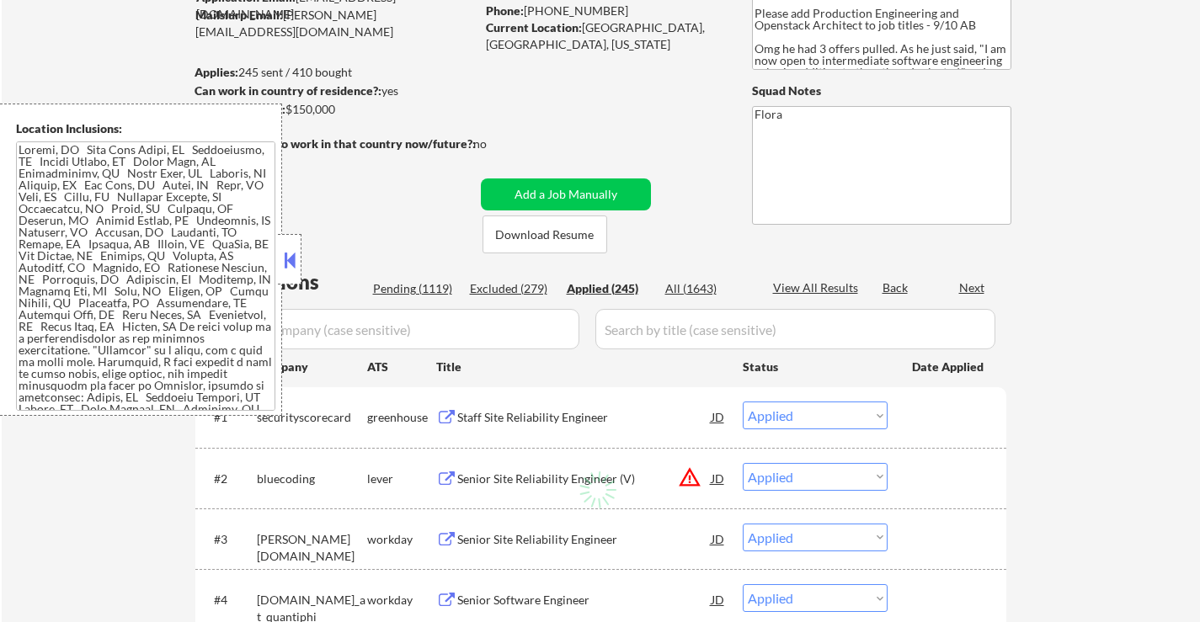
select select ""applied""
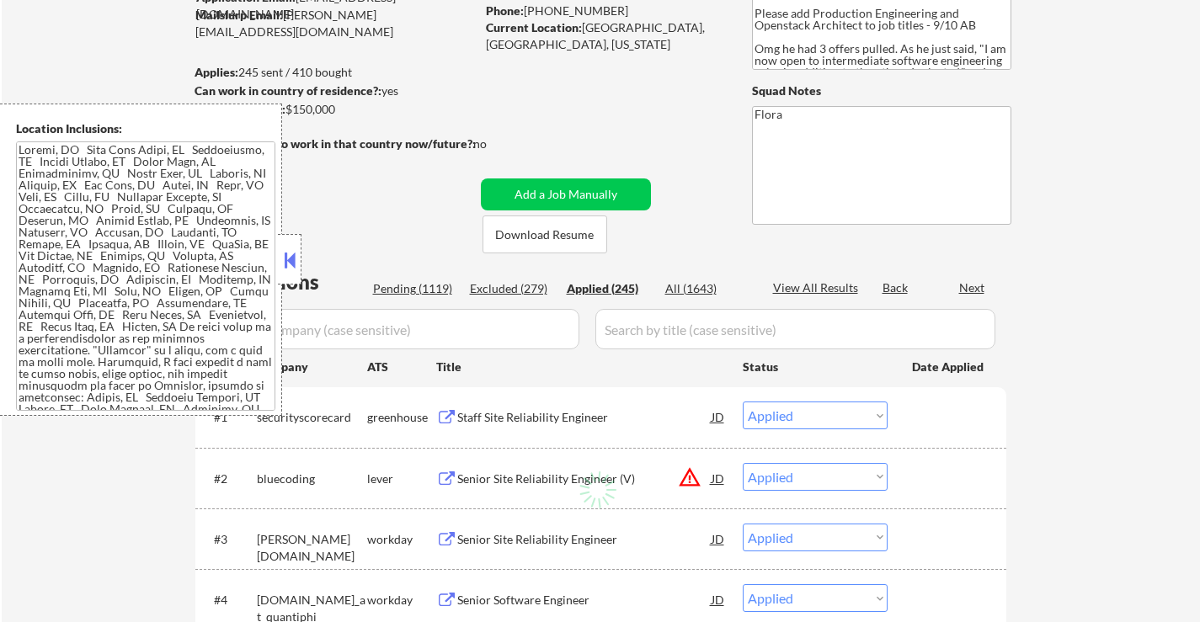
select select ""applied""
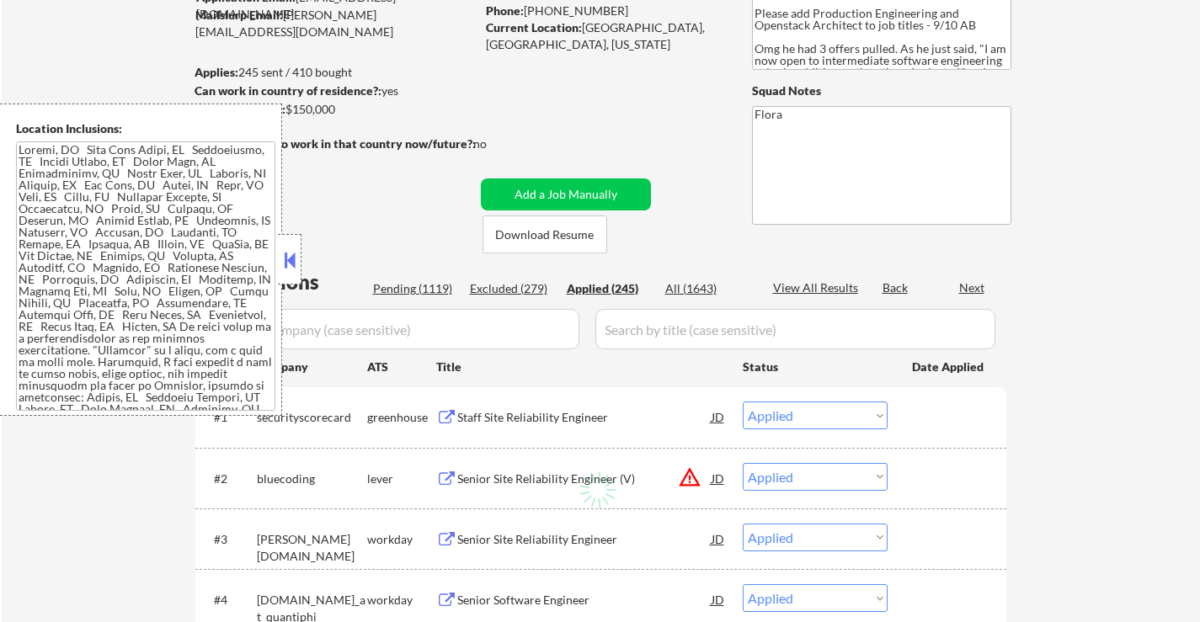
select select ""applied""
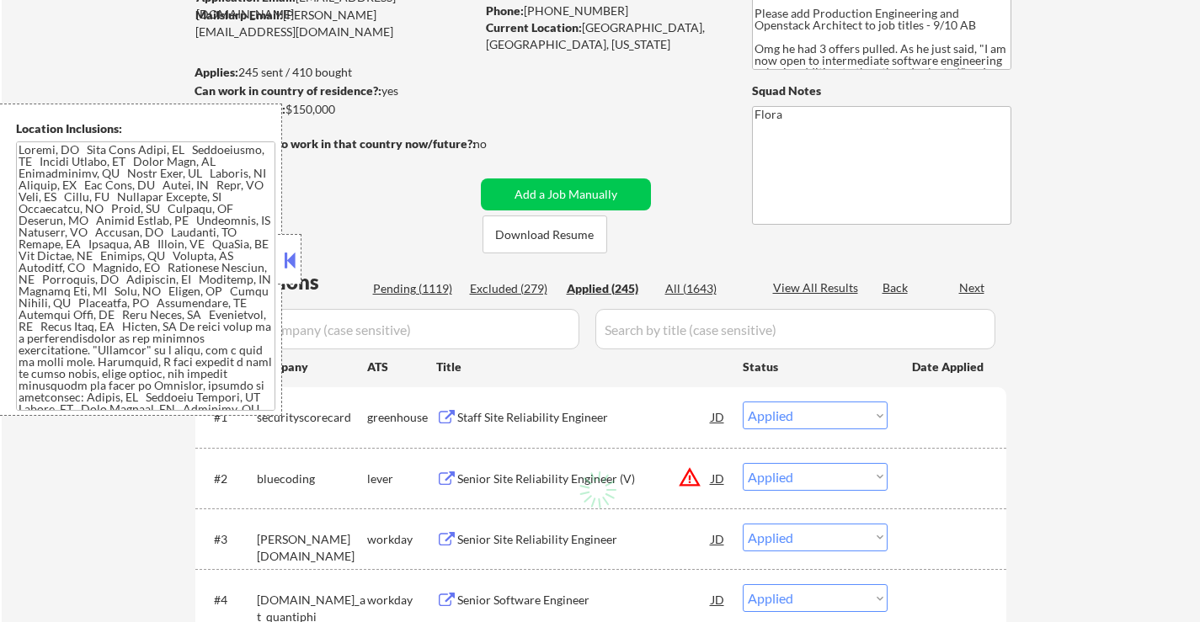
select select ""applied""
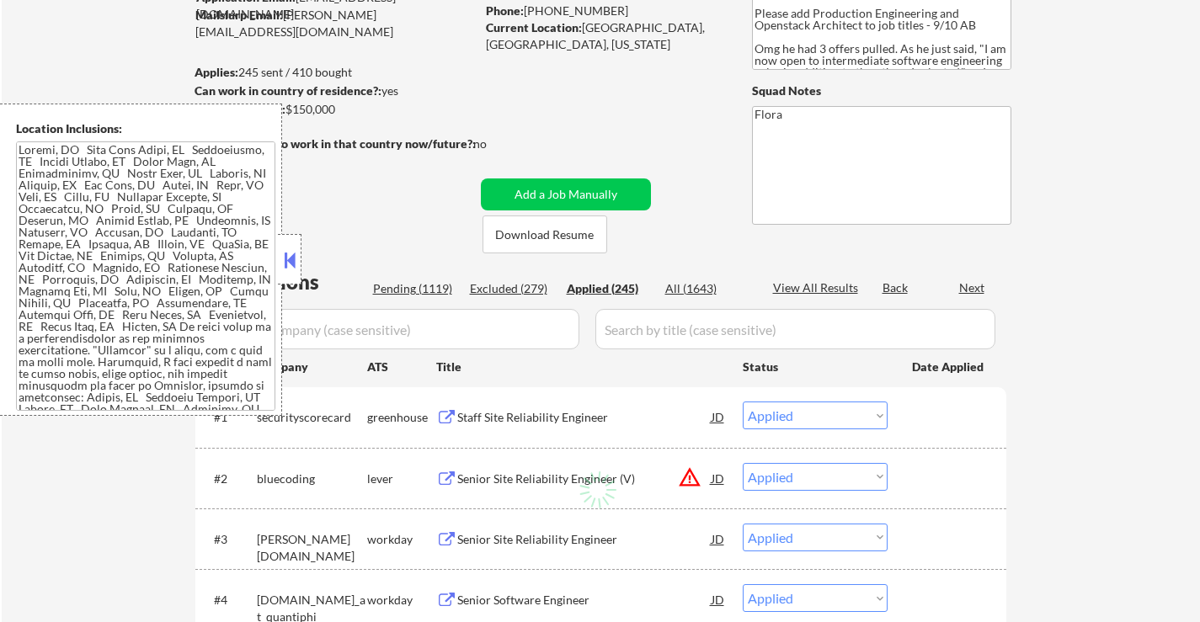
select select ""applied""
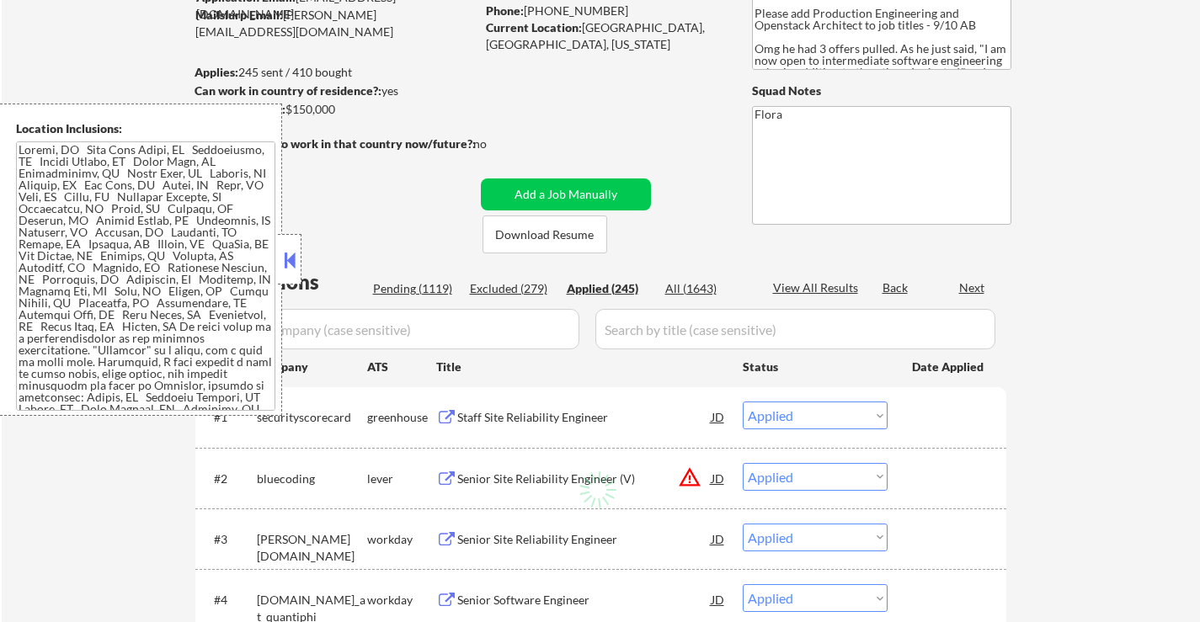
select select ""applied""
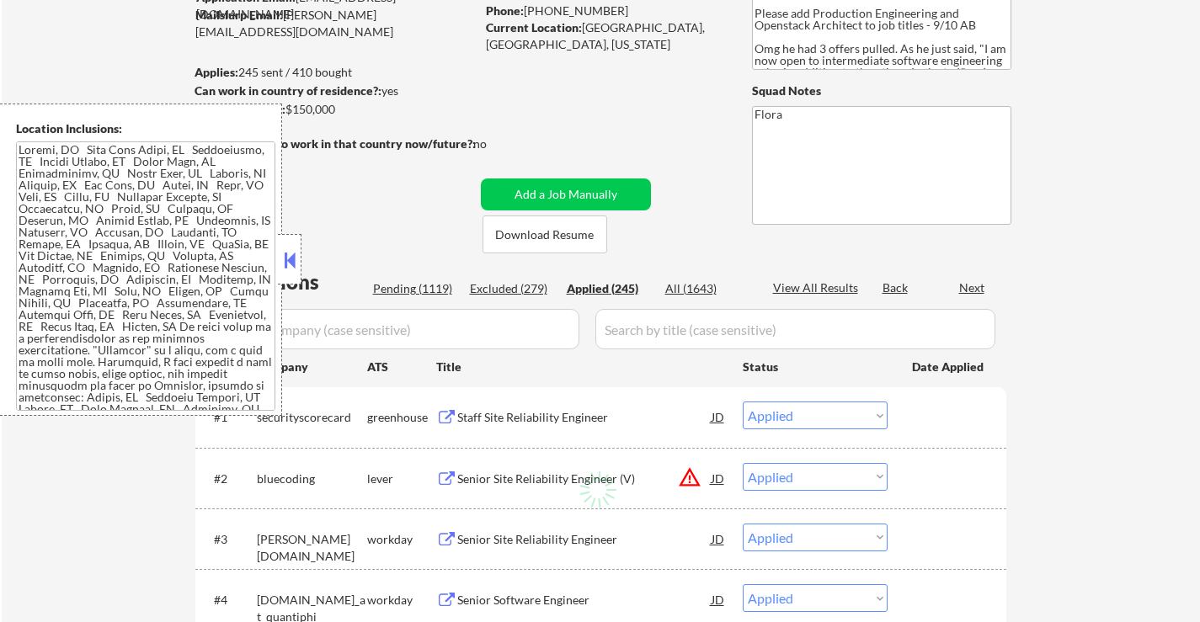
select select ""applied""
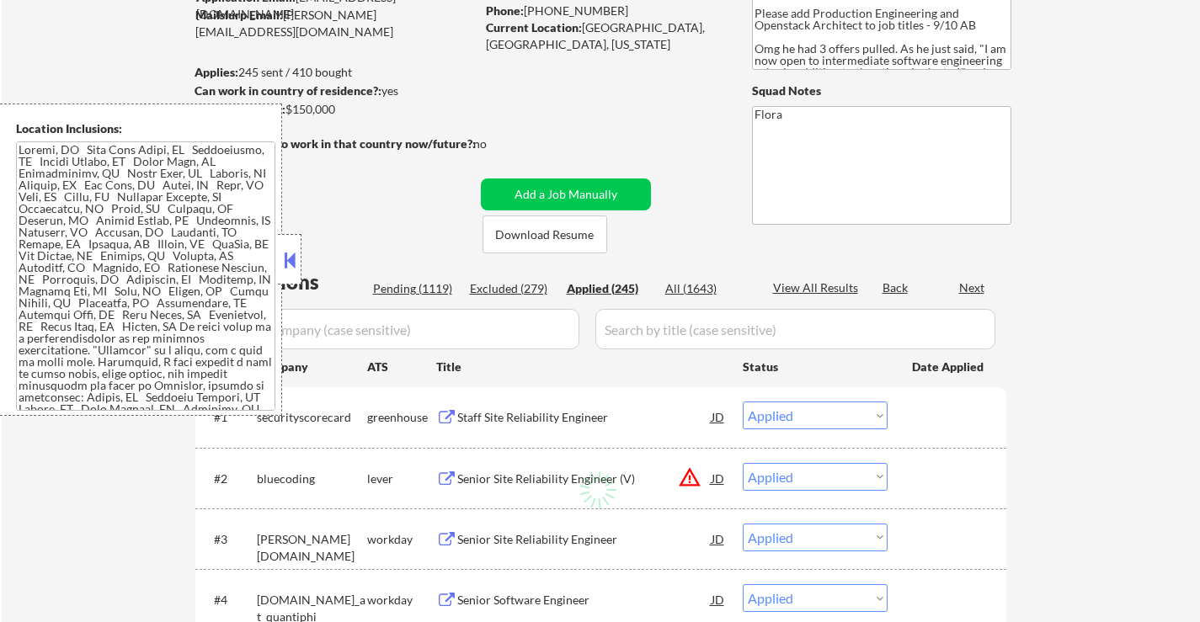
select select ""applied""
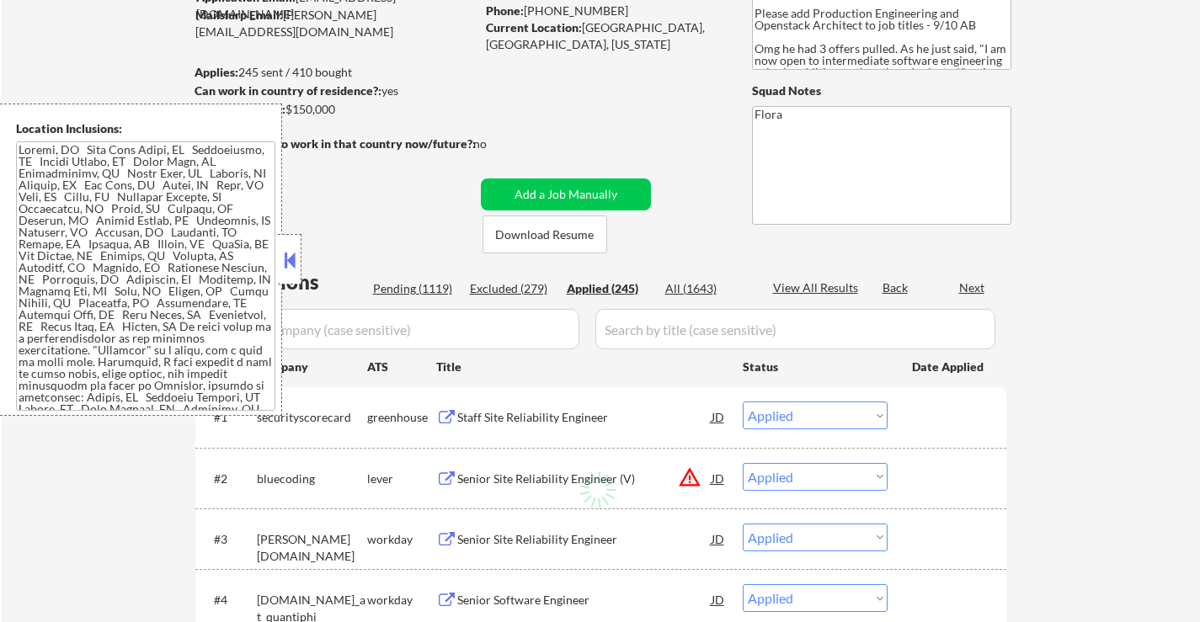
select select ""applied""
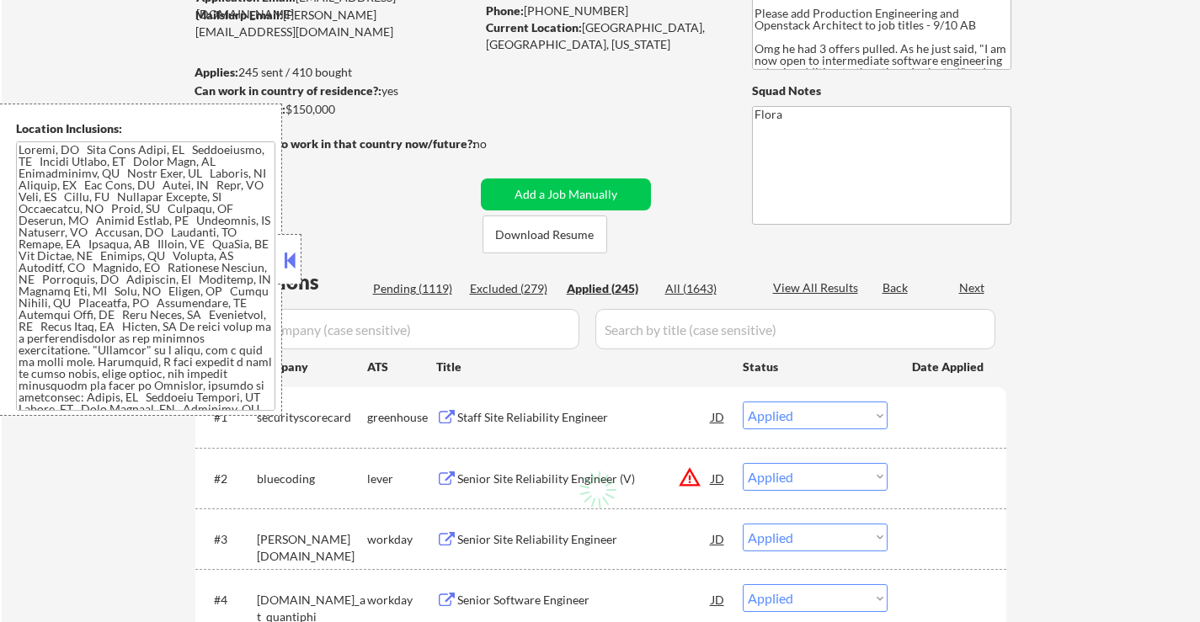
select select ""applied""
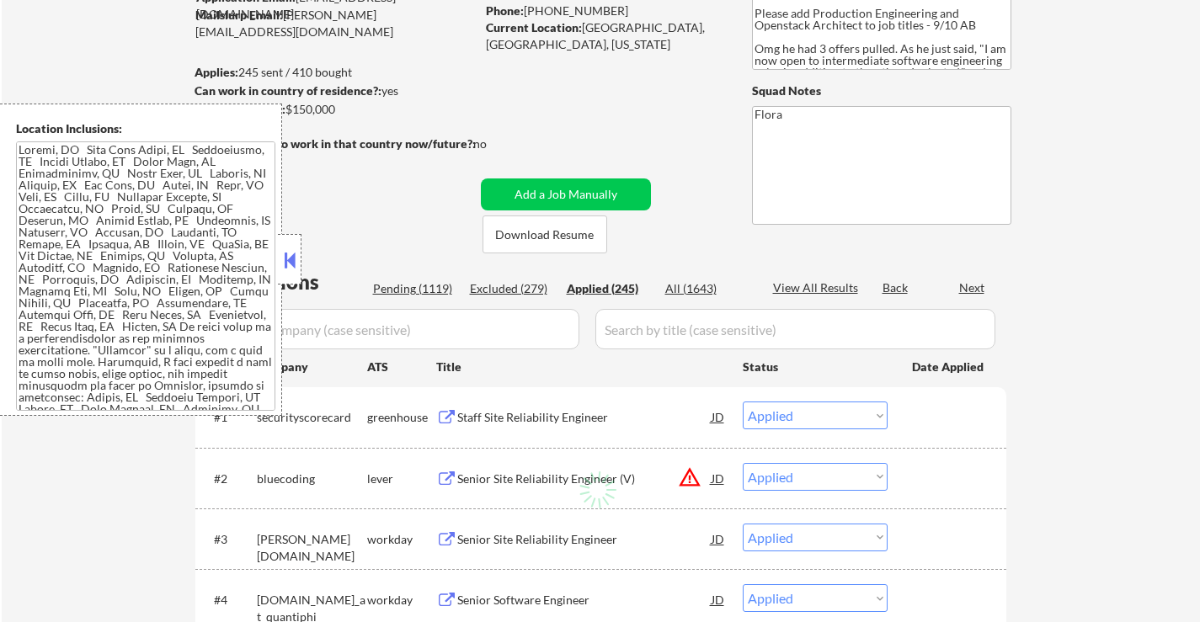
select select ""applied""
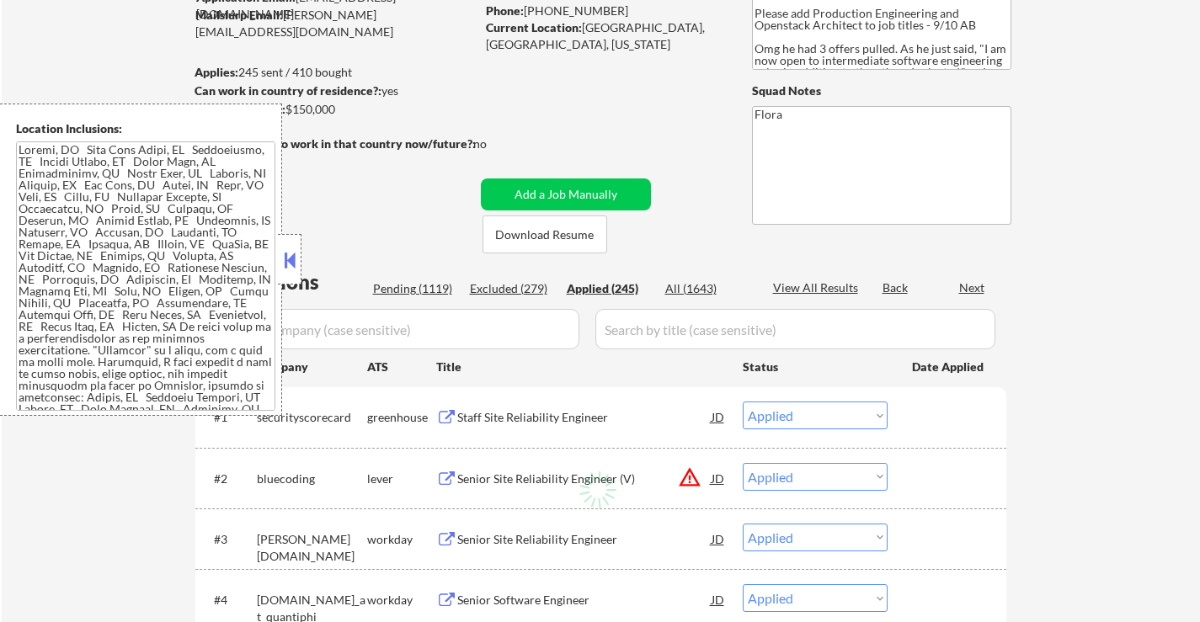
select select ""applied""
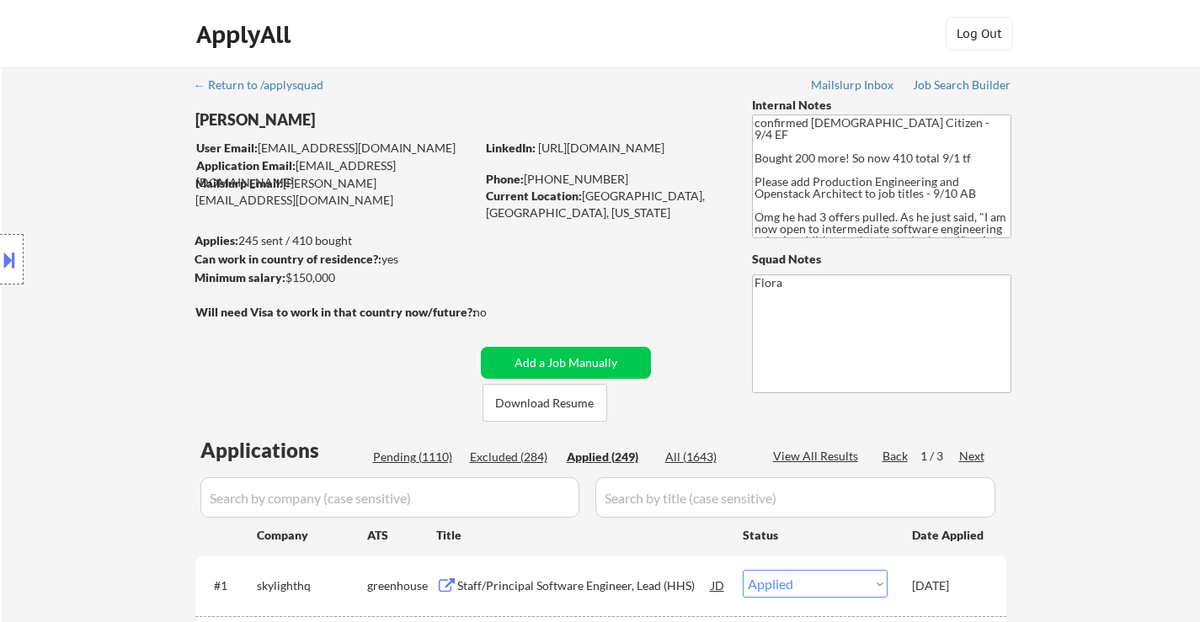
select select ""applied""
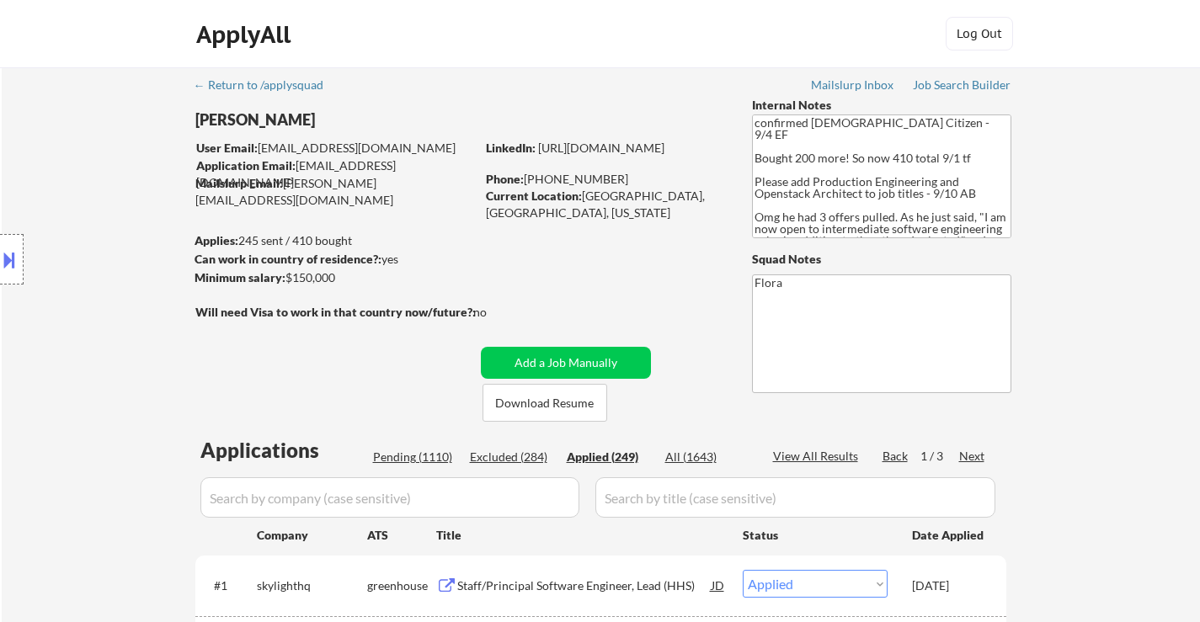
select select ""applied""
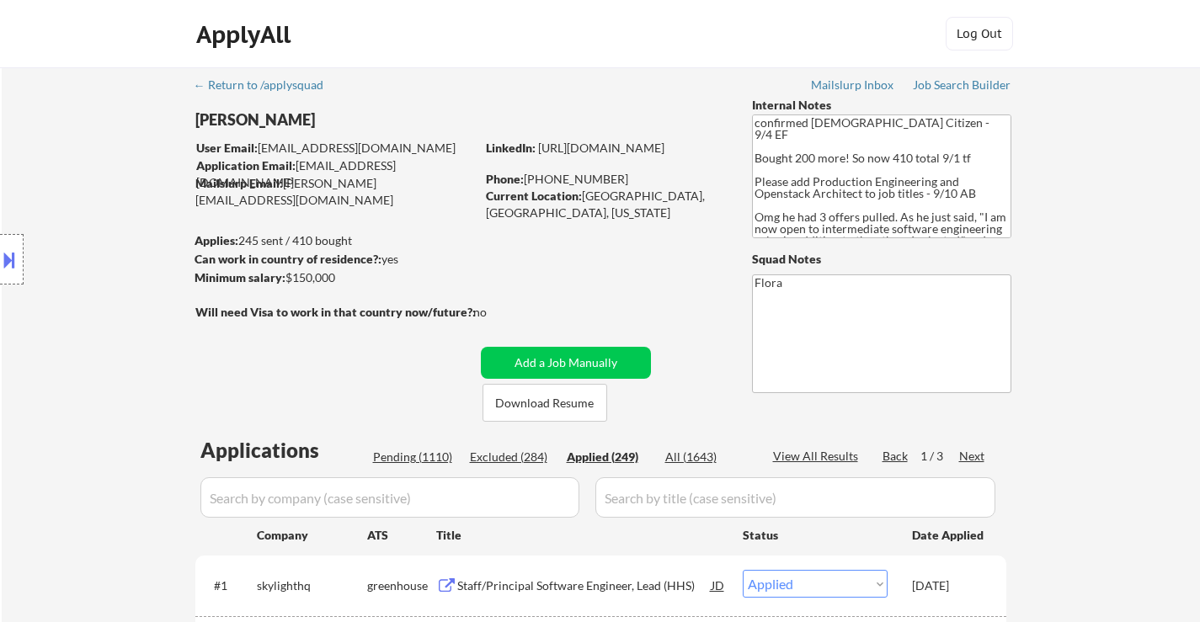
select select ""applied""
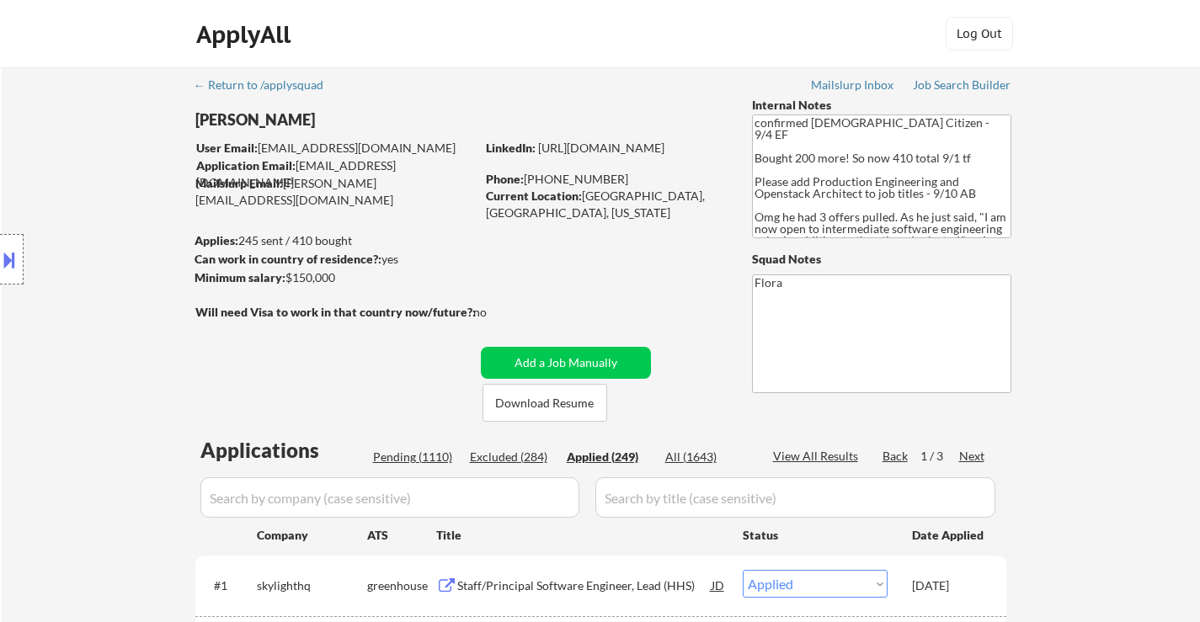
select select ""applied""
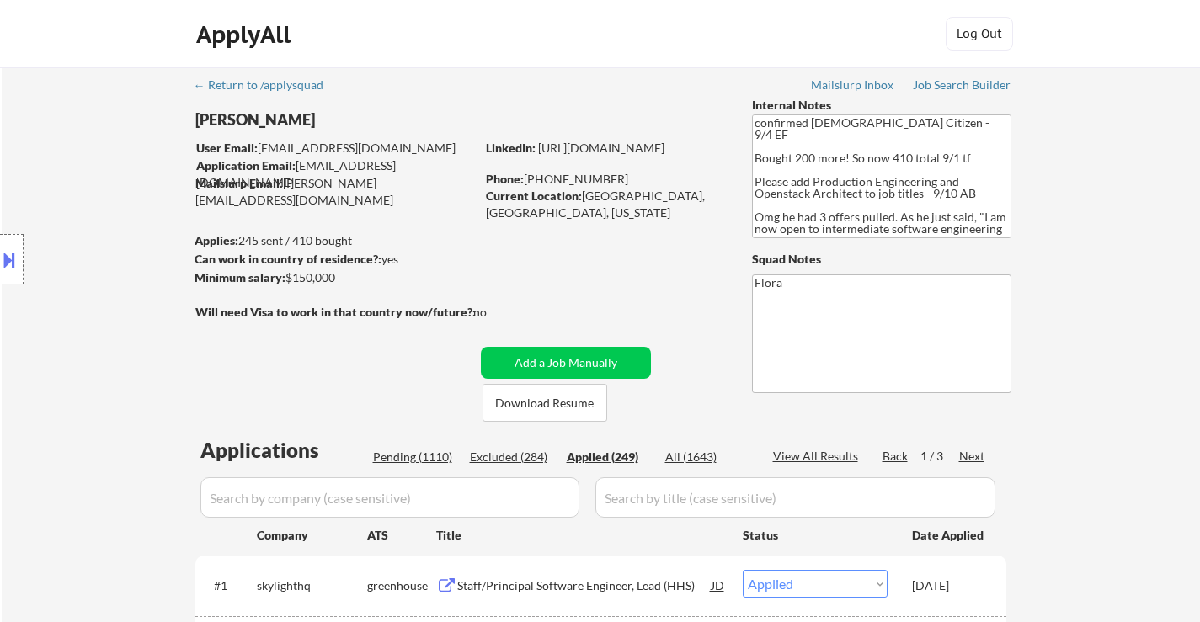
select select ""applied""
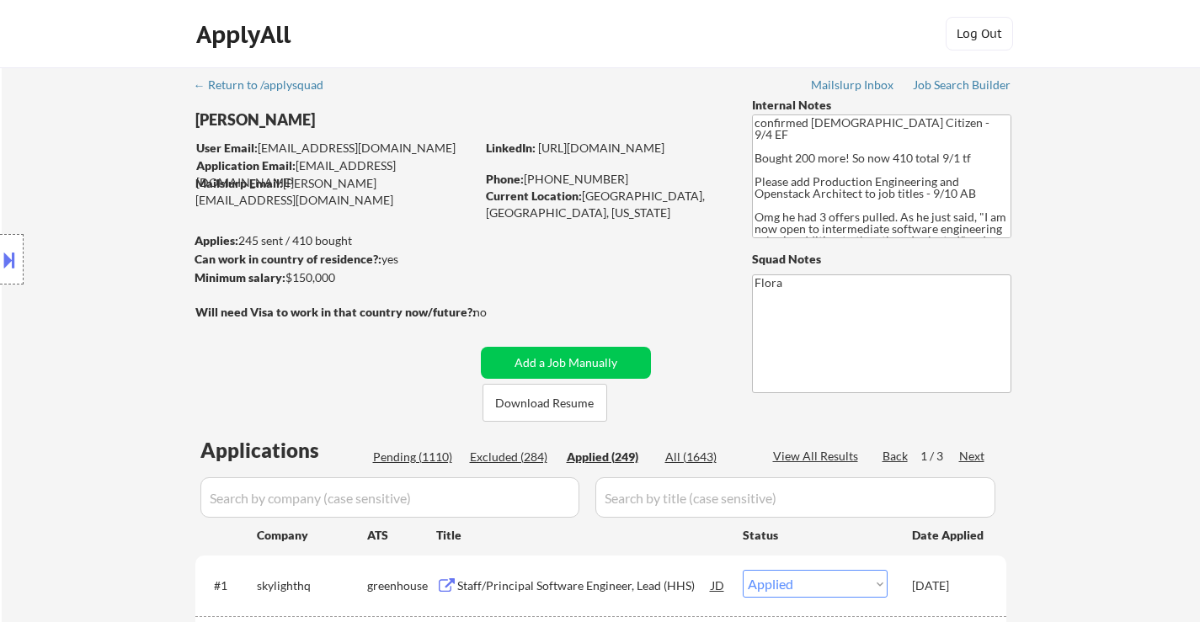
select select ""applied""
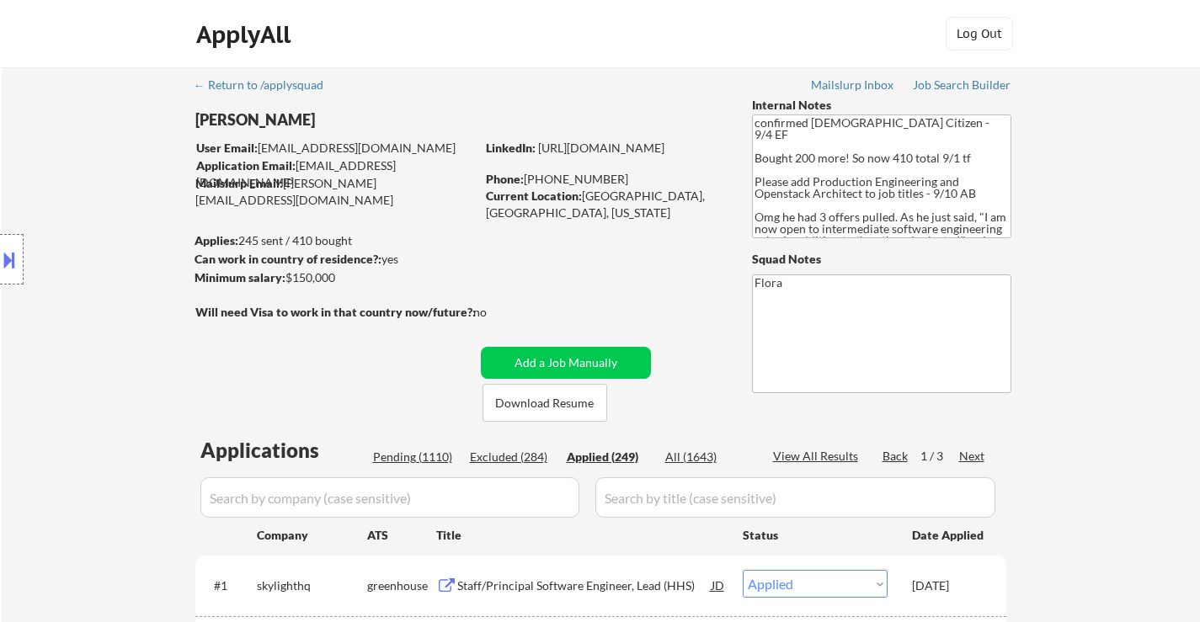
select select ""applied""
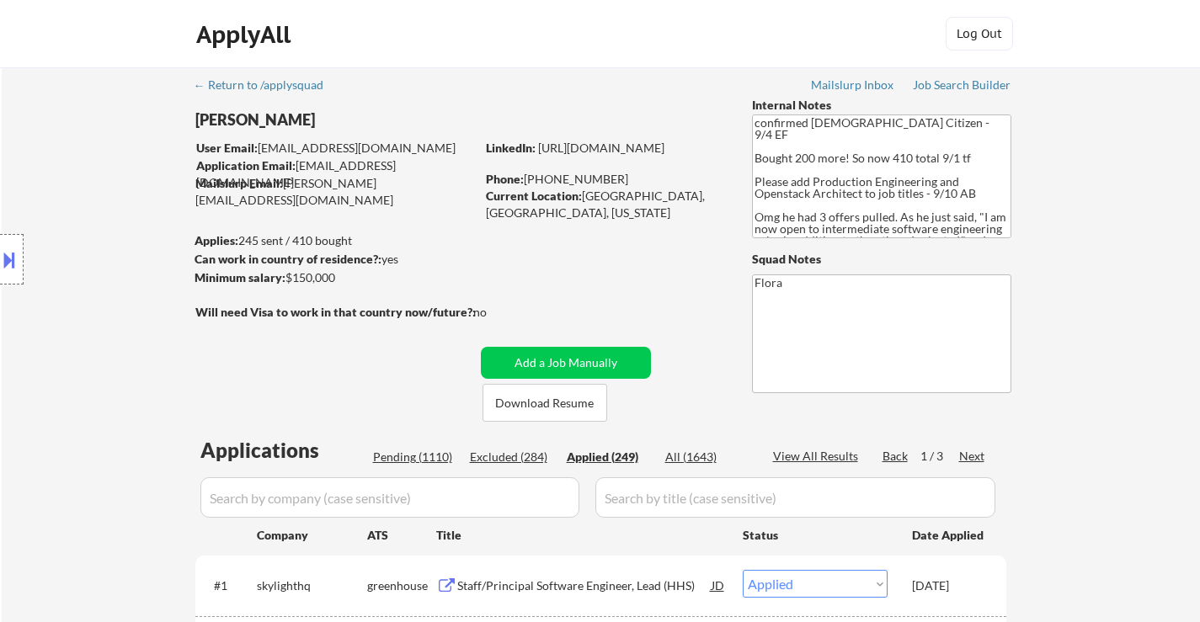
select select ""applied""
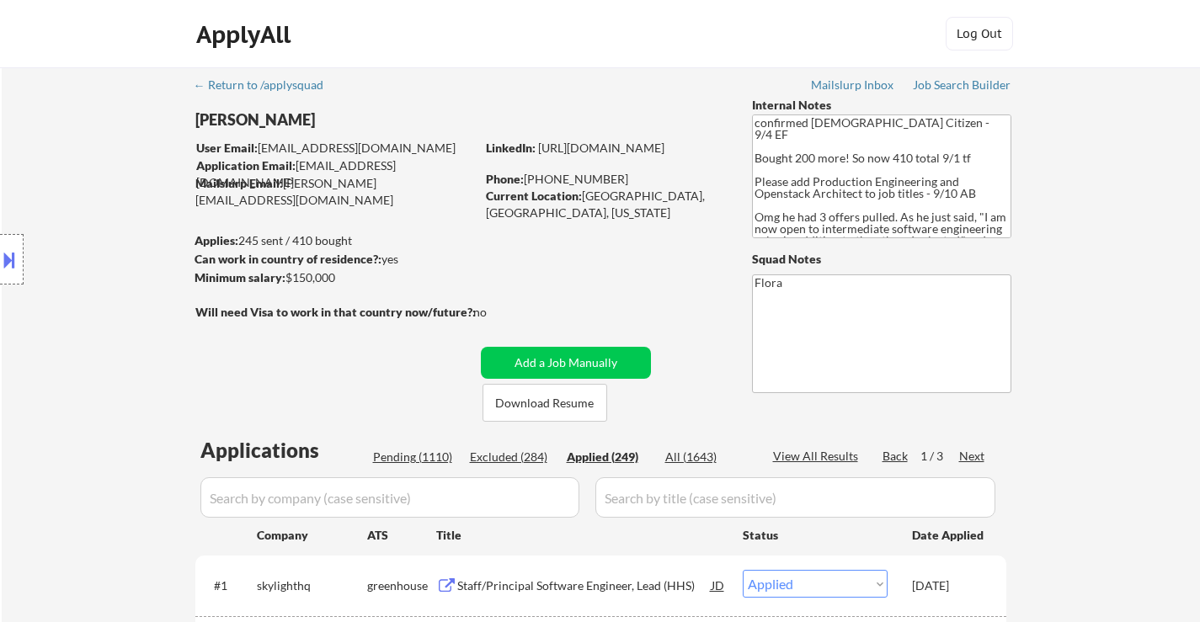
select select ""applied""
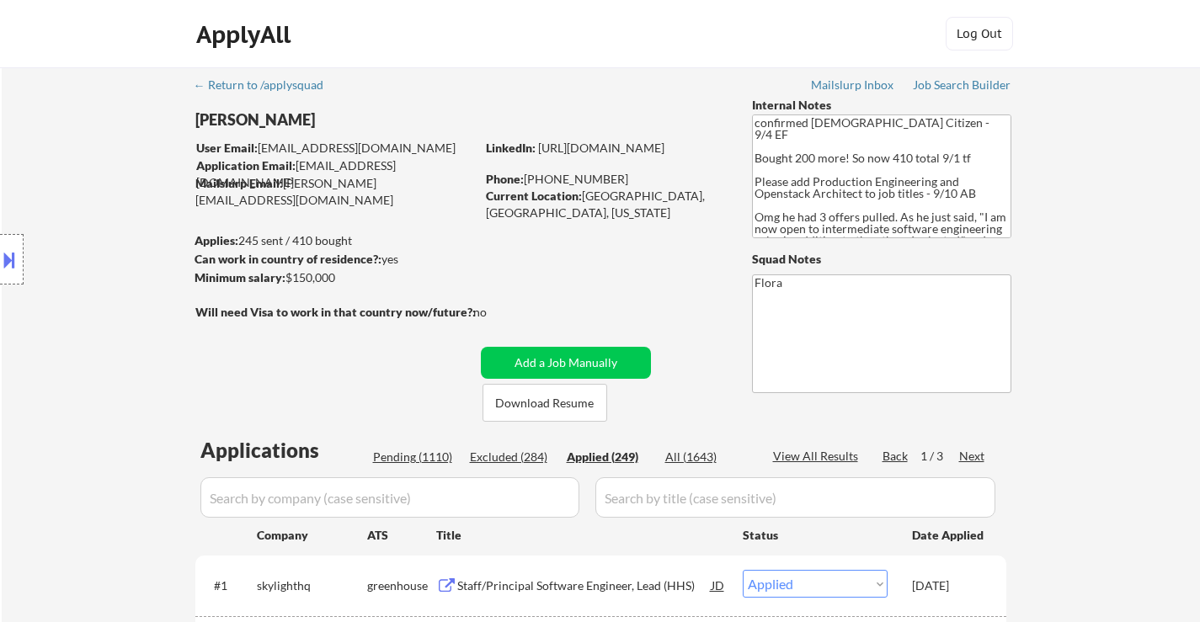
select select ""applied""
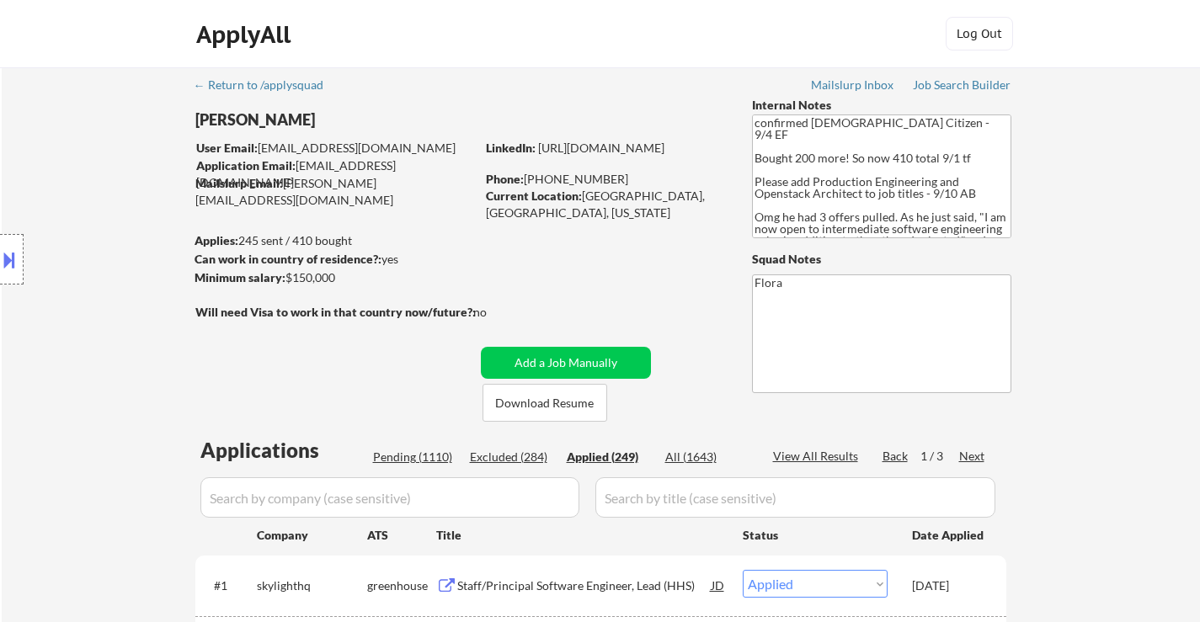
select select ""applied""
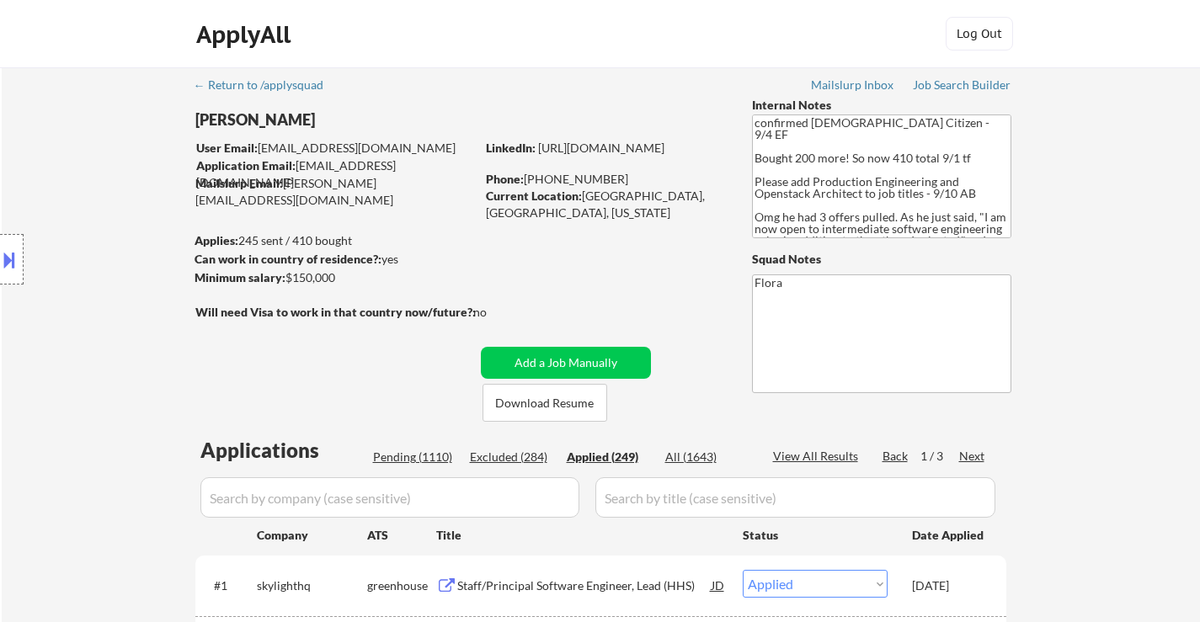
select select ""applied""
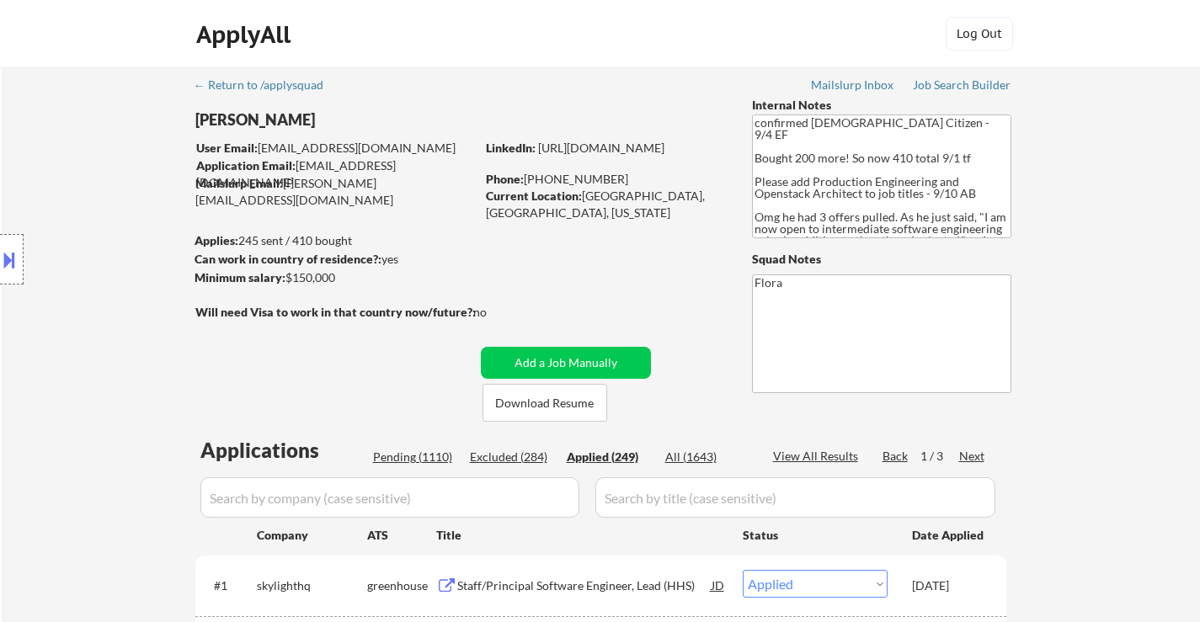
select select ""applied""
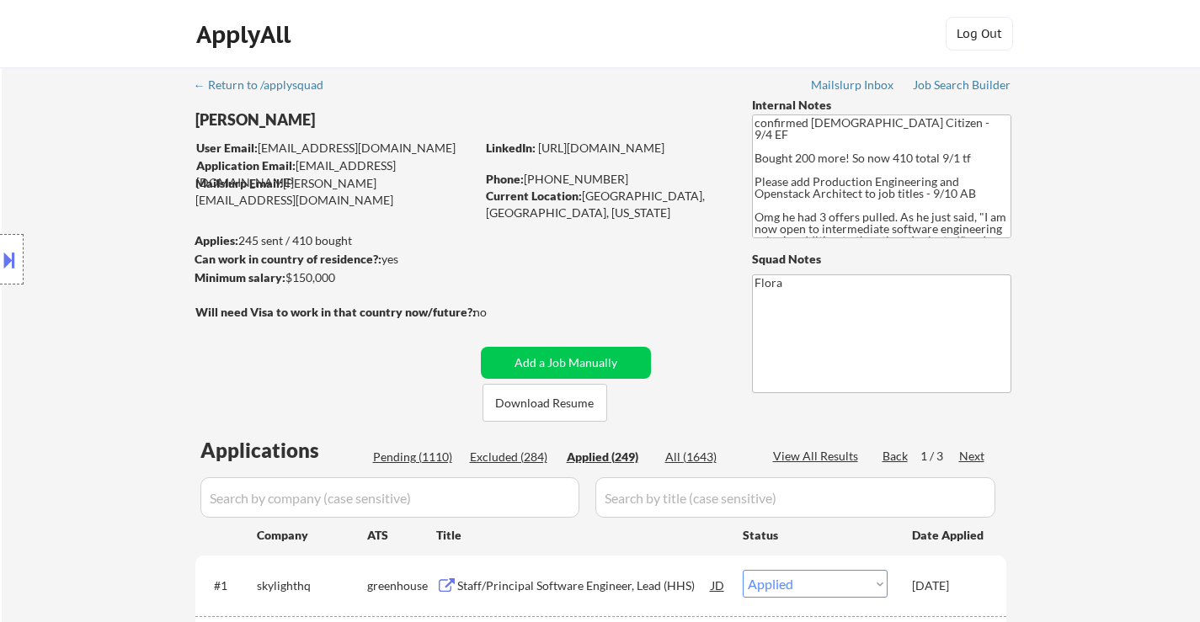
select select ""applied""
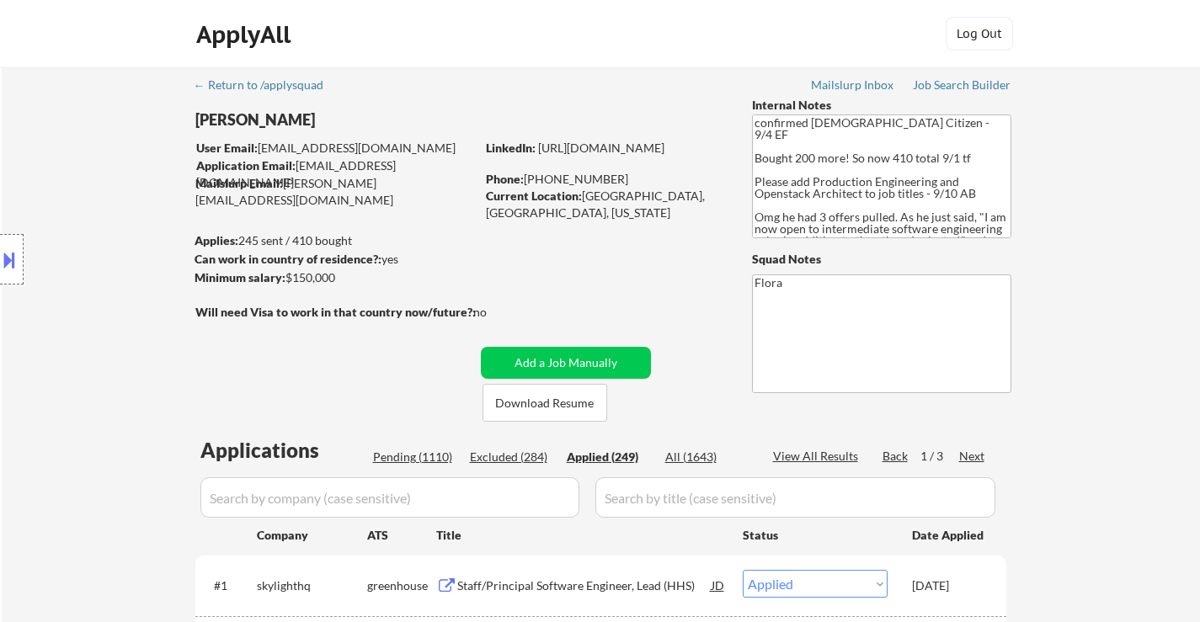
select select ""applied""
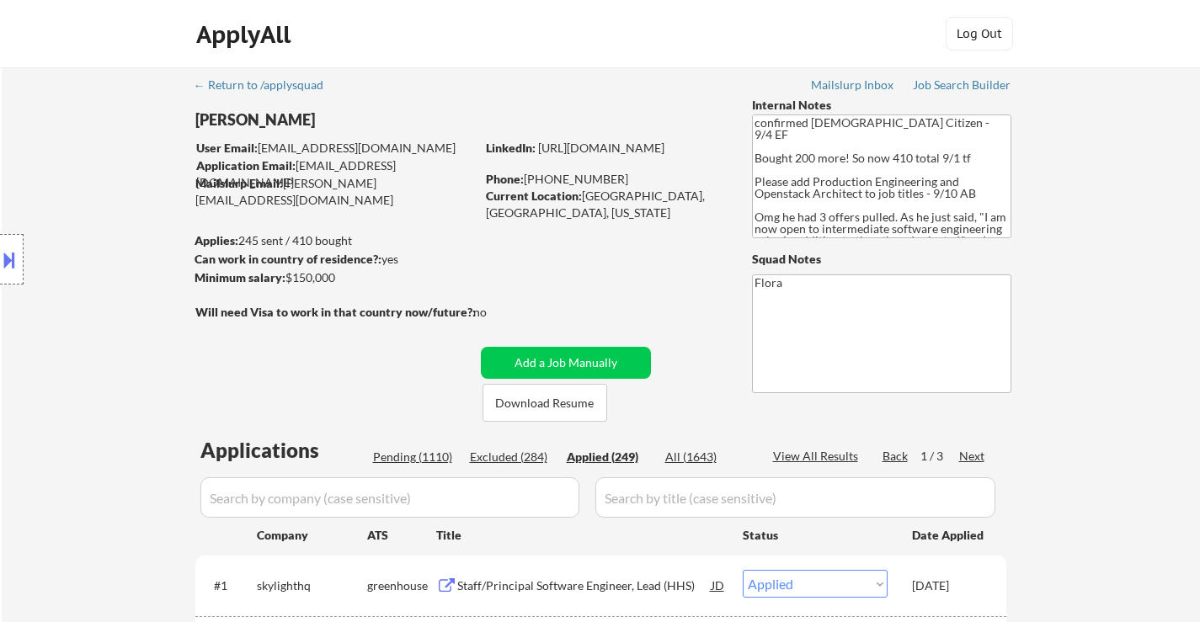
select select ""applied""
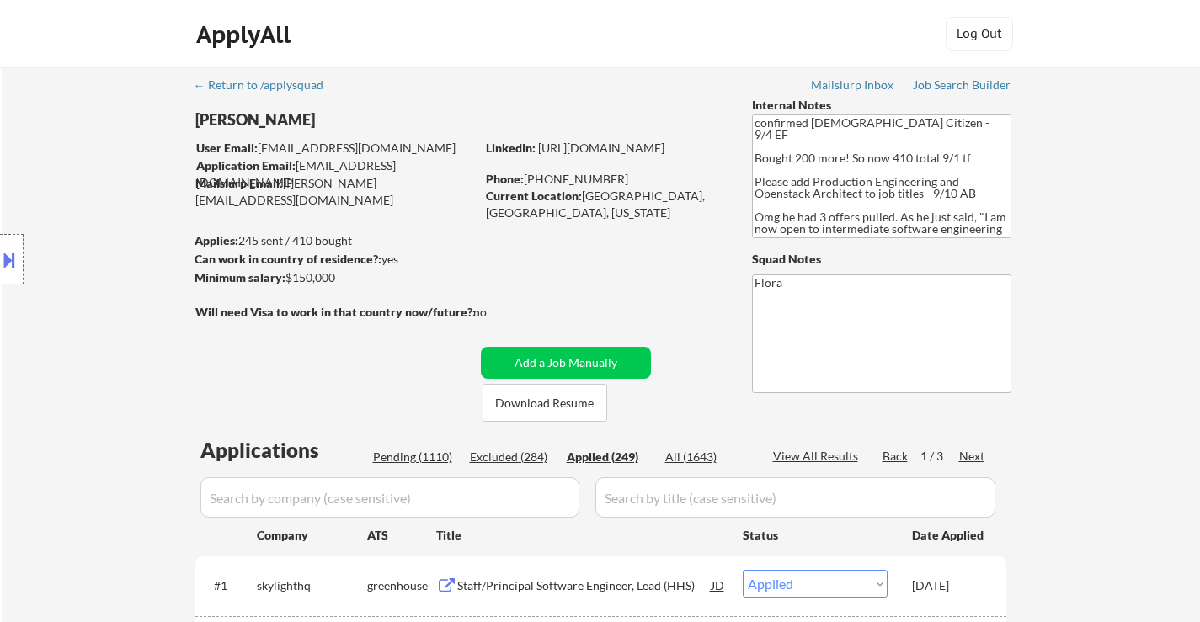
select select ""applied""
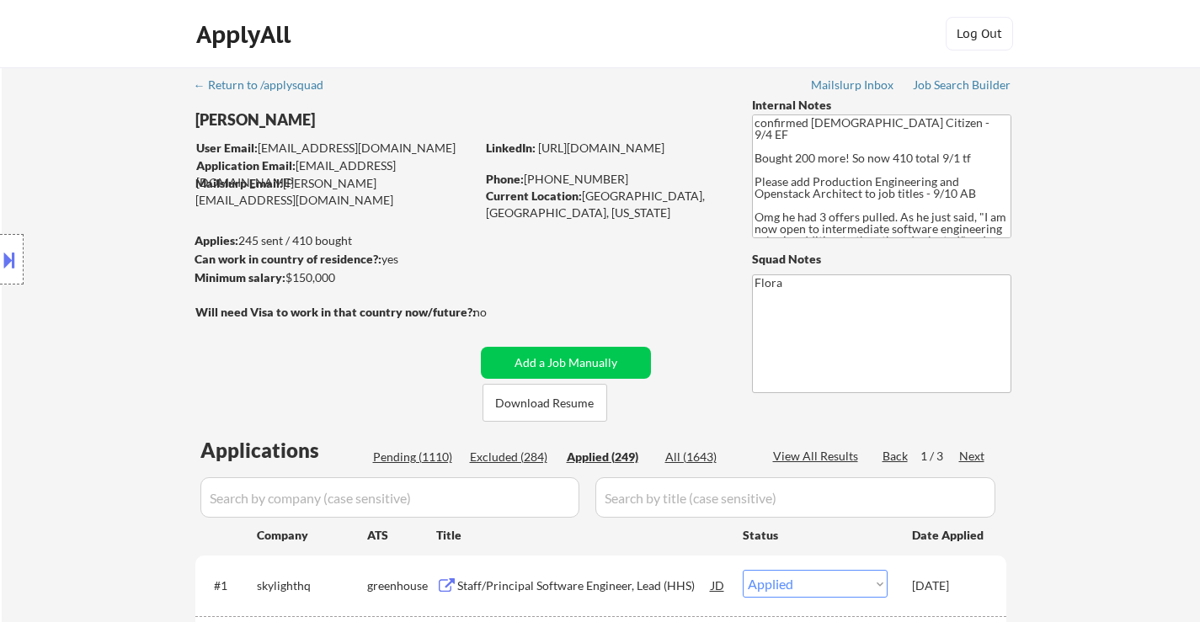
select select ""applied""
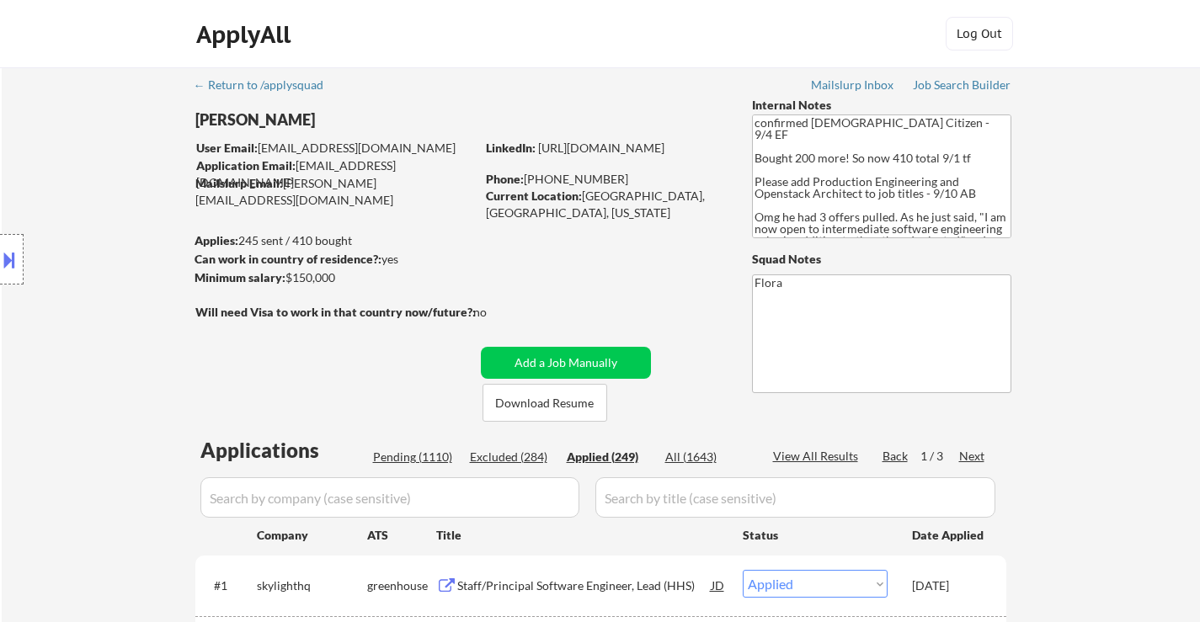
select select ""applied""
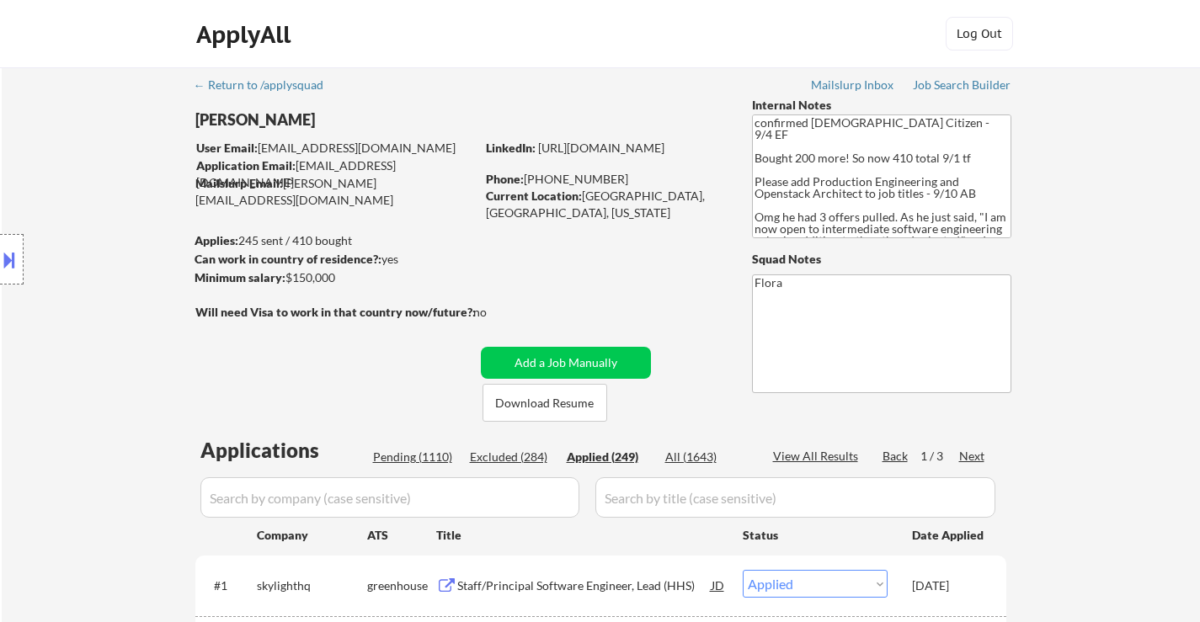
select select ""applied""
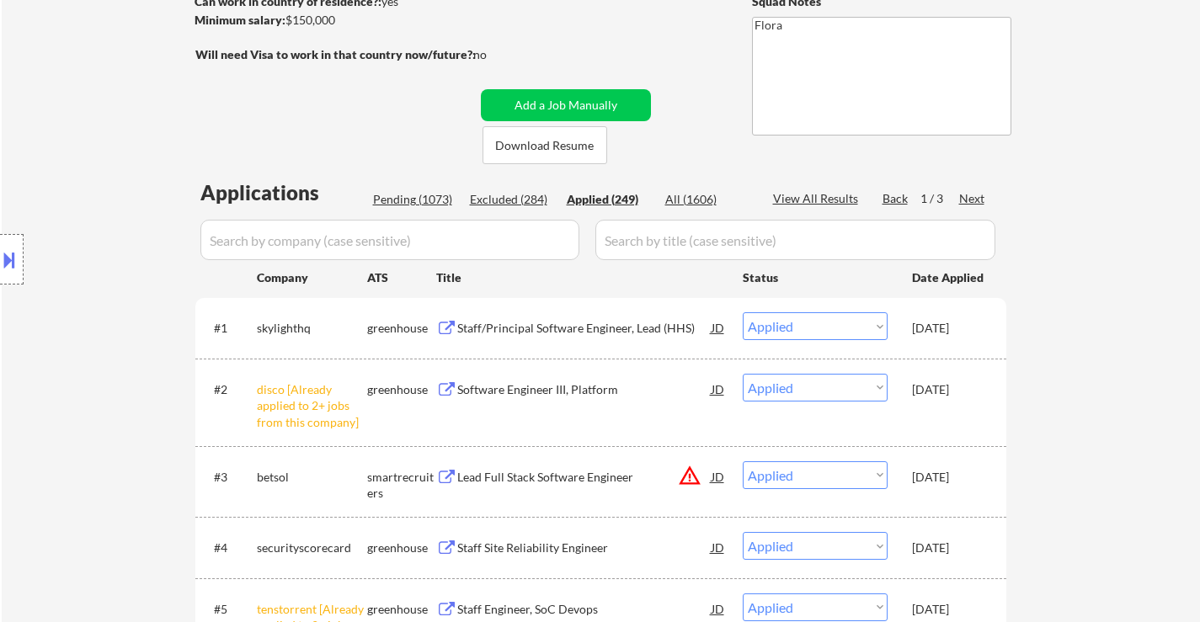
scroll to position [337, 0]
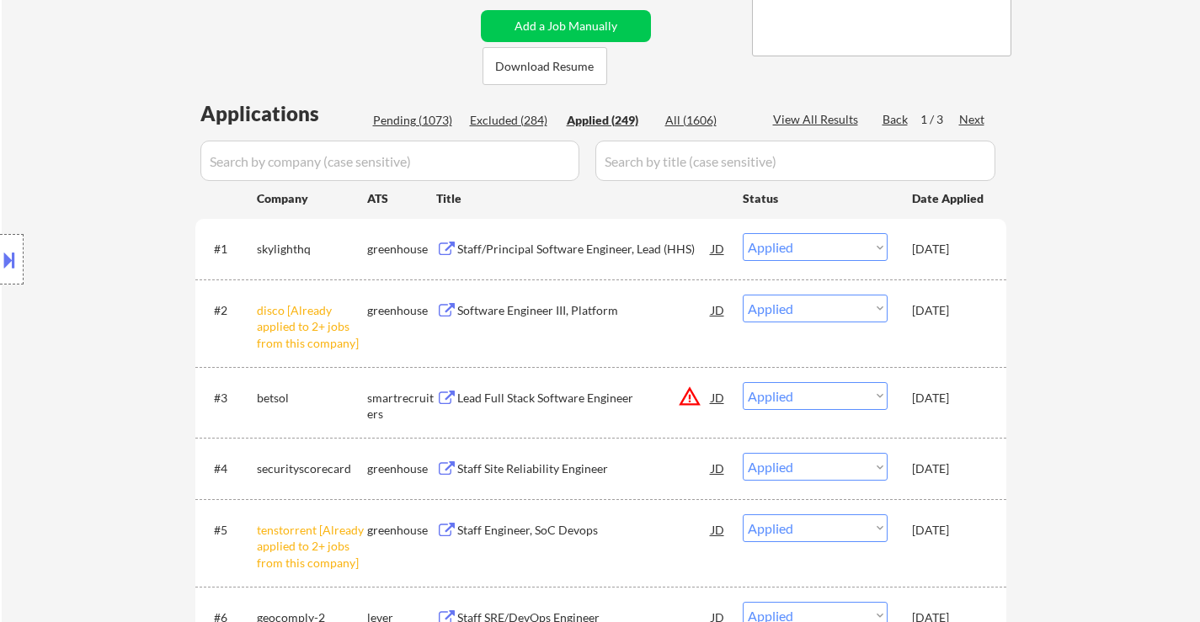
click at [559, 462] on div "Staff Site Reliability Engineer" at bounding box center [584, 469] width 254 height 17
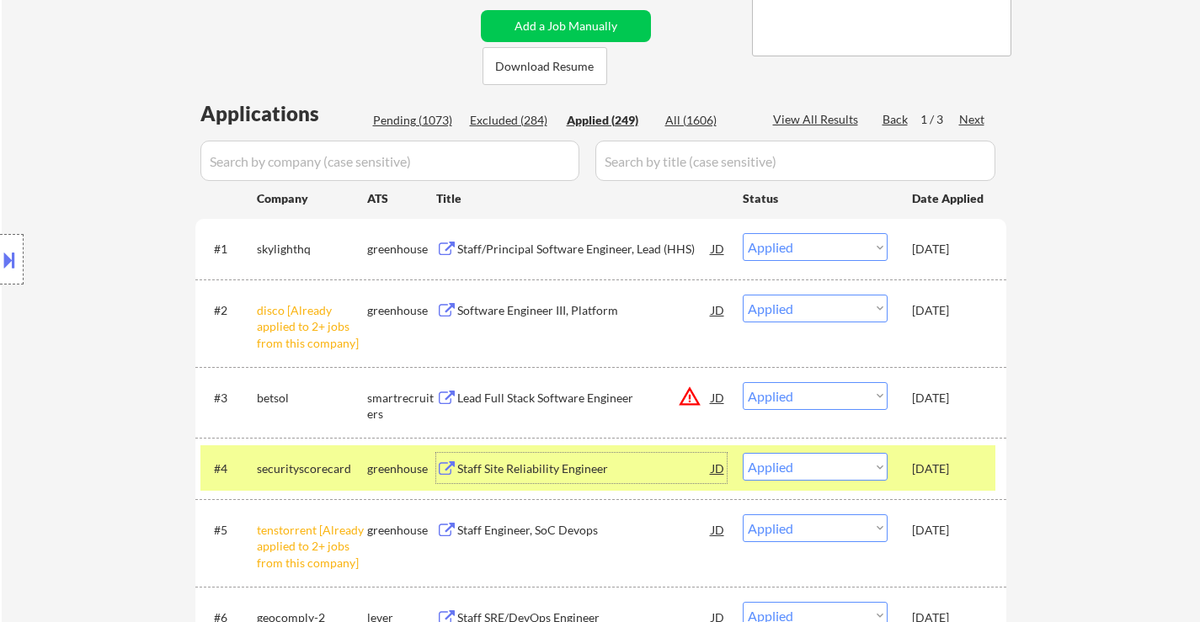
click at [515, 406] on div "Lead Full Stack Software Engineer" at bounding box center [584, 398] width 254 height 17
